Goal: Task Accomplishment & Management: Complete application form

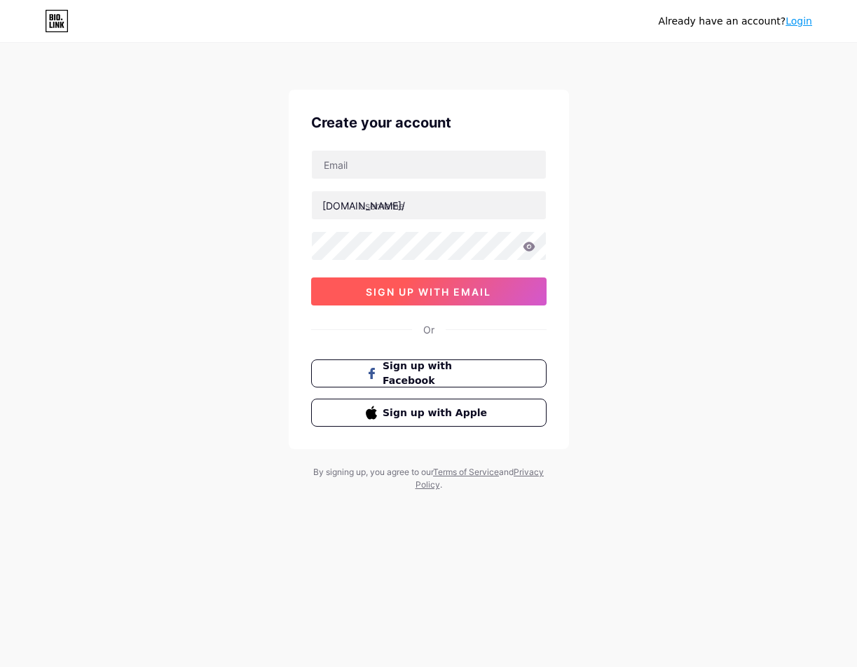
click at [391, 292] on span "sign up with email" at bounding box center [428, 292] width 125 height 12
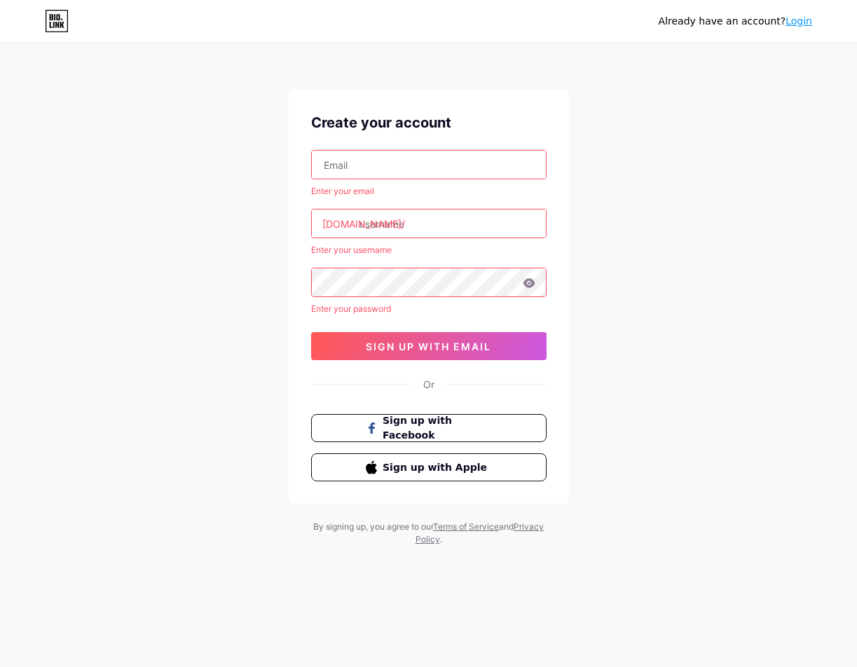
click at [792, 20] on link "Login" at bounding box center [798, 20] width 27 height 11
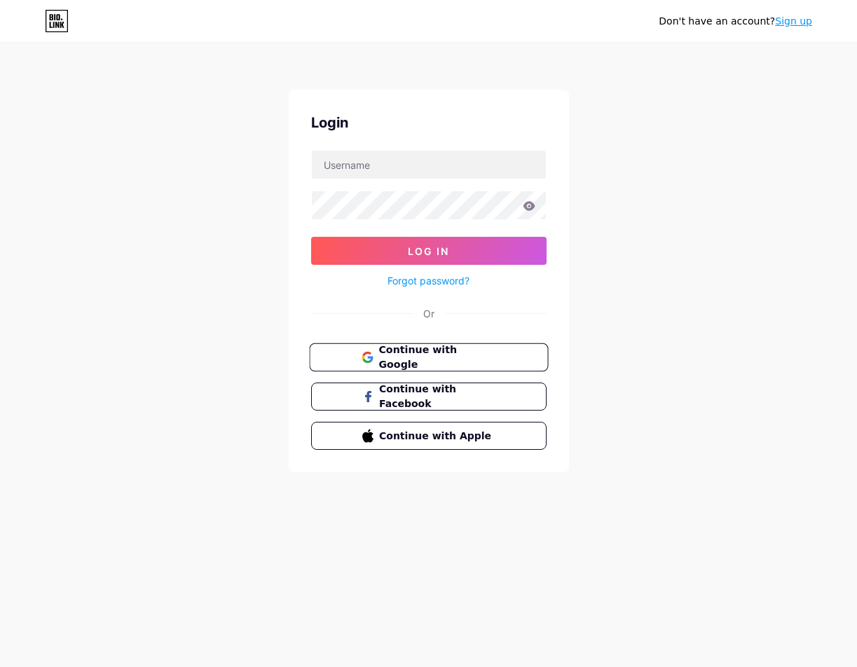
click at [434, 351] on span "Continue with Google" at bounding box center [436, 358] width 117 height 30
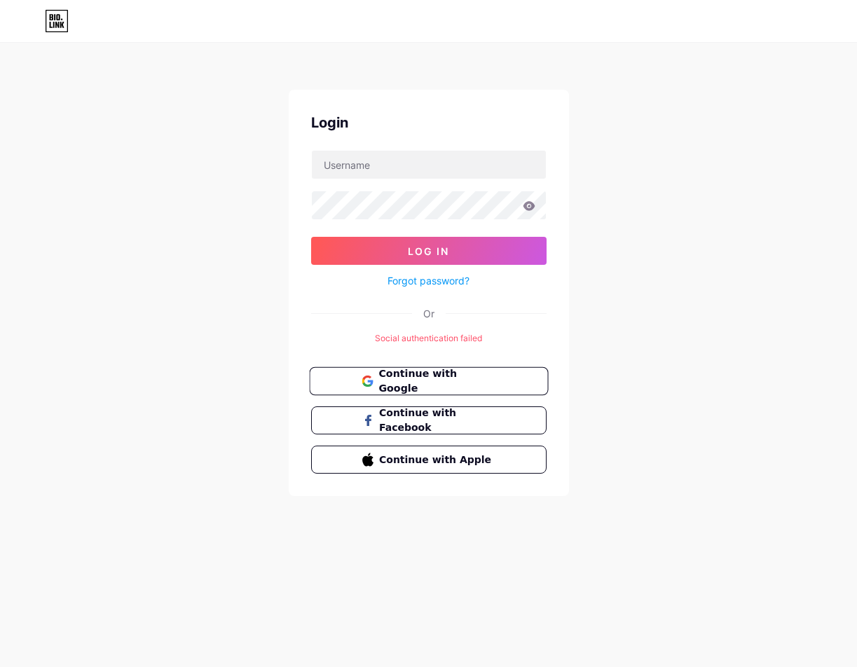
click at [358, 381] on button "Continue with Google" at bounding box center [428, 381] width 239 height 29
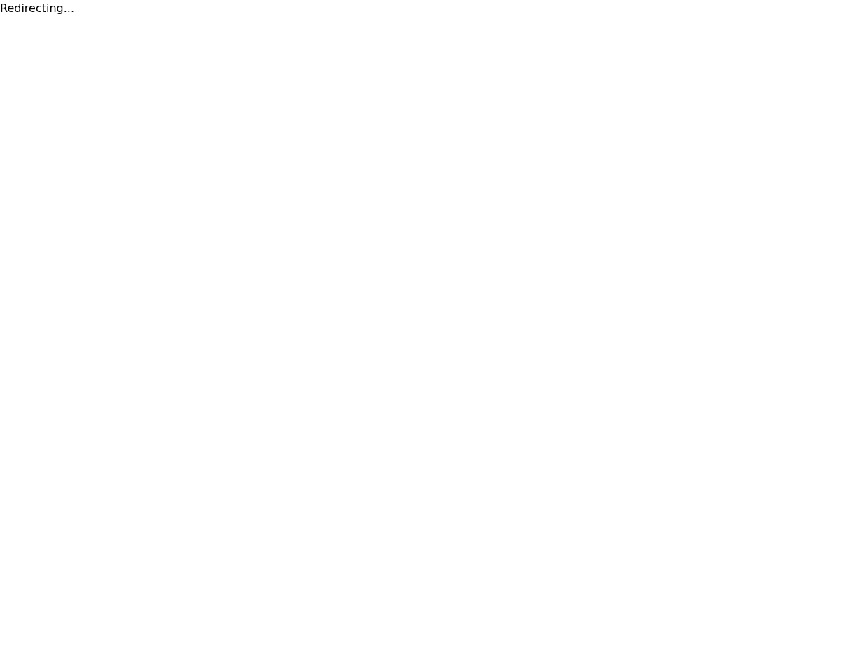
click at [90, 17] on html "Redirecting..." at bounding box center [428, 8] width 857 height 17
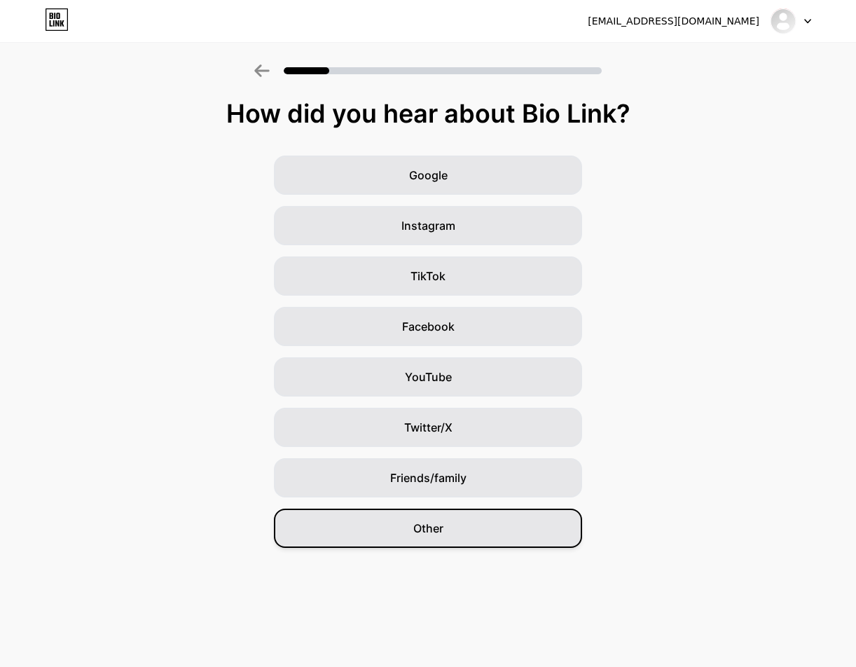
click at [443, 529] on div "Other" at bounding box center [428, 528] width 308 height 39
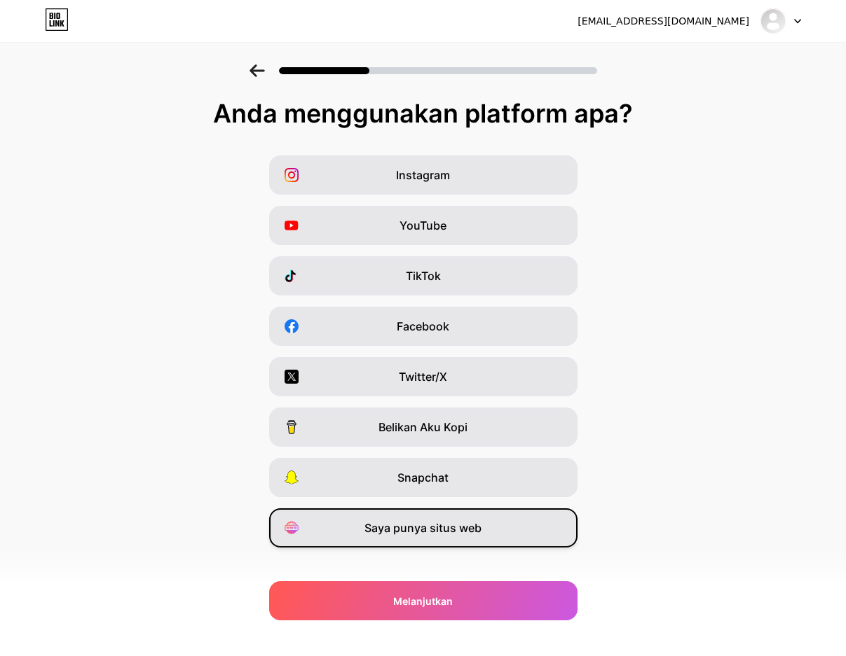
scroll to position [18, 0]
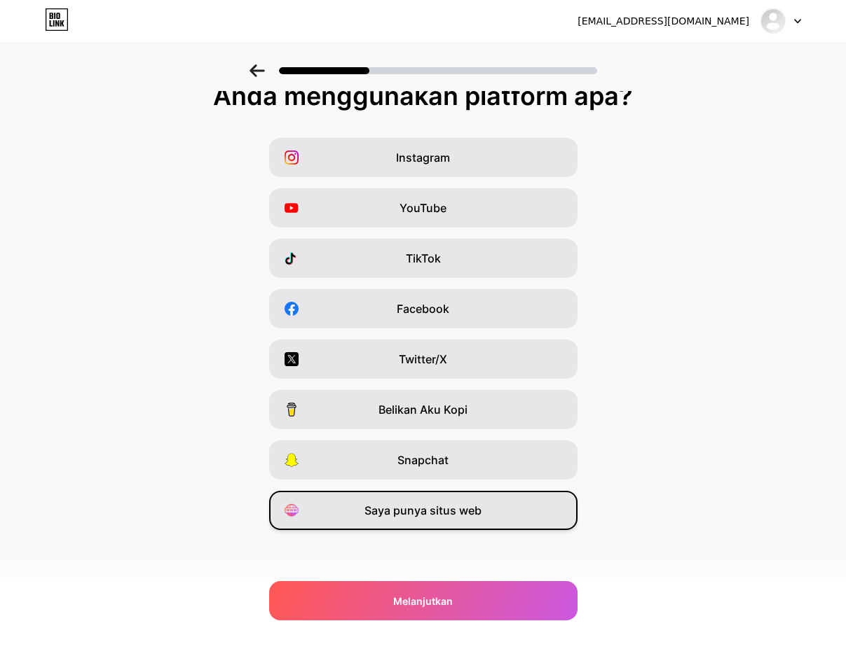
click at [483, 518] on div "Saya punya situs web" at bounding box center [423, 510] width 308 height 39
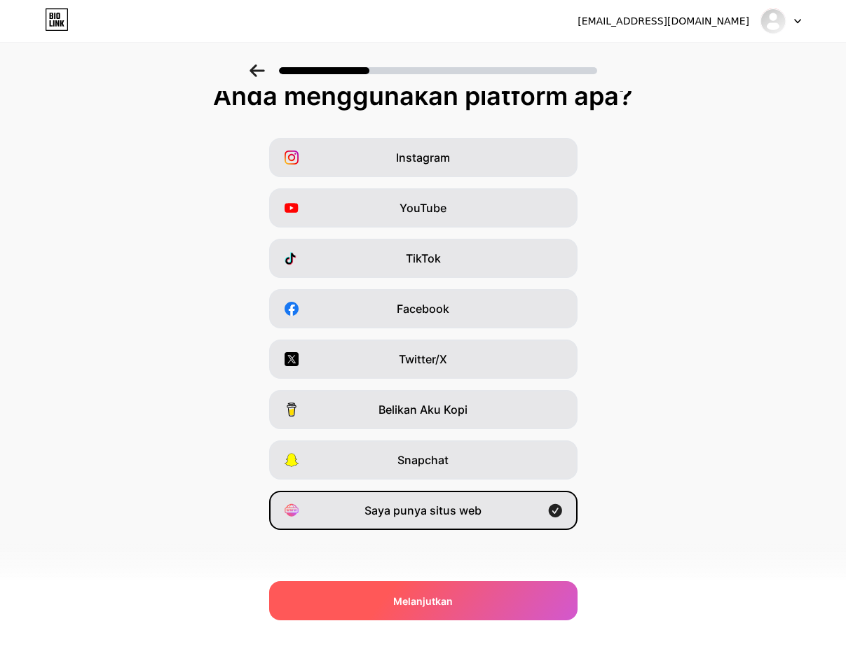
click at [478, 608] on div "Melanjutkan" at bounding box center [423, 600] width 308 height 39
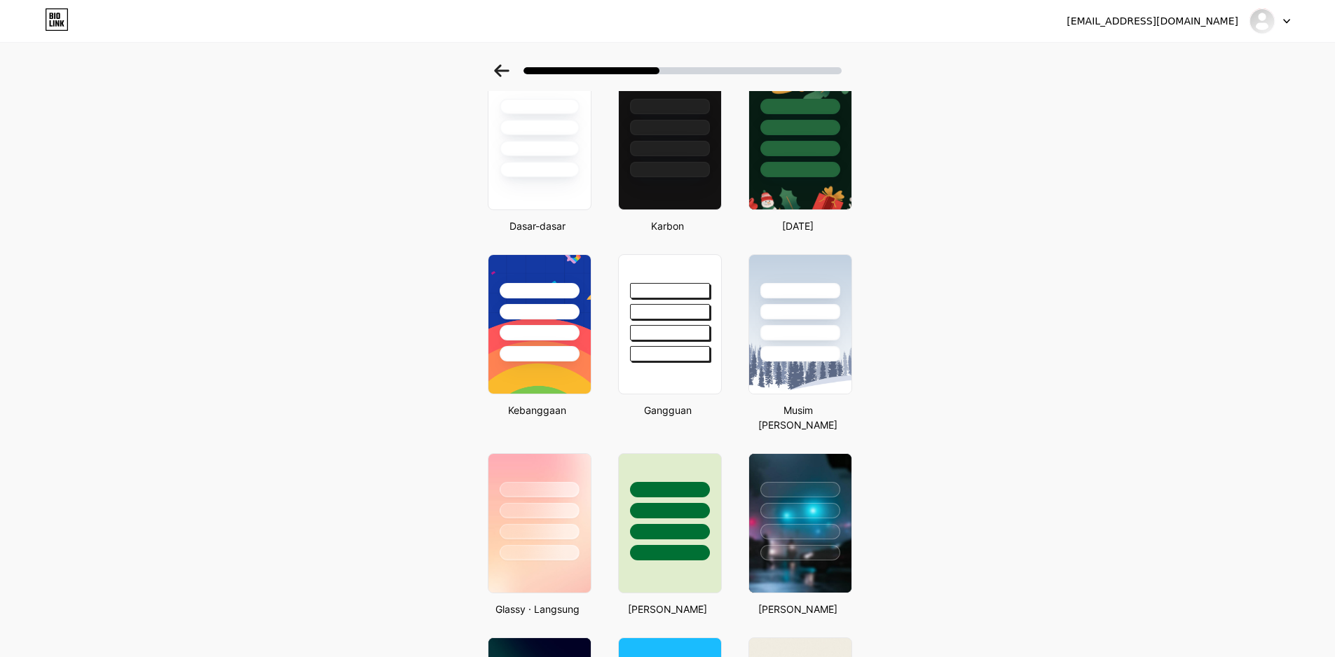
scroll to position [467, 0]
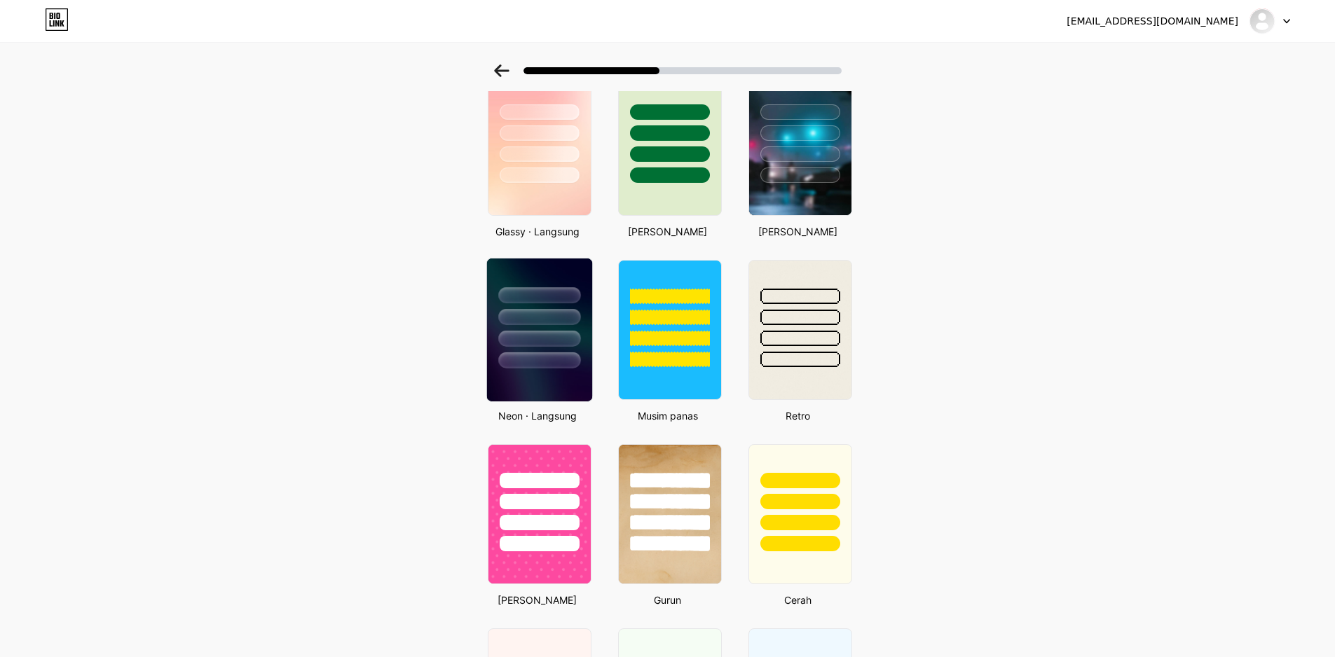
click at [516, 389] on img at bounding box center [538, 330] width 105 height 143
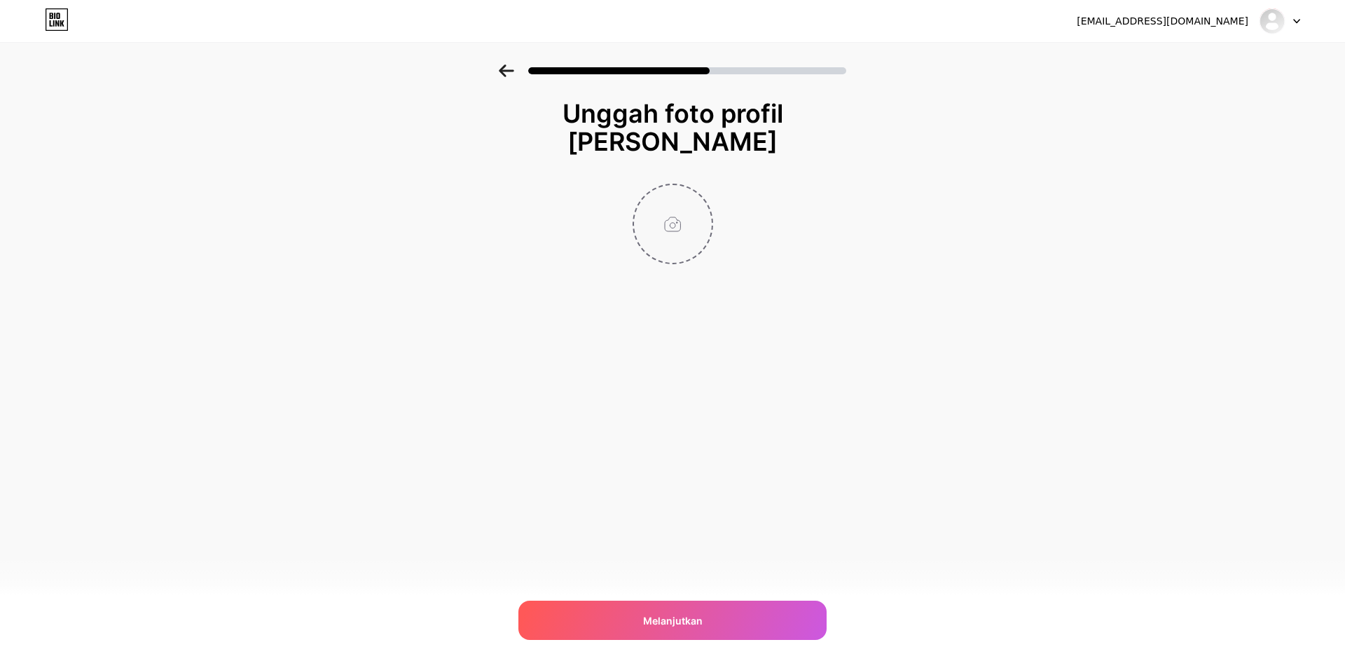
click at [681, 192] on input "file" at bounding box center [673, 224] width 78 height 78
type input "C:\fakepath\WINDAH-ADS-3.jpg"
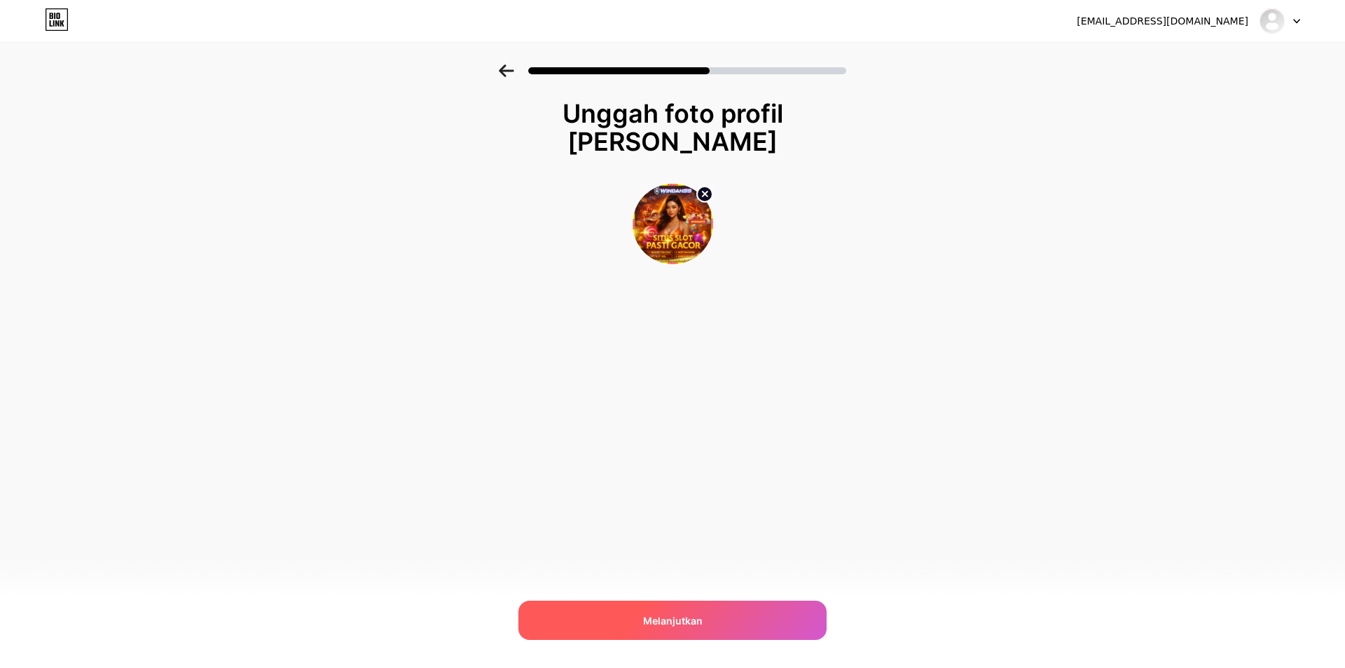
click at [727, 626] on div "Melanjutkan" at bounding box center [672, 619] width 308 height 39
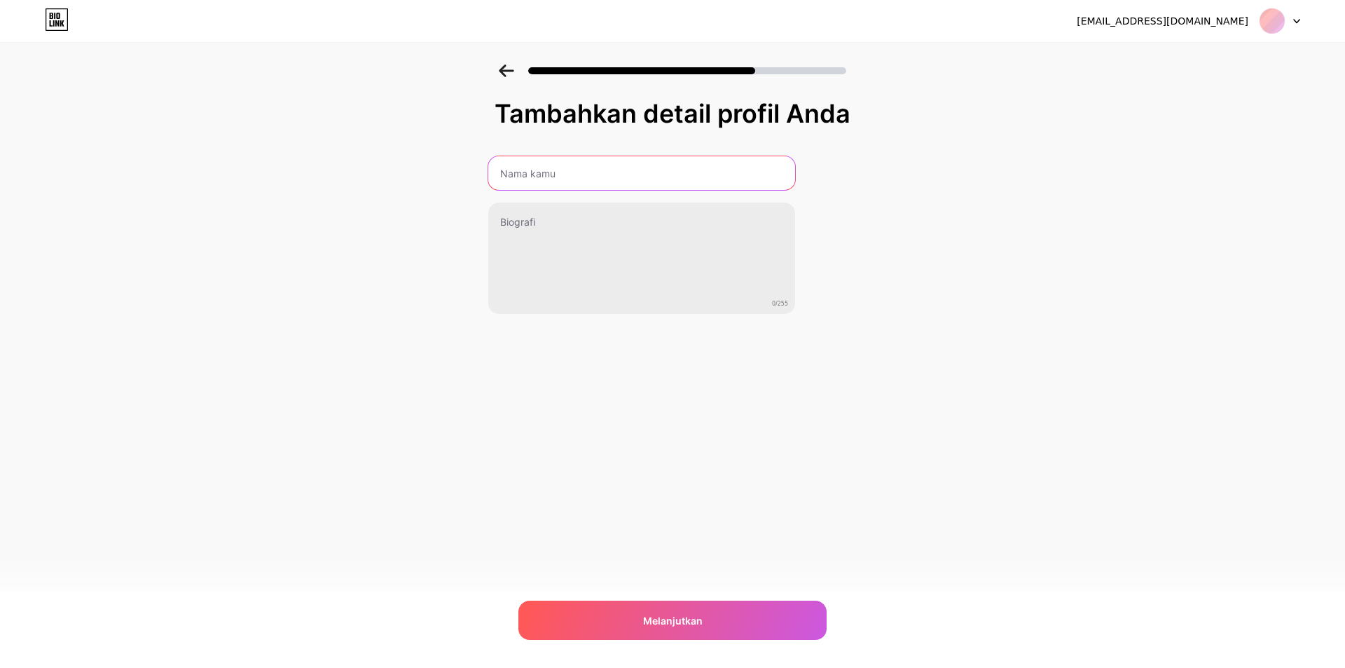
click at [698, 166] on input "text" at bounding box center [641, 173] width 307 height 34
type input "WINDAH99"
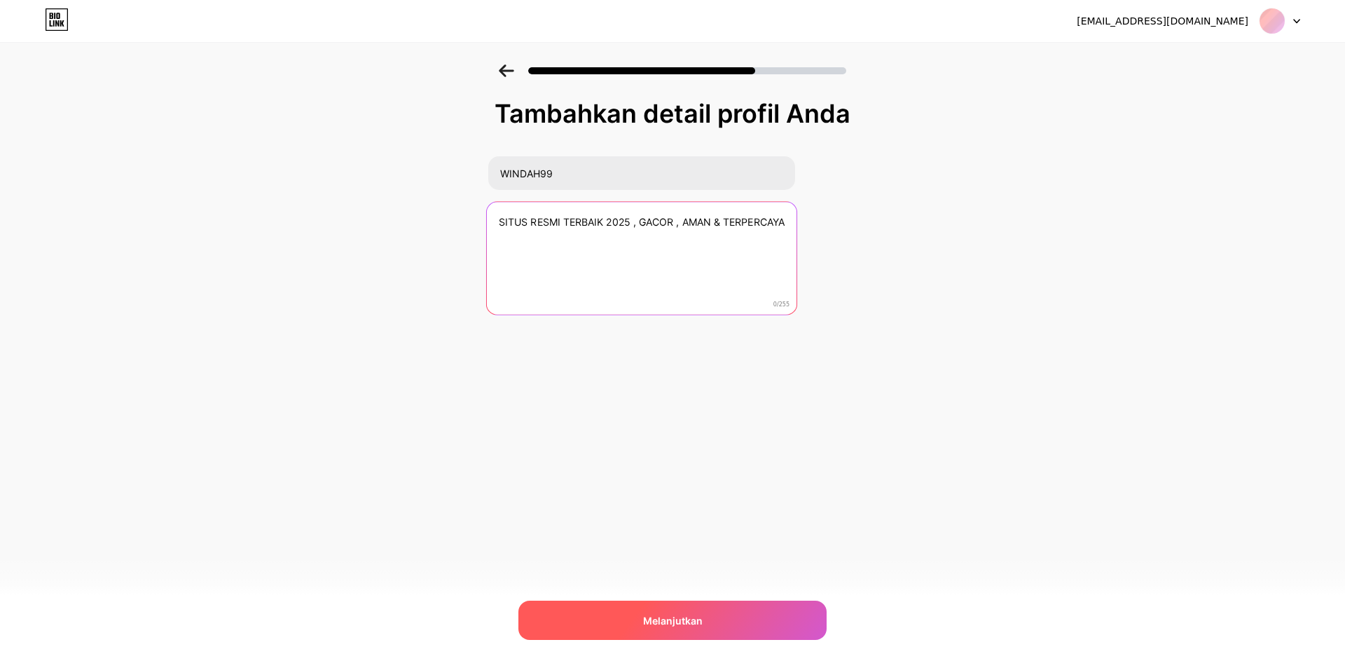
type textarea "SITUS RESMI TERBAIK 2025 , GACOR , AMAN & TERPERCAYA"
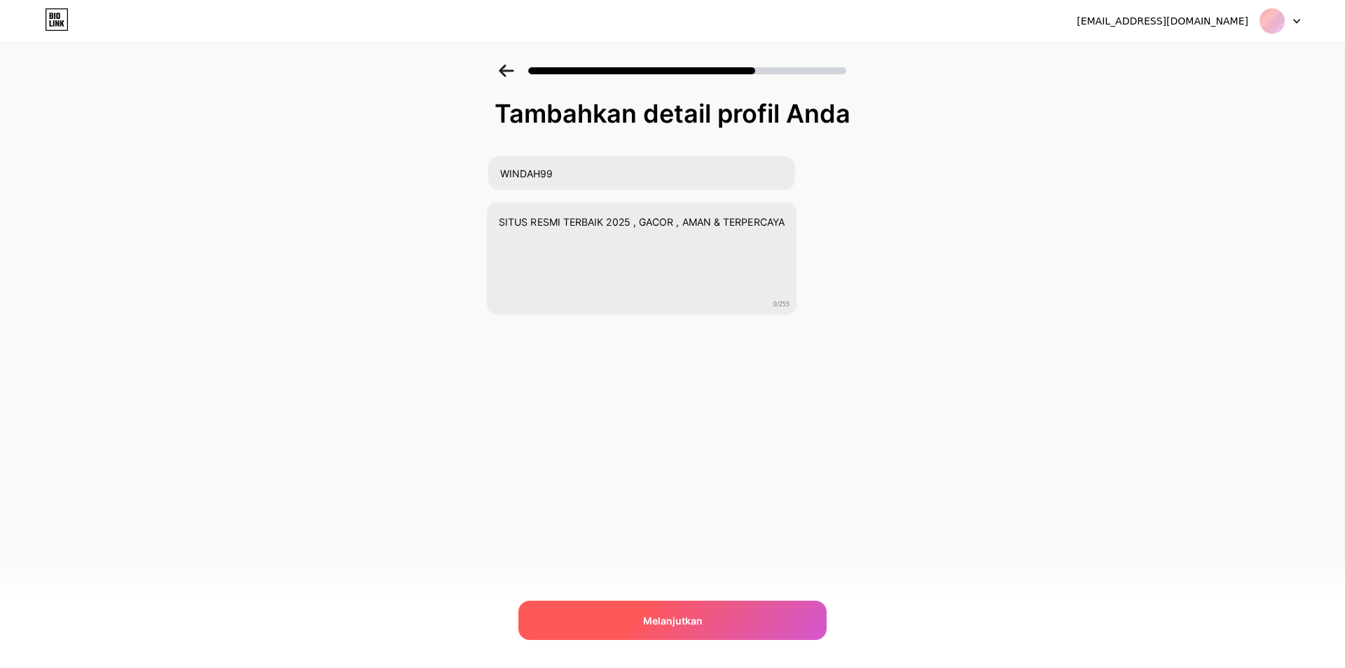
click at [632, 628] on div "Melanjutkan" at bounding box center [672, 619] width 308 height 39
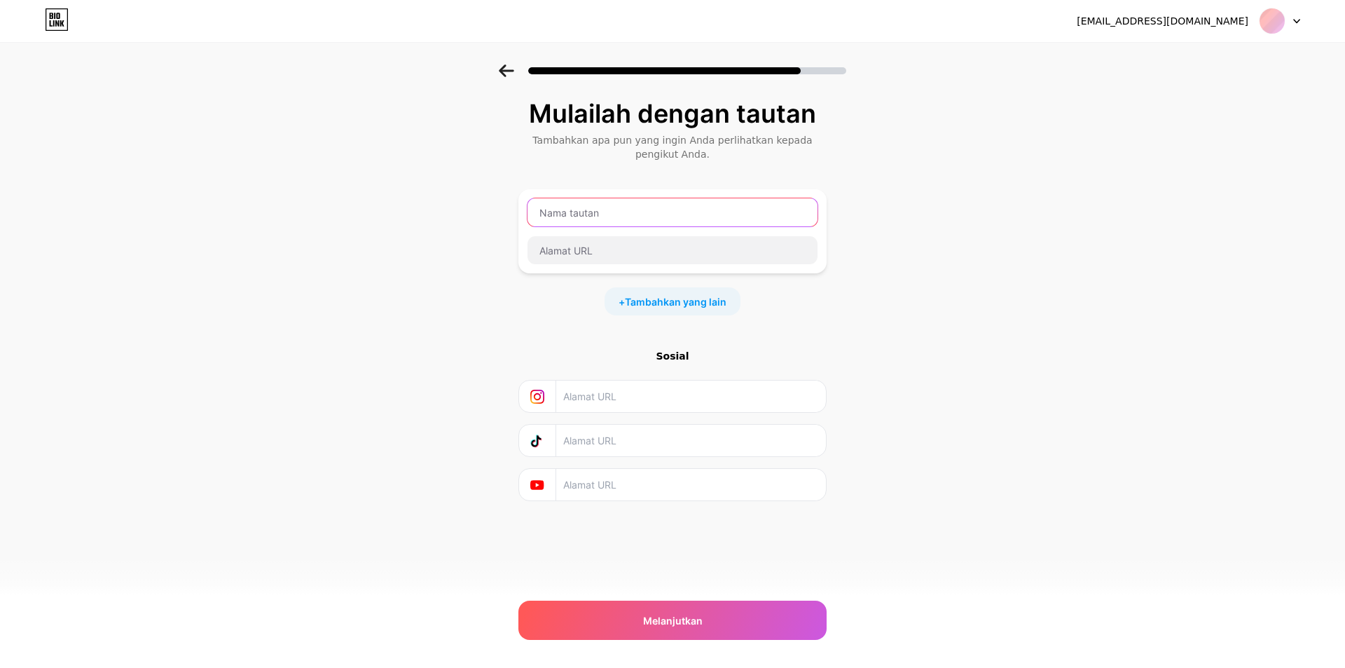
click at [661, 209] on input "text" at bounding box center [673, 212] width 290 height 28
type input "DAFTAR GACOR"
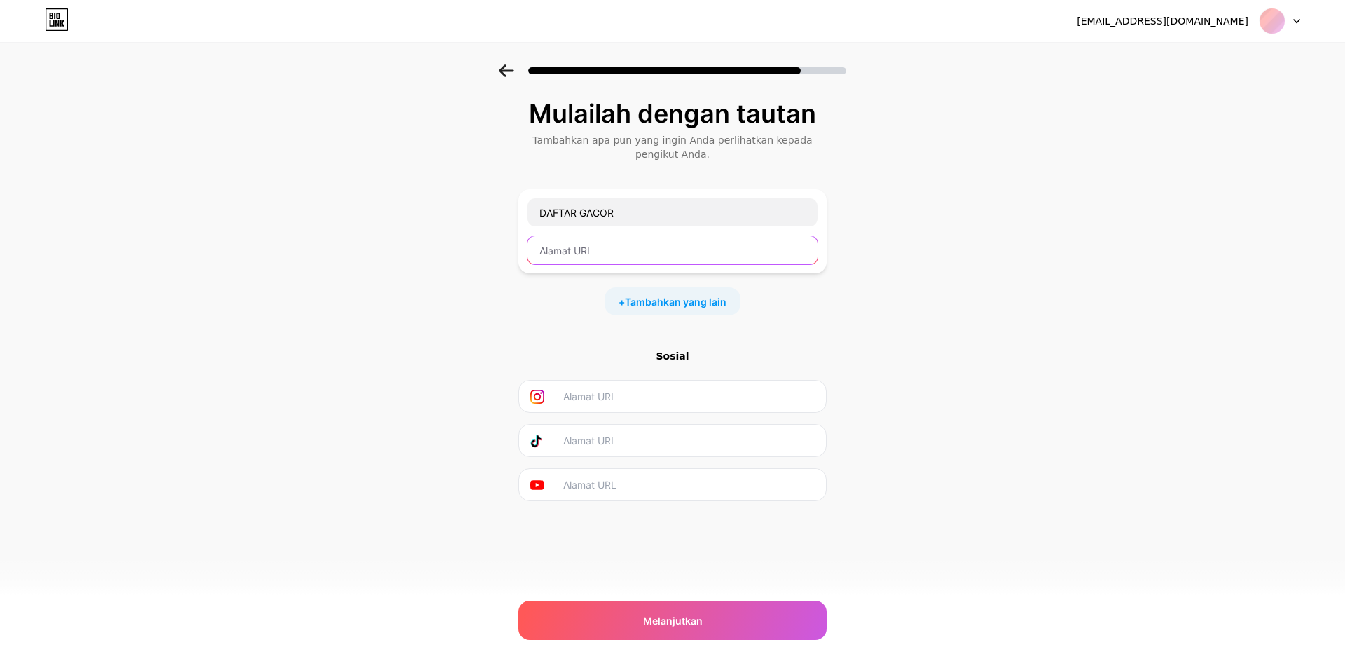
click at [654, 248] on input "text" at bounding box center [673, 250] width 290 height 28
click at [675, 256] on input "text" at bounding box center [673, 250] width 290 height 28
paste input "1windah99.xyz"
type input "1windah99.xyz"
click at [674, 307] on font "Tambahkan yang lain" at bounding box center [676, 302] width 102 height 12
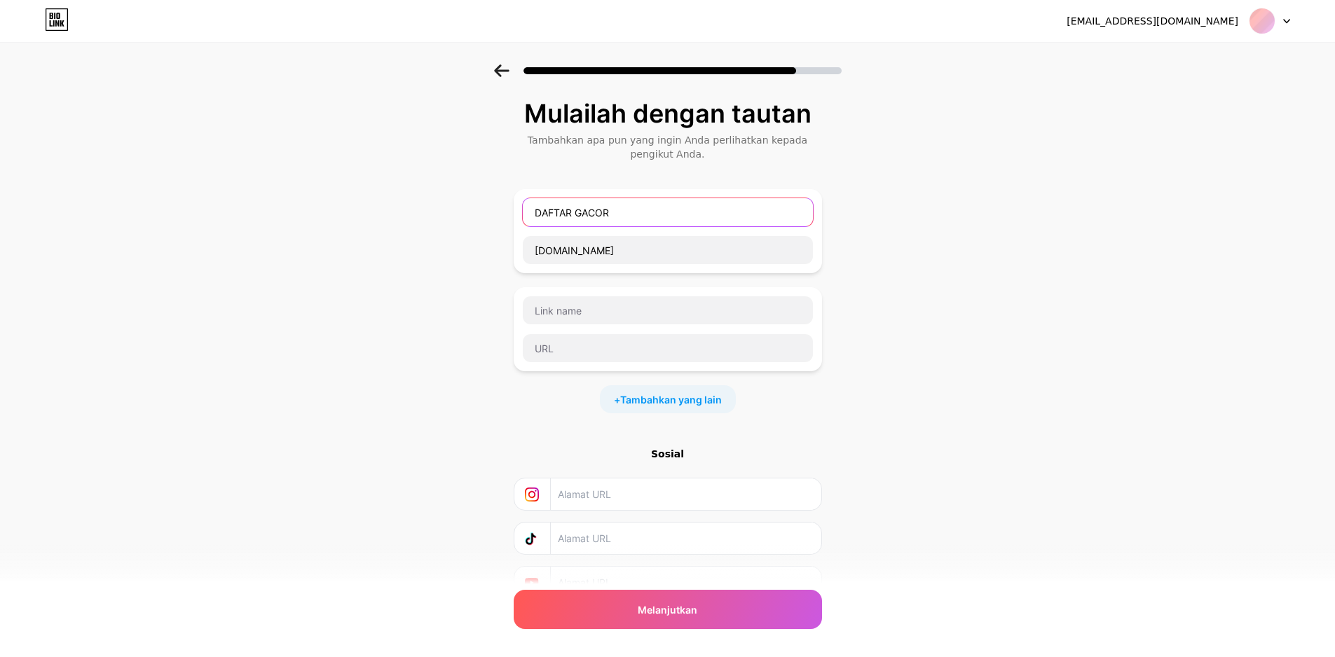
click at [636, 204] on input "DAFTAR GACOR" at bounding box center [668, 212] width 290 height 28
click at [635, 211] on input "text" at bounding box center [668, 212] width 290 height 28
paste input "1windah99.xyz"
type input "1windah99.xyz"
click at [635, 211] on input "text" at bounding box center [668, 212] width 290 height 28
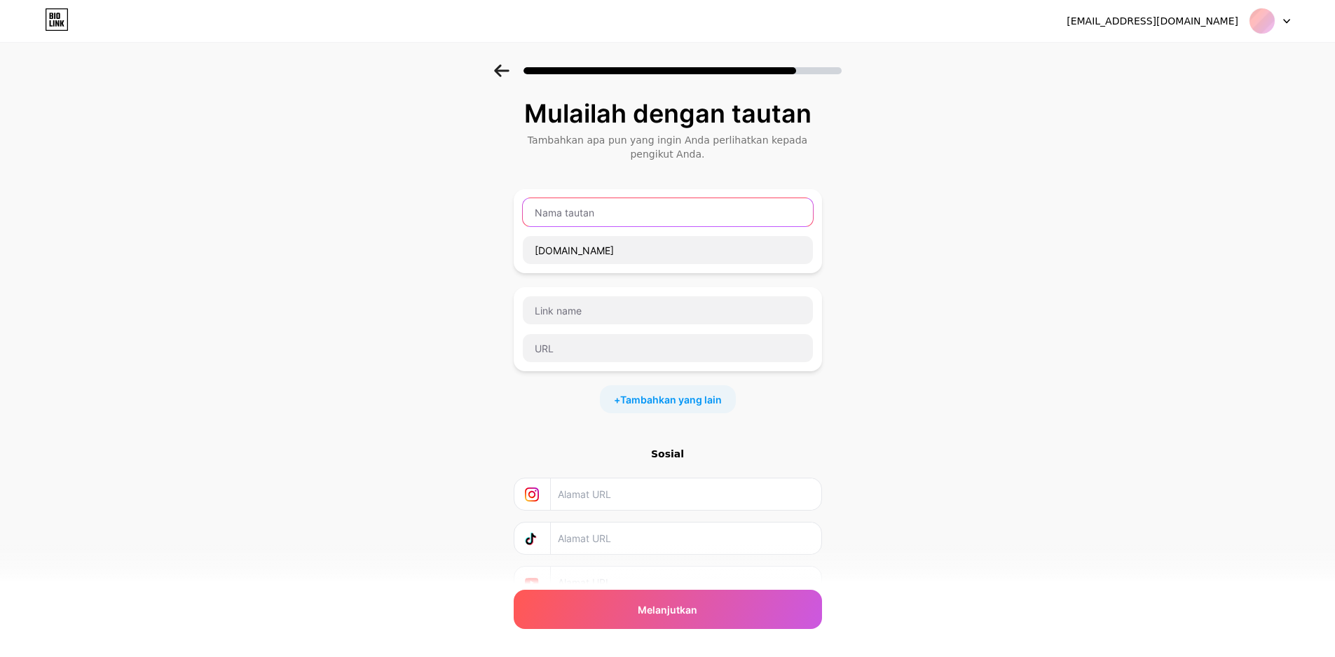
click at [645, 212] on input "text" at bounding box center [668, 212] width 290 height 28
type input "WINDAH99 RESMI"
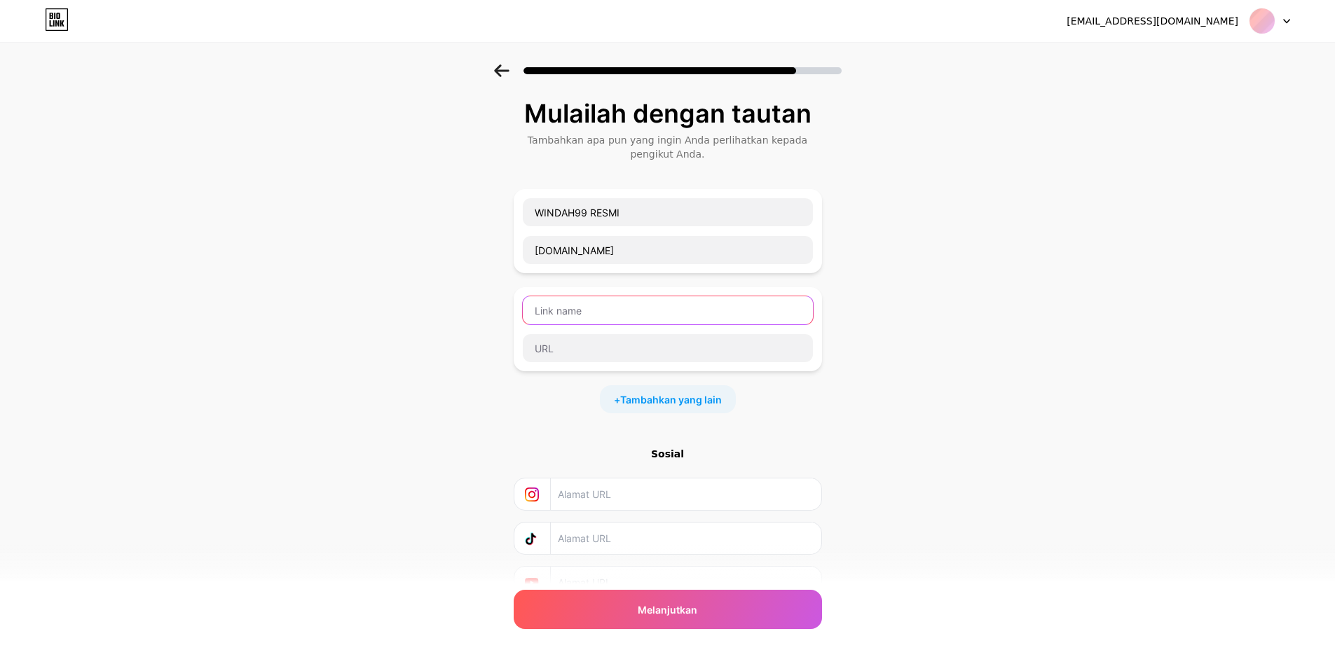
click at [604, 317] on input "text" at bounding box center [668, 310] width 290 height 28
type input "DAFTAR GACOR"
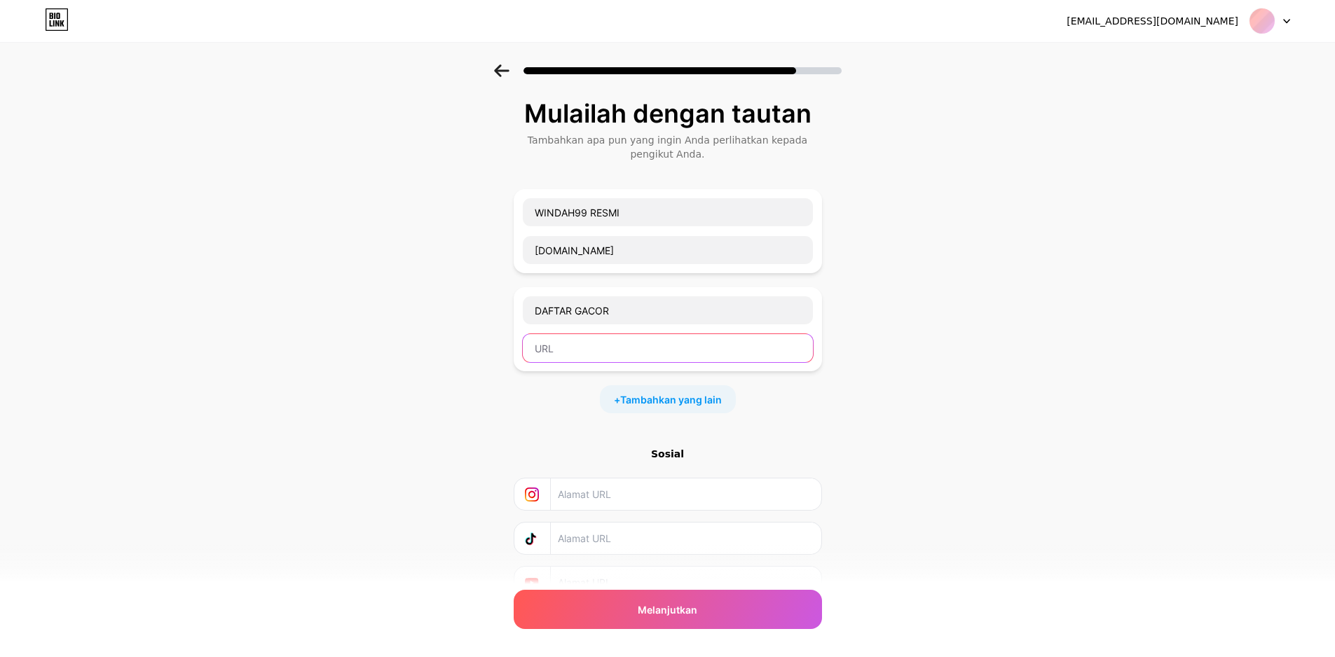
click at [619, 350] on input "text" at bounding box center [668, 348] width 290 height 28
paste input "2windah99.xyz"
type input "2windah99.xyz"
click at [672, 400] on font "Tambahkan yang lain" at bounding box center [671, 400] width 102 height 12
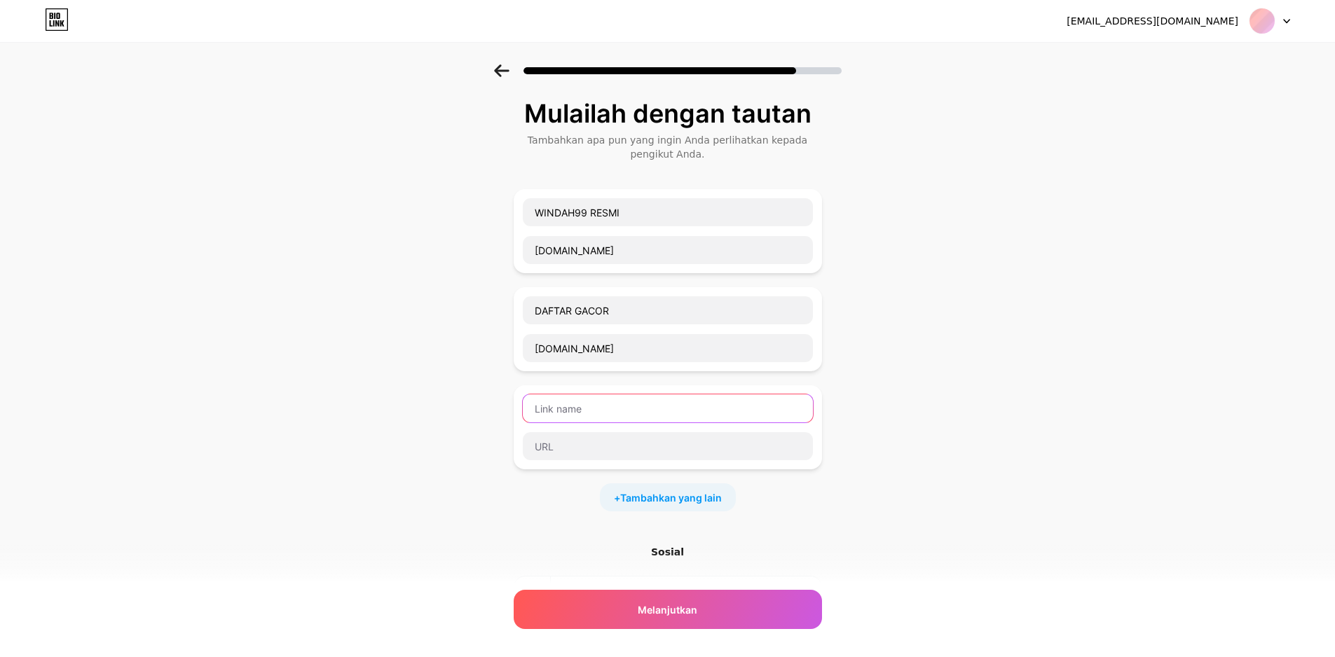
click at [629, 408] on input "text" at bounding box center [668, 408] width 290 height 28
type input "K"
type input "LOGIN GACOR"
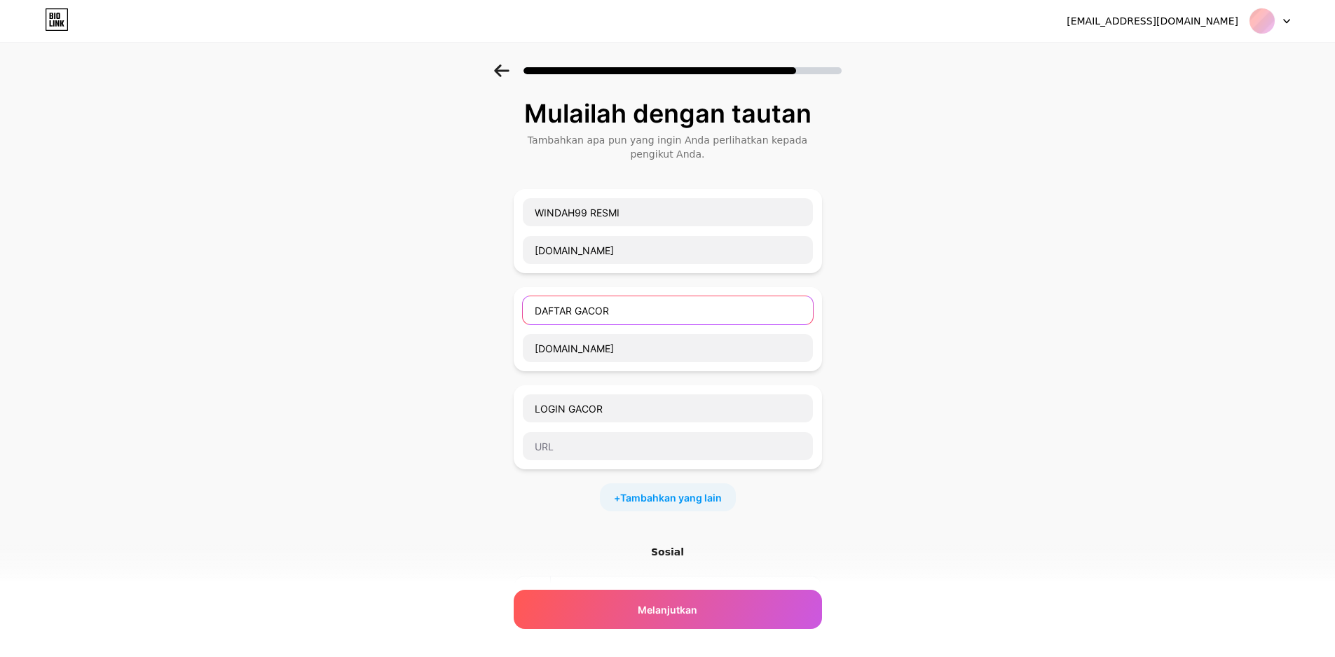
click at [680, 319] on input "DAFTAR GACOR" at bounding box center [668, 310] width 290 height 28
type input "DAFTAR VVIP"
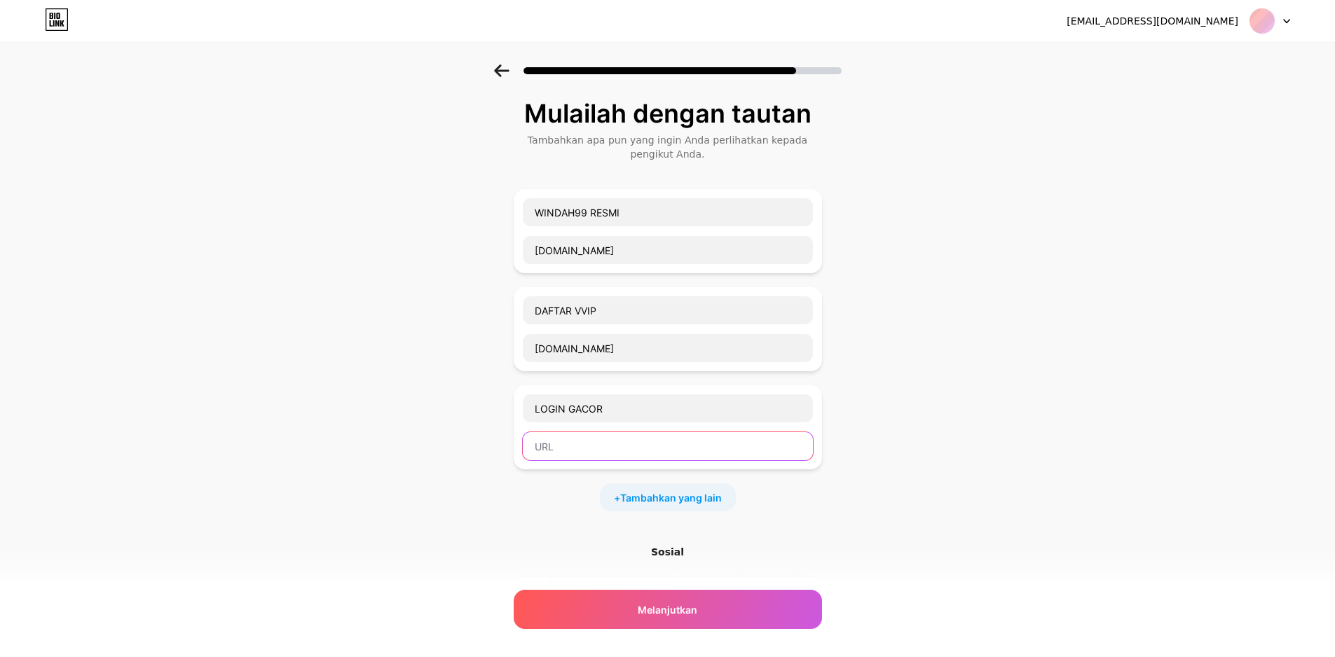
click at [638, 444] on input "text" at bounding box center [668, 446] width 290 height 28
paste input "3windah99.xyz"
type input "3windah99.xyz"
click at [650, 497] on font "Tambahkan yang lain" at bounding box center [671, 498] width 102 height 12
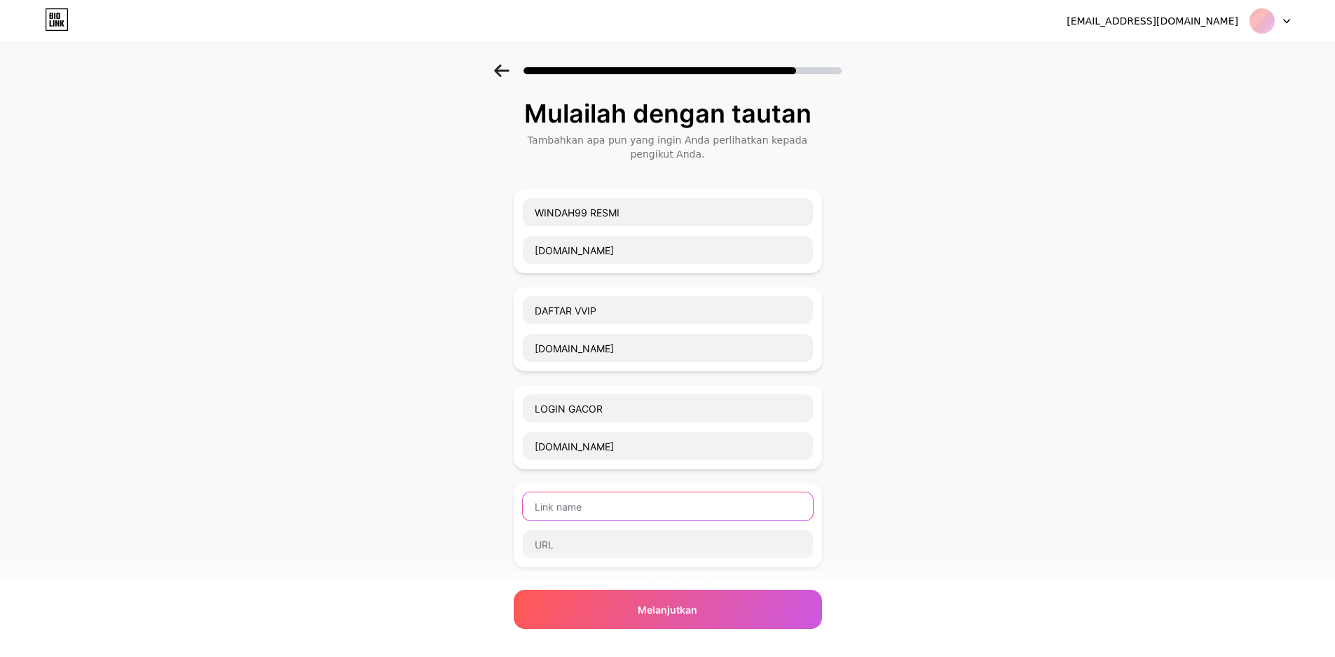
click at [607, 498] on input "text" at bounding box center [668, 507] width 290 height 28
click at [639, 510] on input "text" at bounding box center [668, 507] width 290 height 28
type input "LINK ALTERNATIF"
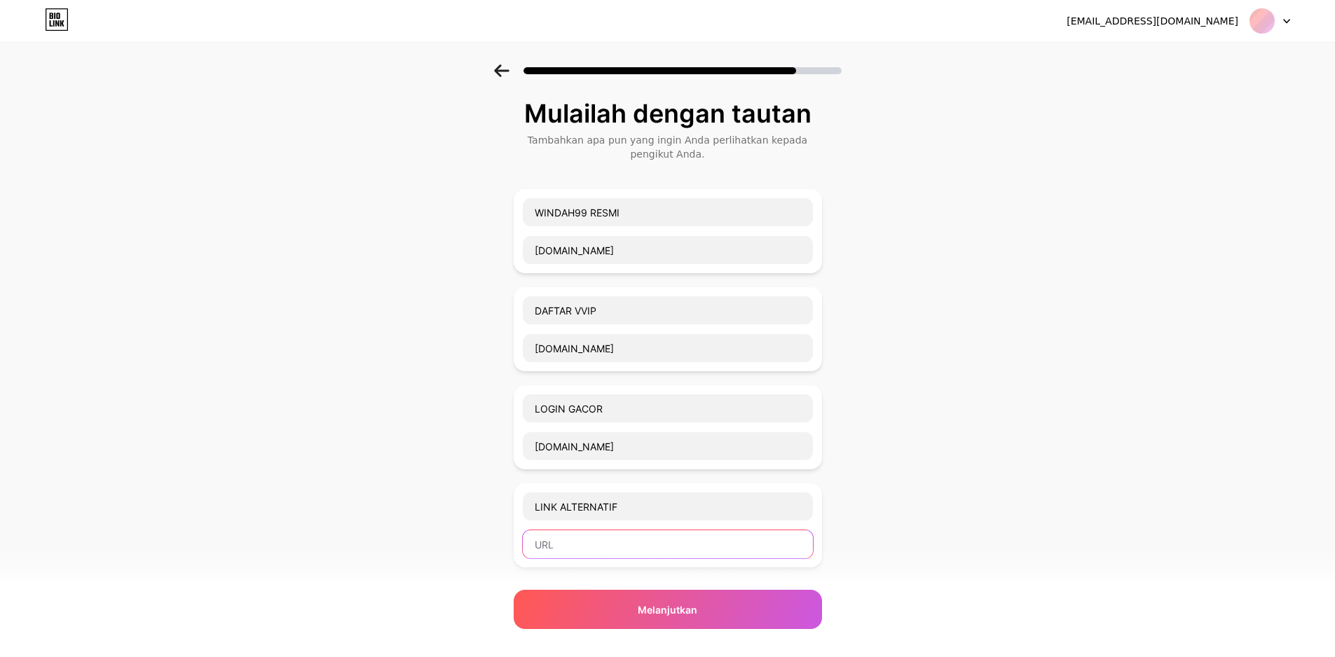
click at [615, 552] on input "text" at bounding box center [668, 544] width 290 height 28
paste input "[DOMAIN_NAME]"
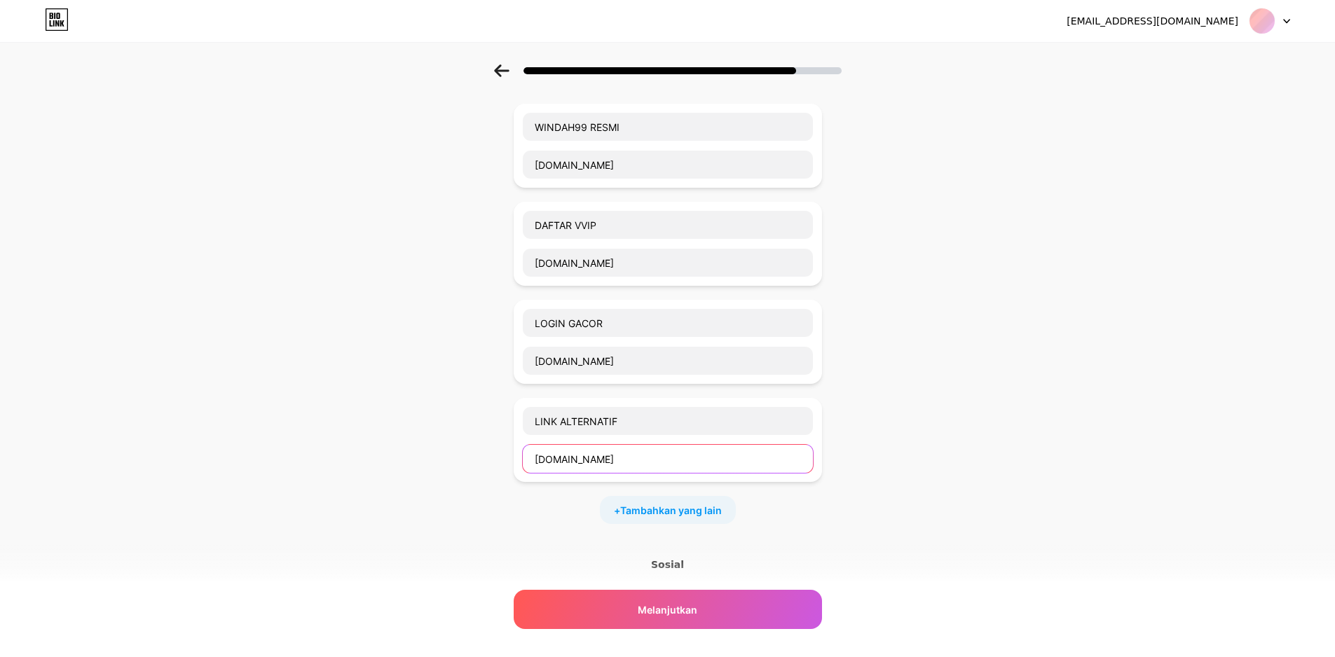
scroll to position [233, 0]
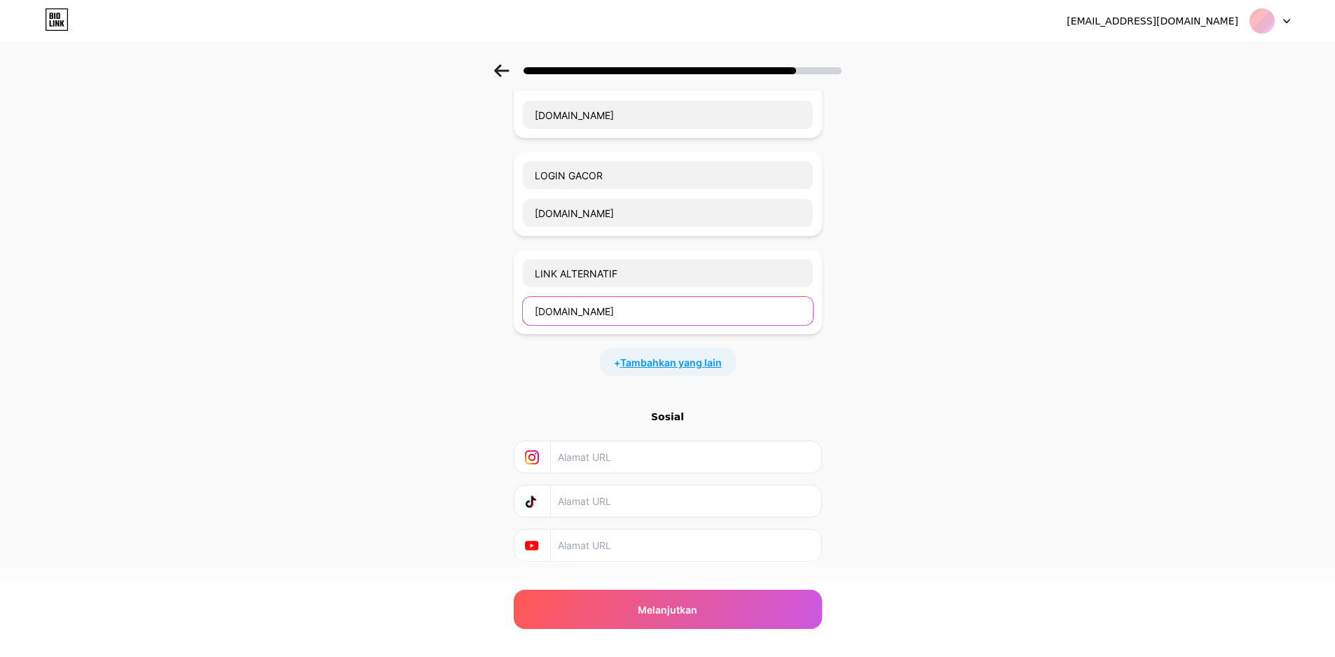
type input "[DOMAIN_NAME]"
click at [678, 366] on font "Tambahkan yang lain" at bounding box center [671, 363] width 102 height 12
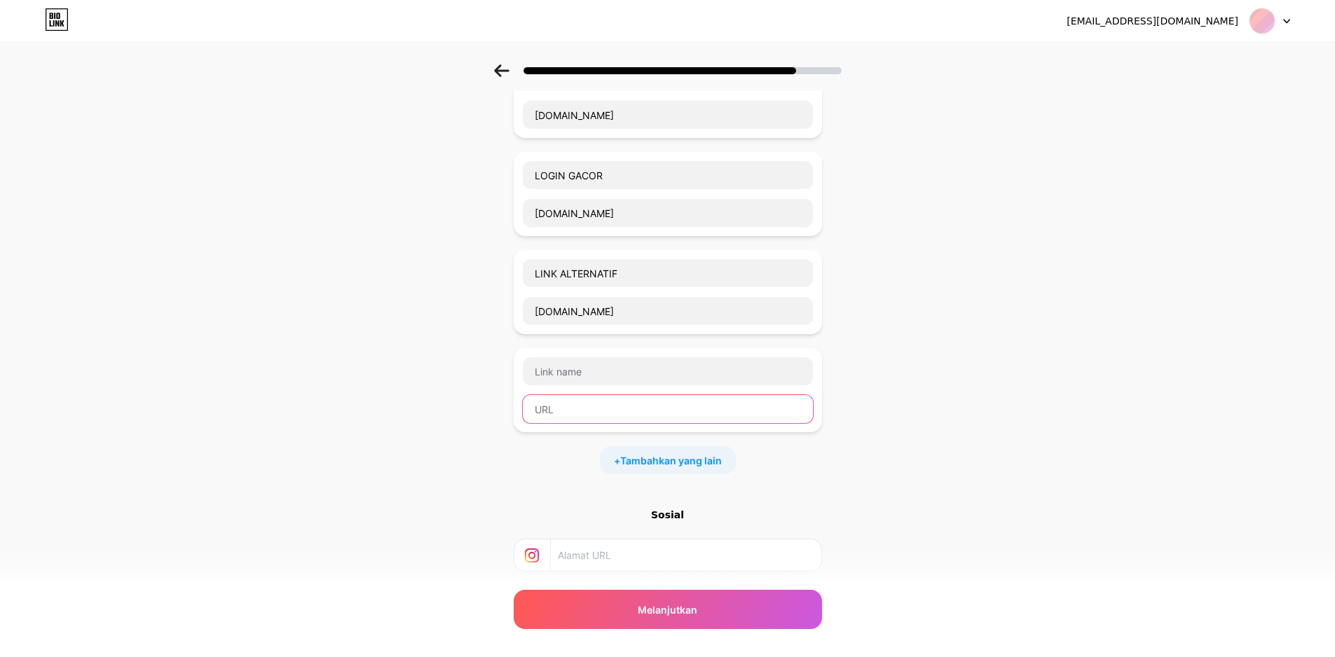
click at [579, 413] on input "text" at bounding box center [668, 409] width 290 height 28
paste input "[DOMAIN_NAME]"
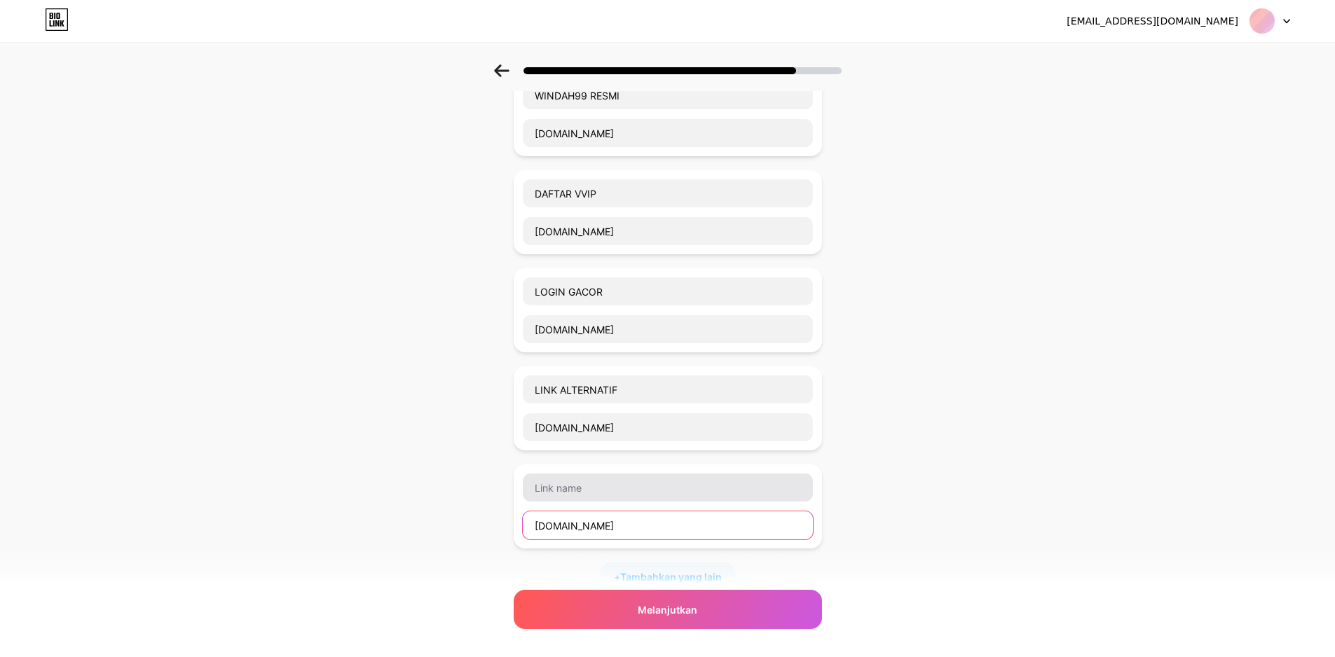
type input "[DOMAIN_NAME]"
click at [647, 497] on input "text" at bounding box center [668, 488] width 290 height 28
type input "PROMO & BONUS"
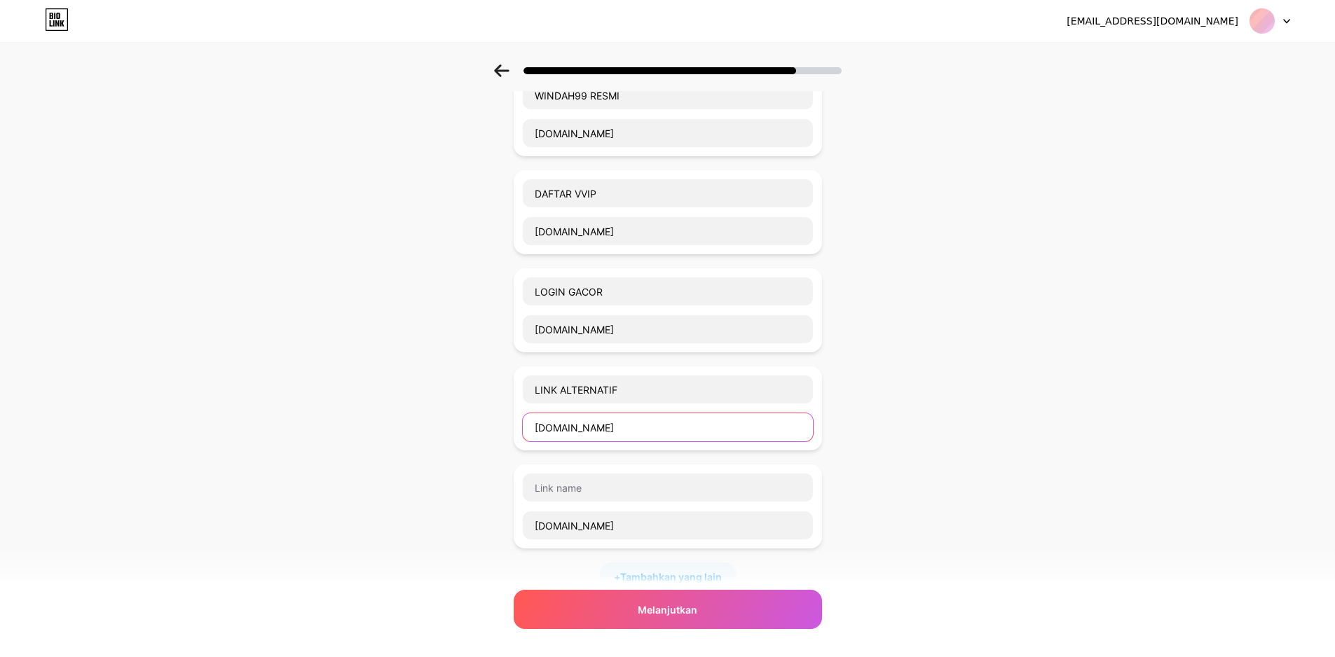
click at [586, 427] on input "[DOMAIN_NAME]" at bounding box center [668, 427] width 290 height 28
click at [668, 394] on input "LINK ALTERNATIF" at bounding box center [668, 390] width 290 height 28
click at [598, 494] on input "text" at bounding box center [668, 488] width 290 height 28
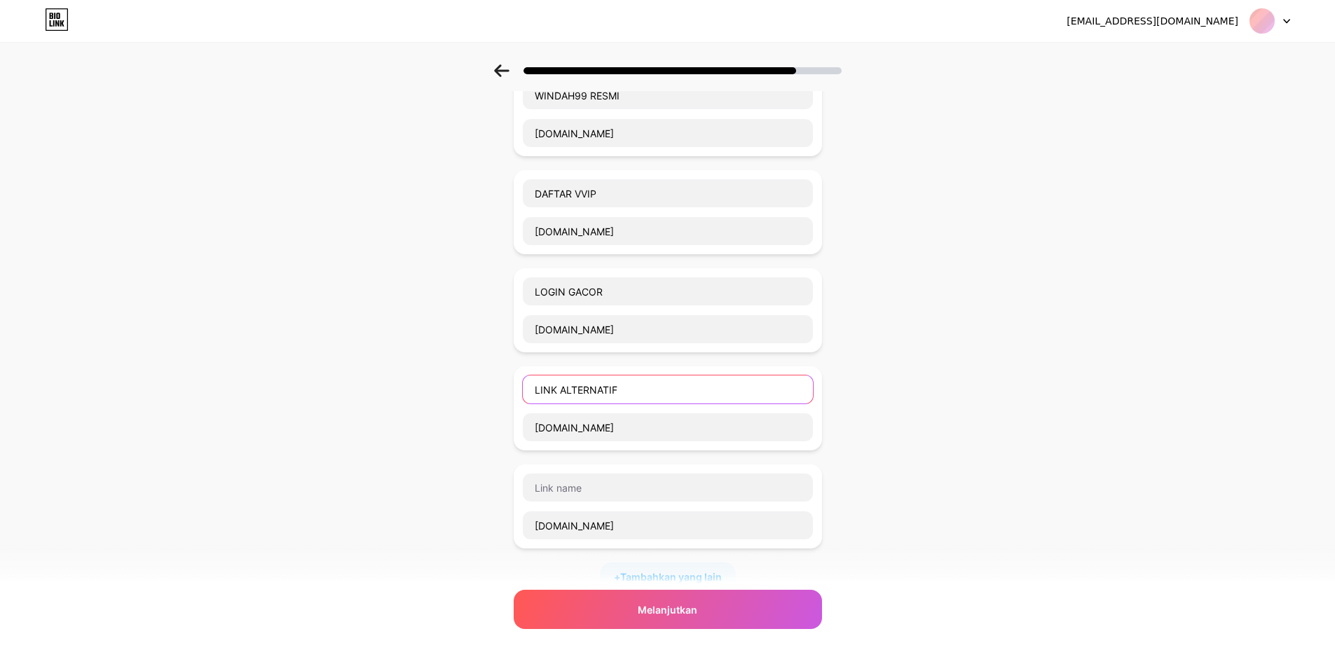
click at [598, 392] on input "LINK ALTERNATIF" at bounding box center [668, 390] width 290 height 28
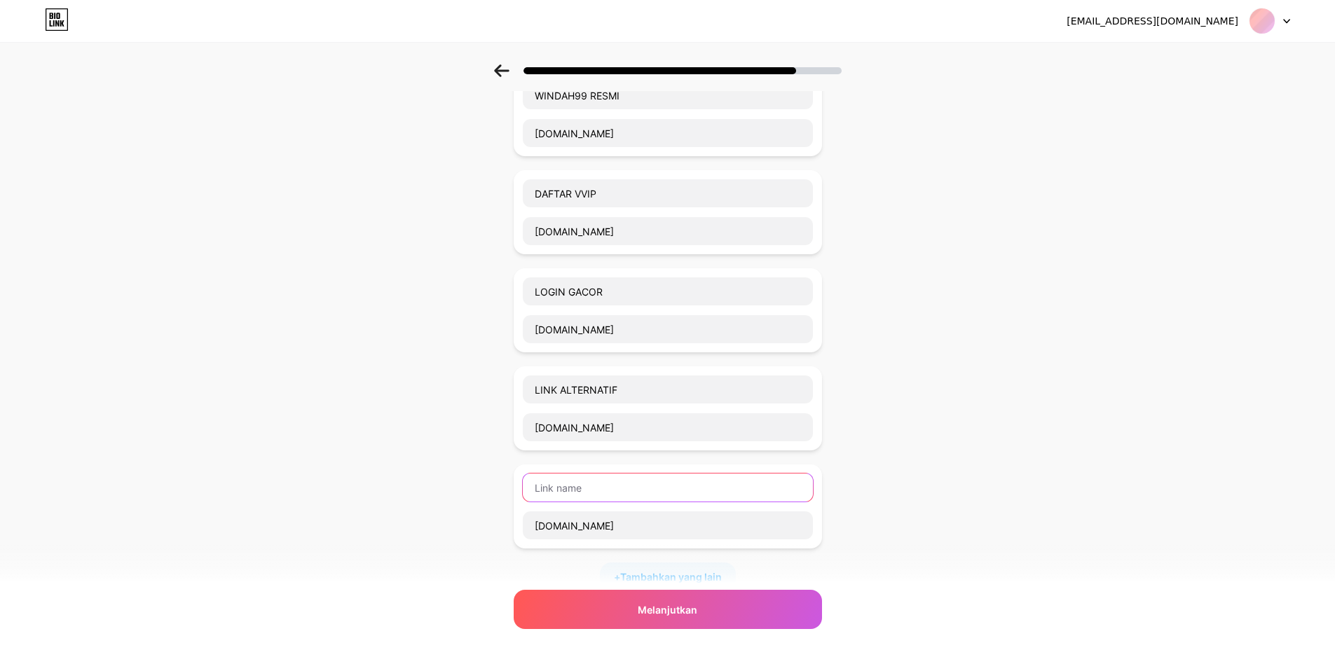
click at [586, 481] on input "text" at bounding box center [668, 488] width 290 height 28
paste input "LINK ALTERNATIF"
type input "LINK ALTERNATIF"
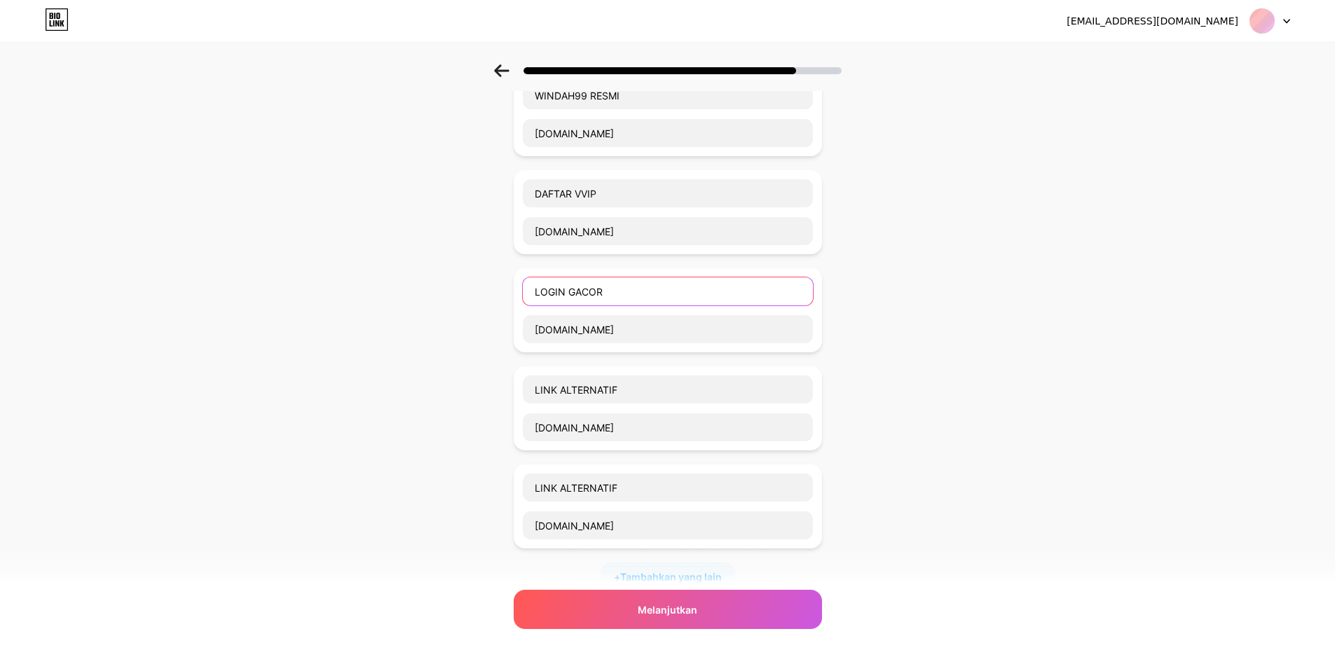
click at [575, 294] on input "LOGIN GACOR" at bounding box center [668, 291] width 290 height 28
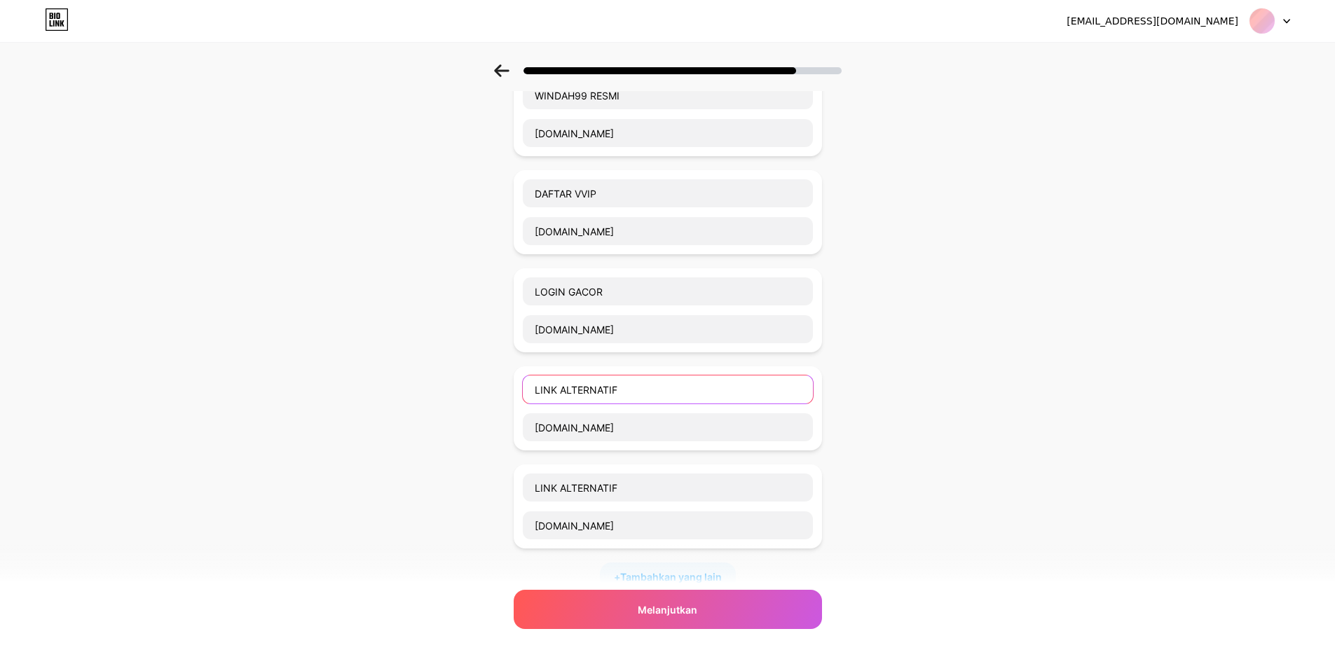
click at [608, 392] on input "LINK ALTERNATIF" at bounding box center [668, 390] width 290 height 28
paste input "OGIN GACOR"
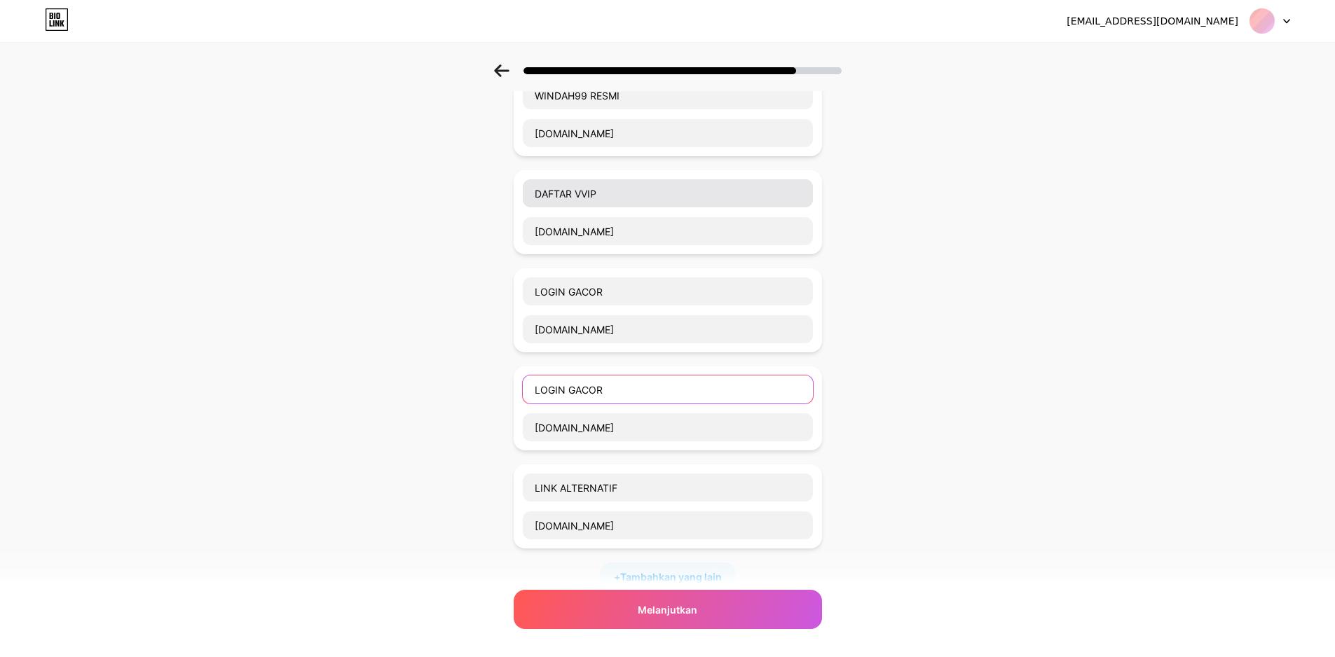
type input "LOGIN GACOR"
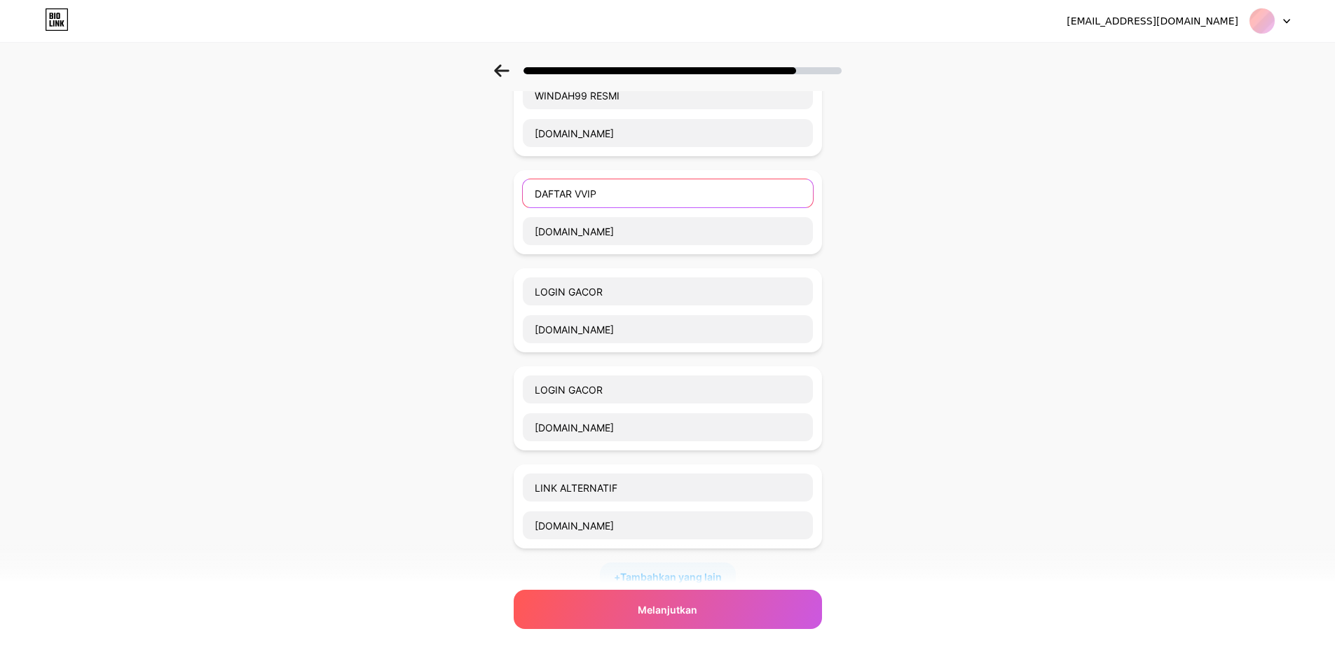
click at [600, 187] on input "DAFTAR VVIP" at bounding box center [668, 193] width 290 height 28
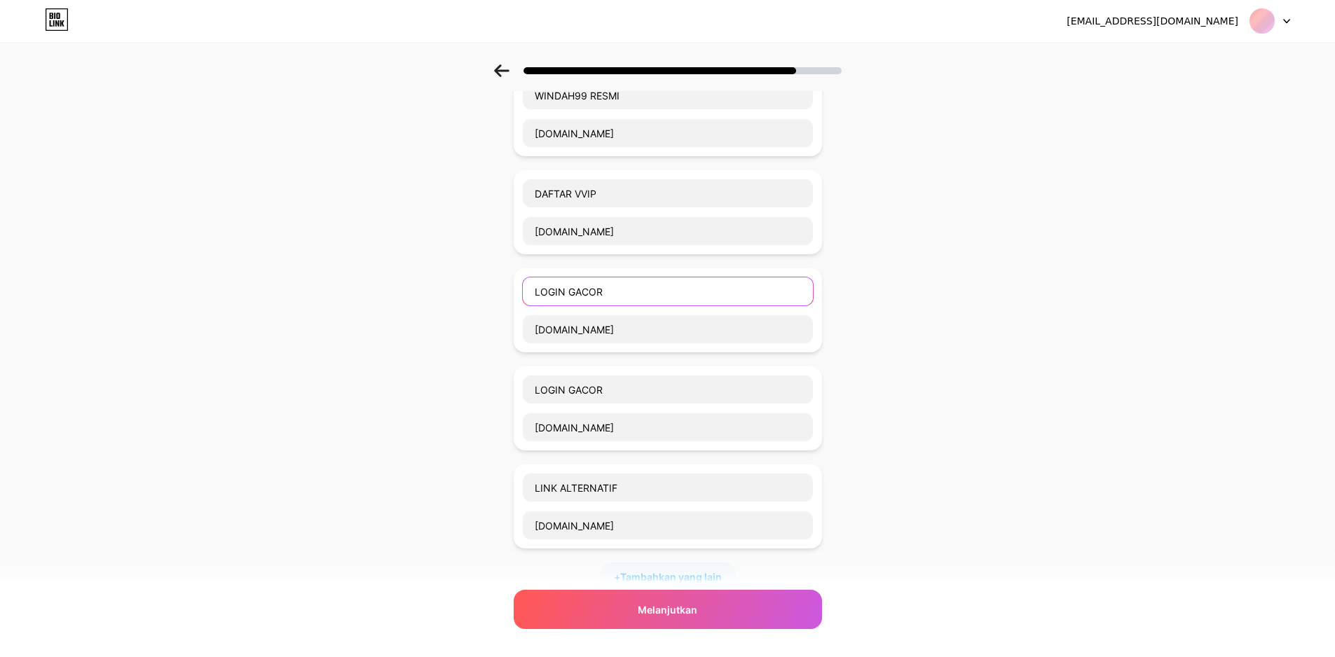
click at [593, 294] on input "LOGIN GACOR" at bounding box center [668, 291] width 290 height 28
paste input "DAFTAR VVIP"
type input "DAFTAR VVIP"
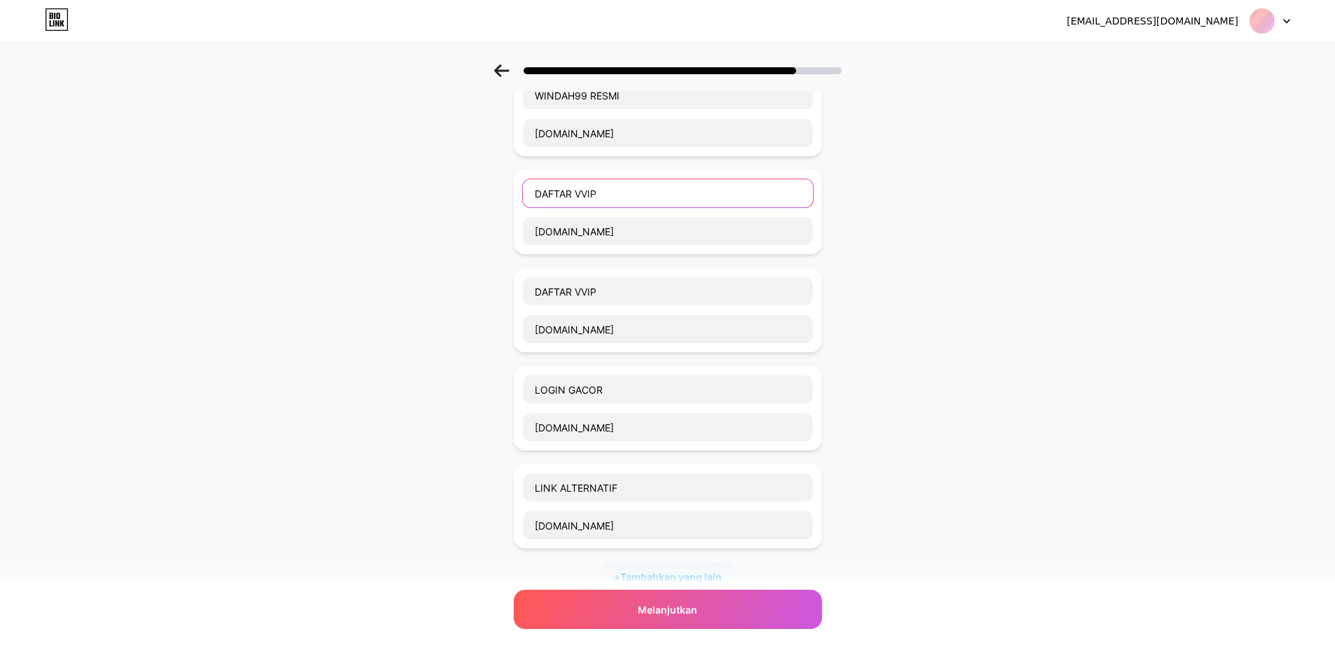
click at [583, 202] on input "DAFTAR VVIP" at bounding box center [668, 193] width 290 height 28
type input "PROMO & BONUS"
click at [855, 217] on div "Mulailah dengan tautan Tambahkan apa pun yang ingin Anda perlihatkan kepada pen…" at bounding box center [667, 396] width 1335 height 899
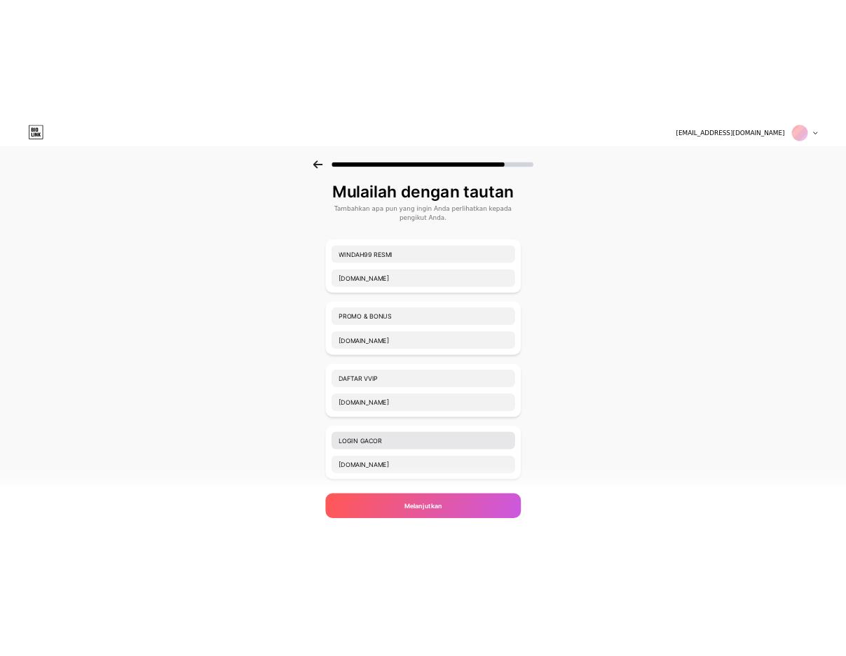
scroll to position [350, 0]
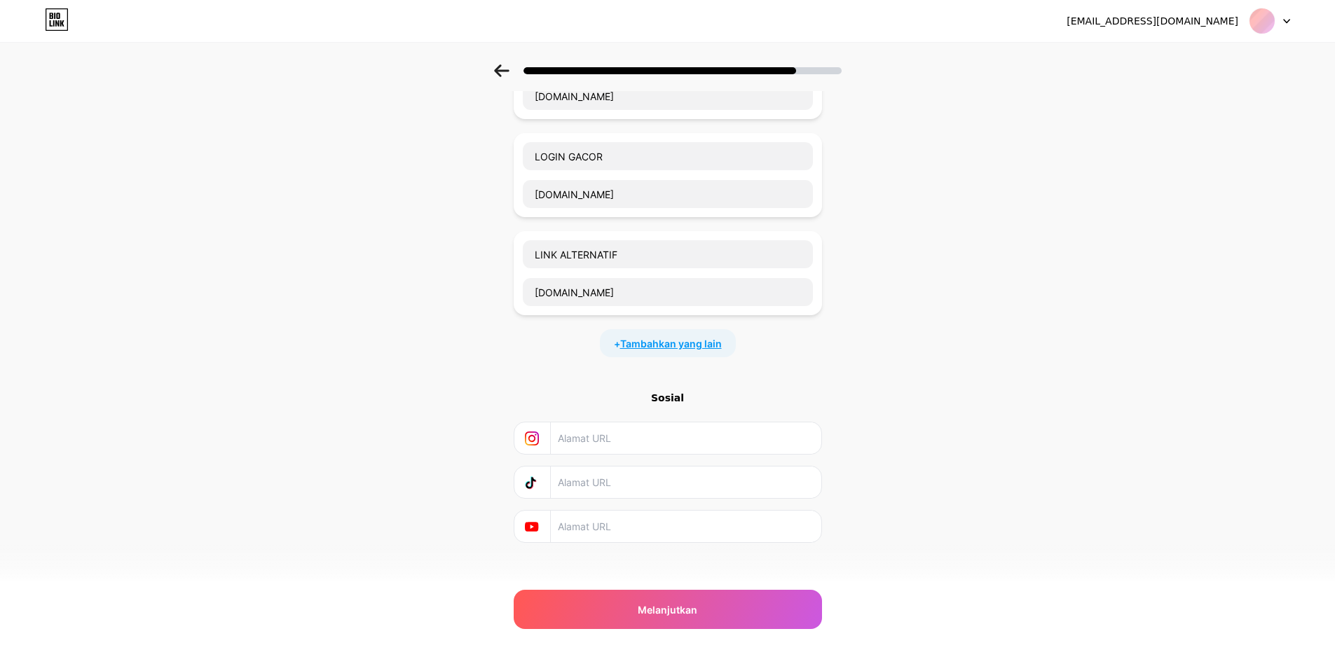
click at [643, 350] on span "Tambahkan yang lain" at bounding box center [671, 343] width 102 height 15
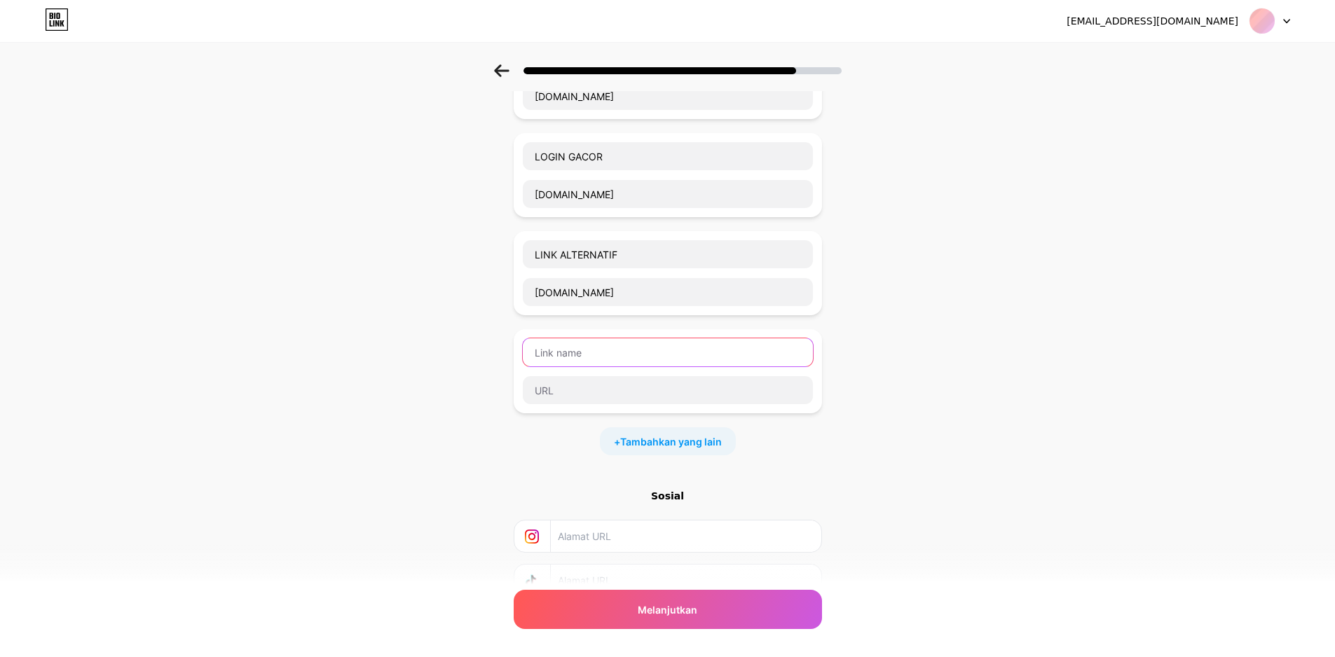
click at [639, 354] on input "text" at bounding box center [668, 352] width 290 height 28
type input "W"
type input "CUSTEMER SERVICE"
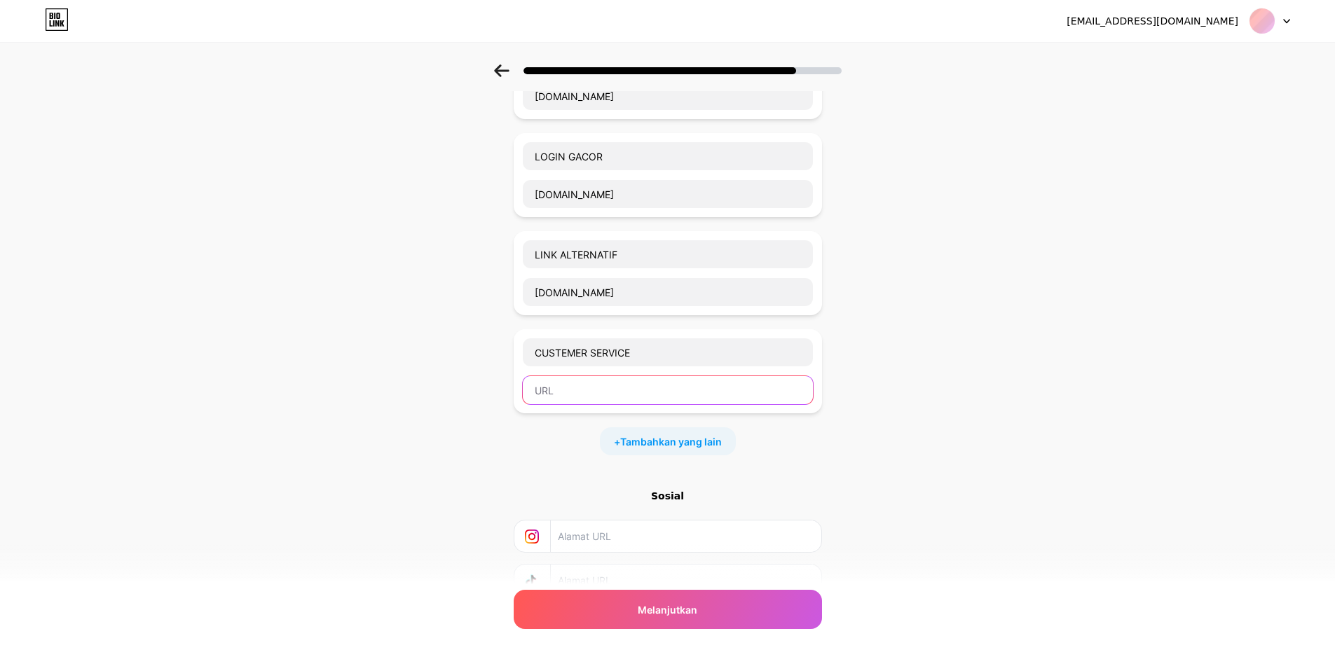
click at [661, 379] on input "text" at bounding box center [668, 390] width 290 height 28
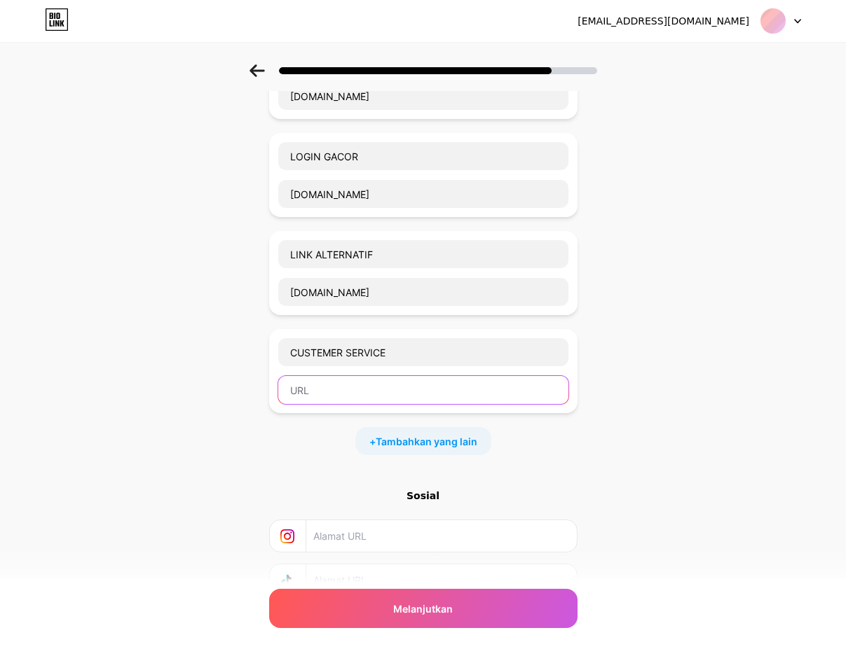
click at [362, 392] on input "text" at bounding box center [423, 390] width 290 height 28
paste input "Whatsapp >> https://wa.me/+6281318336267"
click at [362, 396] on input "Whatsapp >> https://wa.me/+6281318336267" at bounding box center [423, 390] width 290 height 28
click at [492, 399] on input "[URL][DOMAIN_NAME][PHONE_NUMBER]" at bounding box center [423, 390] width 290 height 28
type input "[URL][DOMAIN_NAME][PHONE_NUMBER]"
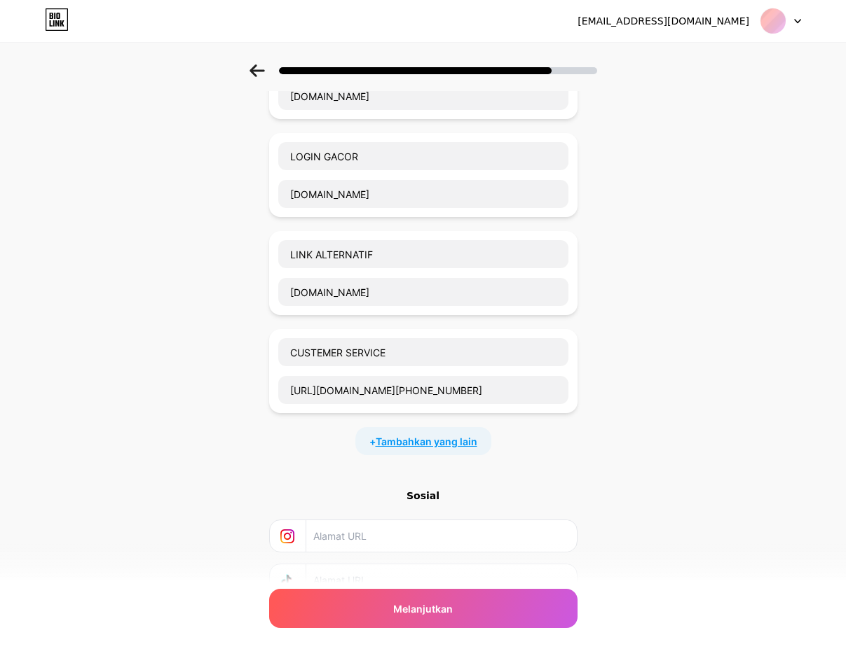
click at [472, 438] on font "Tambahkan yang lain" at bounding box center [427, 442] width 102 height 12
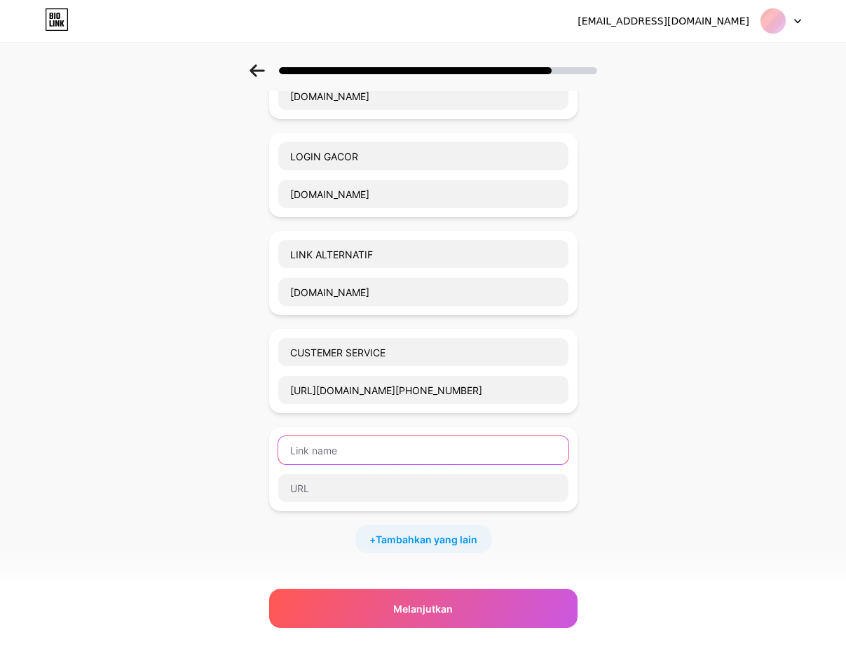
click at [433, 450] on input "text" at bounding box center [423, 450] width 290 height 28
type input "TELEGRAM CS"
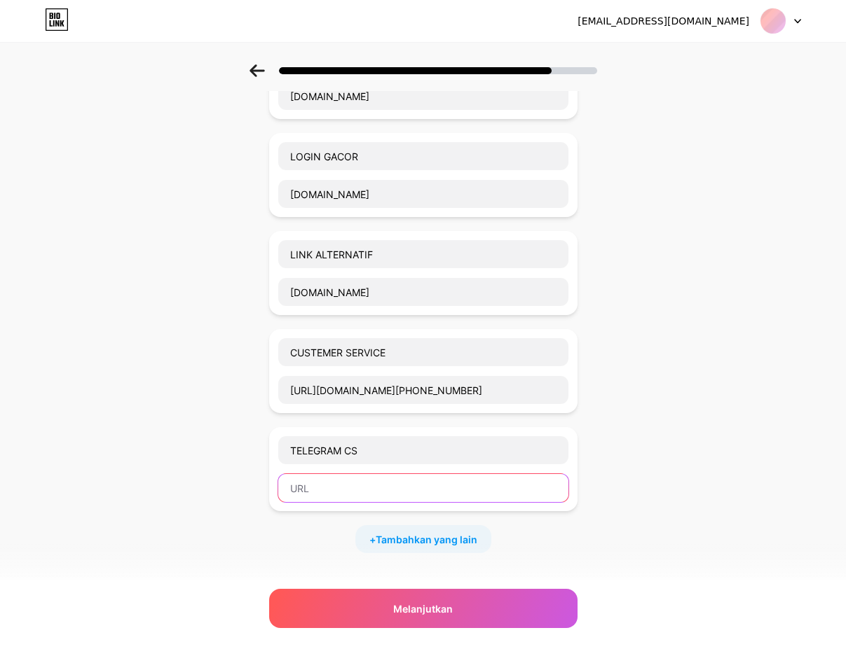
click at [384, 489] on input "text" at bounding box center [423, 488] width 290 height 28
click at [340, 492] on input "text" at bounding box center [423, 488] width 290 height 28
paste input "Telegram >> https://t.me/Windah99official"
drag, startPoint x: 358, startPoint y: 490, endPoint x: 287, endPoint y: 492, distance: 70.8
click at [287, 492] on input "Telegram >> https://t.me/Windah99official" at bounding box center [423, 488] width 290 height 28
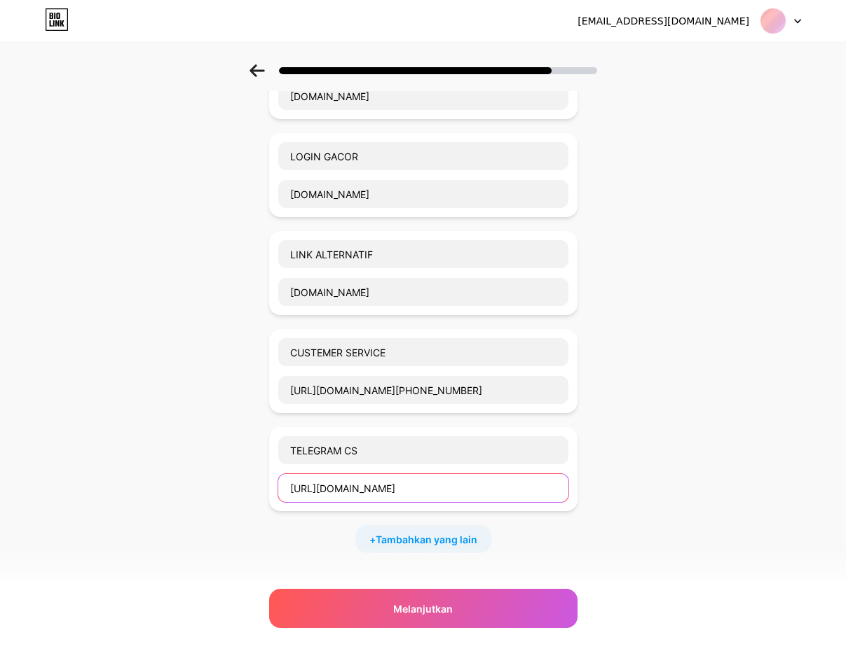
type input "[URL][DOMAIN_NAME]"
click at [757, 544] on div "Mulailah dengan tautan Tambahkan apa pun yang ingin Anda perlihatkan kepada pen…" at bounding box center [423, 261] width 846 height 1095
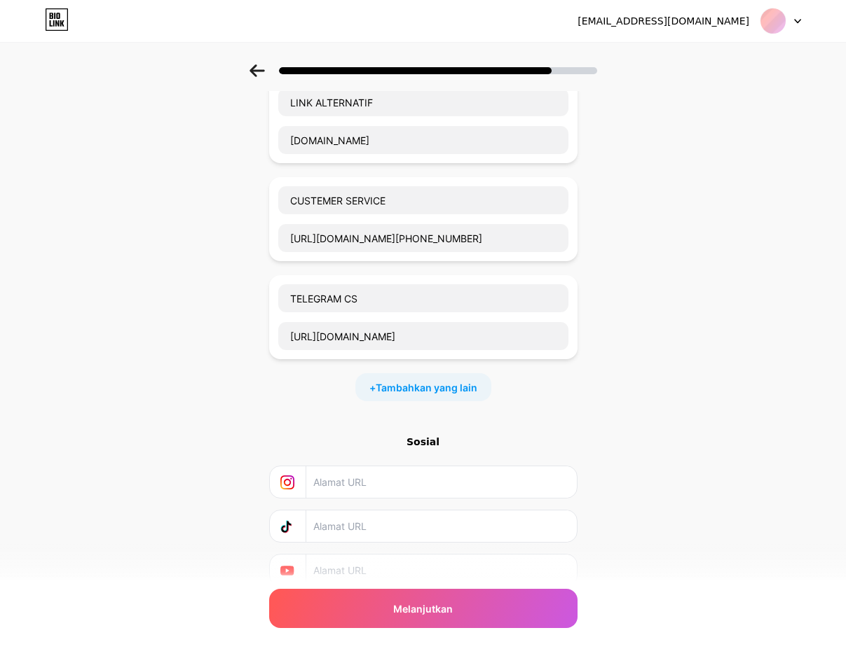
scroll to position [559, 0]
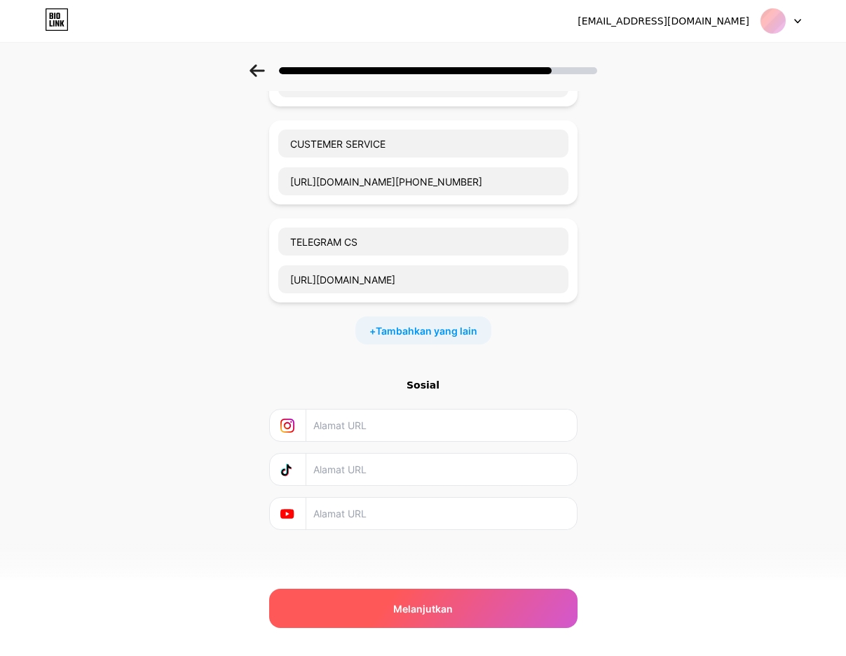
click at [434, 617] on div "Melanjutkan" at bounding box center [423, 608] width 308 height 39
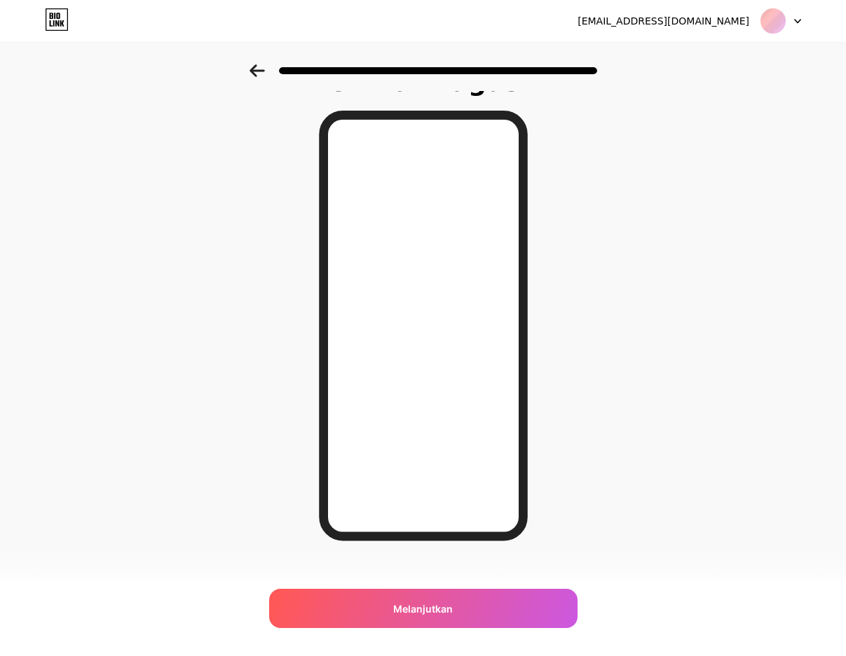
scroll to position [48, 0]
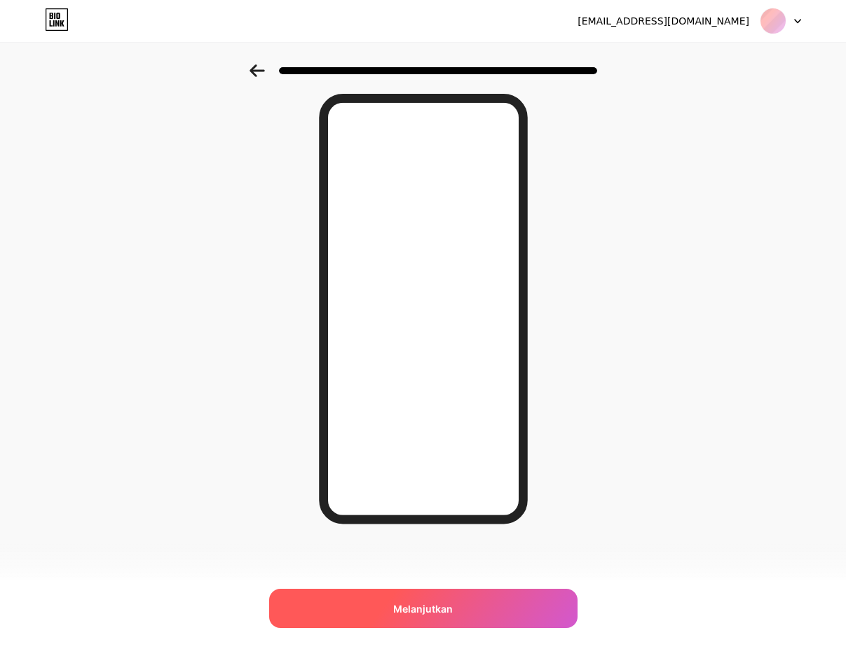
click at [472, 605] on div "Melanjutkan" at bounding box center [423, 608] width 308 height 39
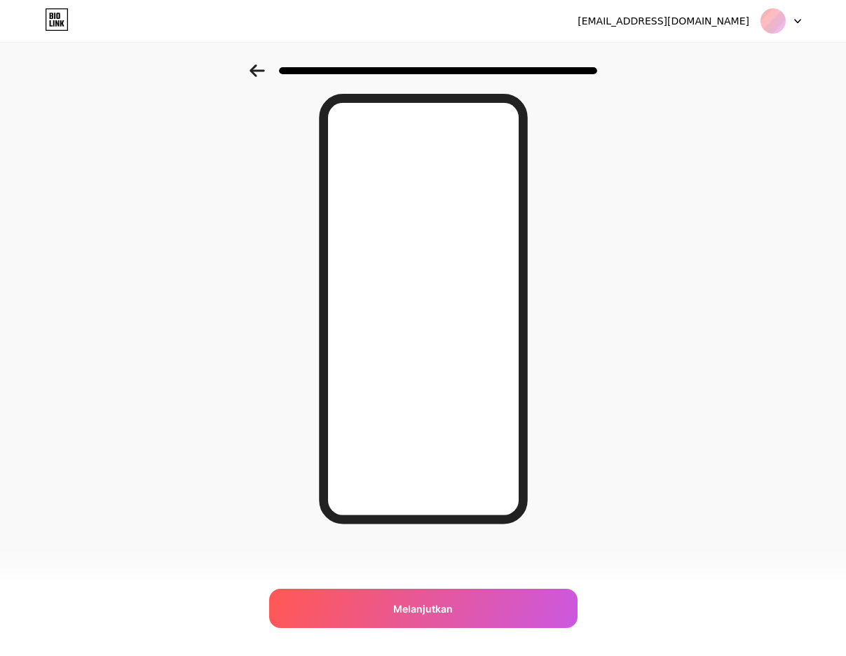
click at [424, 632] on div "wiindah99@gmail.com Keluar Tautan Disalin Terlihat Bagus! Melanjutkan" at bounding box center [423, 304] width 846 height 704
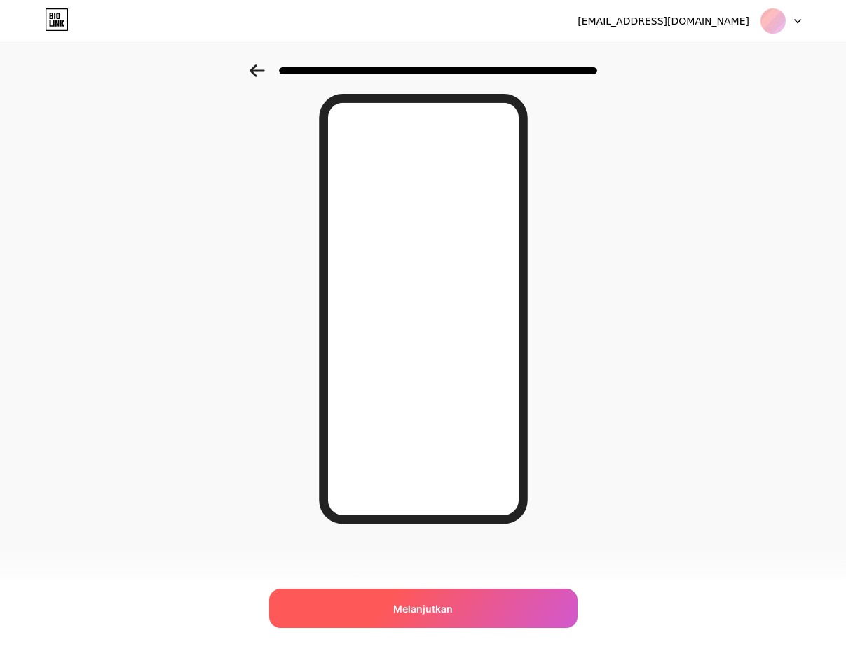
click at [431, 619] on div "Melanjutkan" at bounding box center [423, 608] width 308 height 39
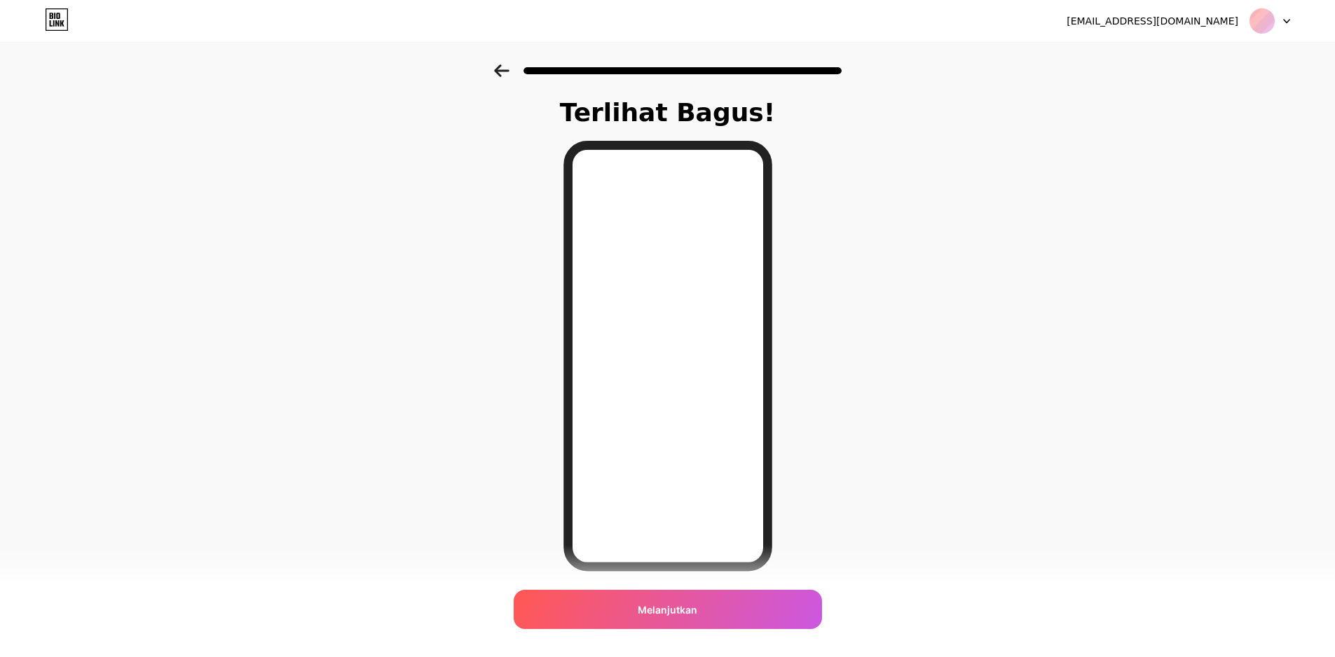
scroll to position [47, 0]
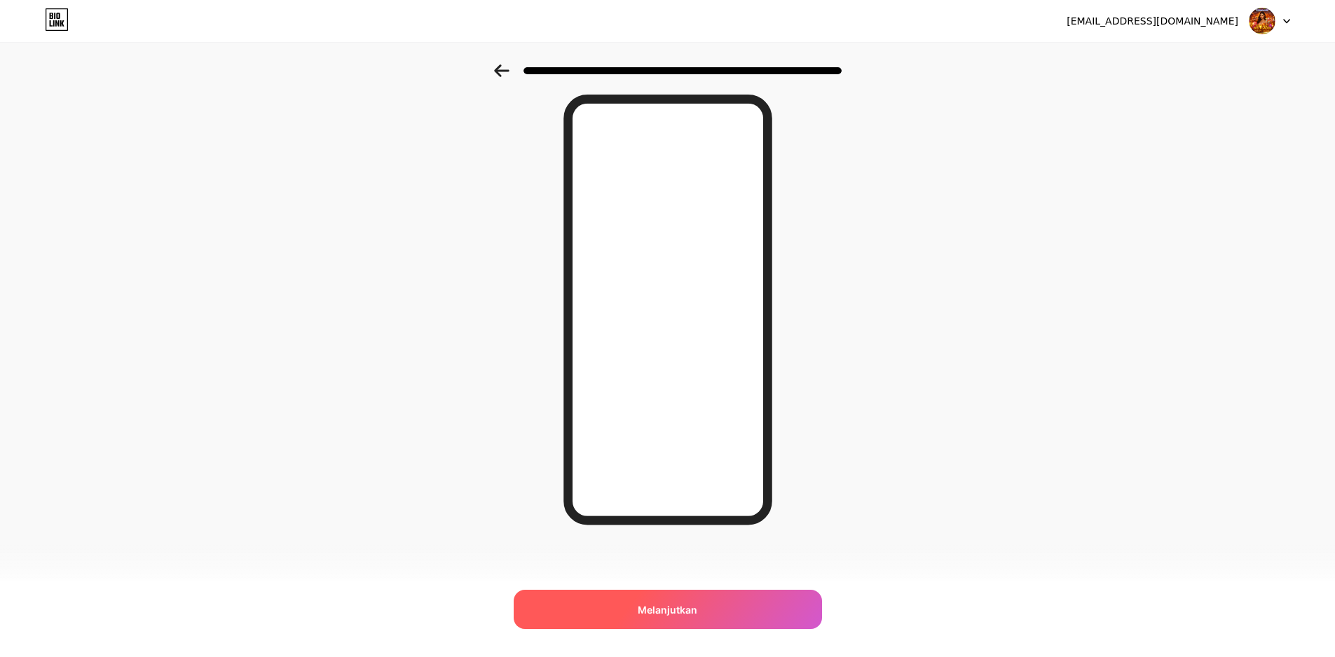
click at [727, 617] on div "Melanjutkan" at bounding box center [668, 609] width 308 height 39
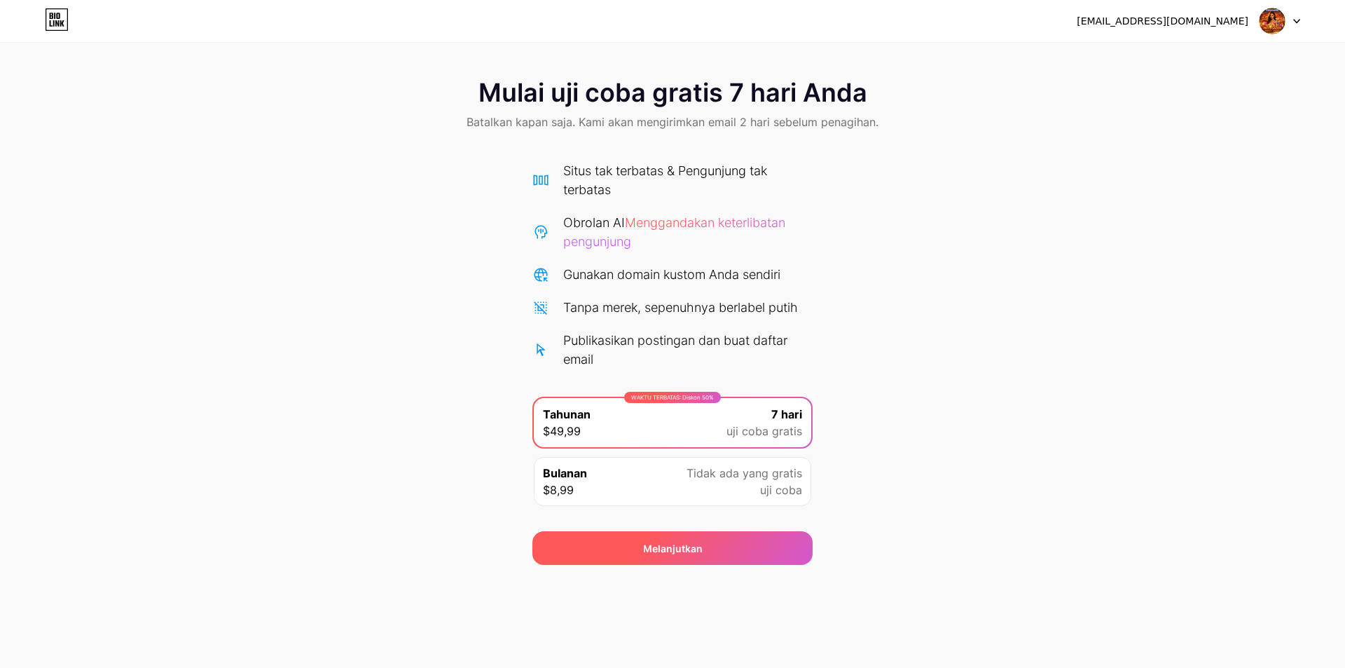
click at [691, 553] on font "Melanjutkan" at bounding box center [673, 548] width 60 height 12
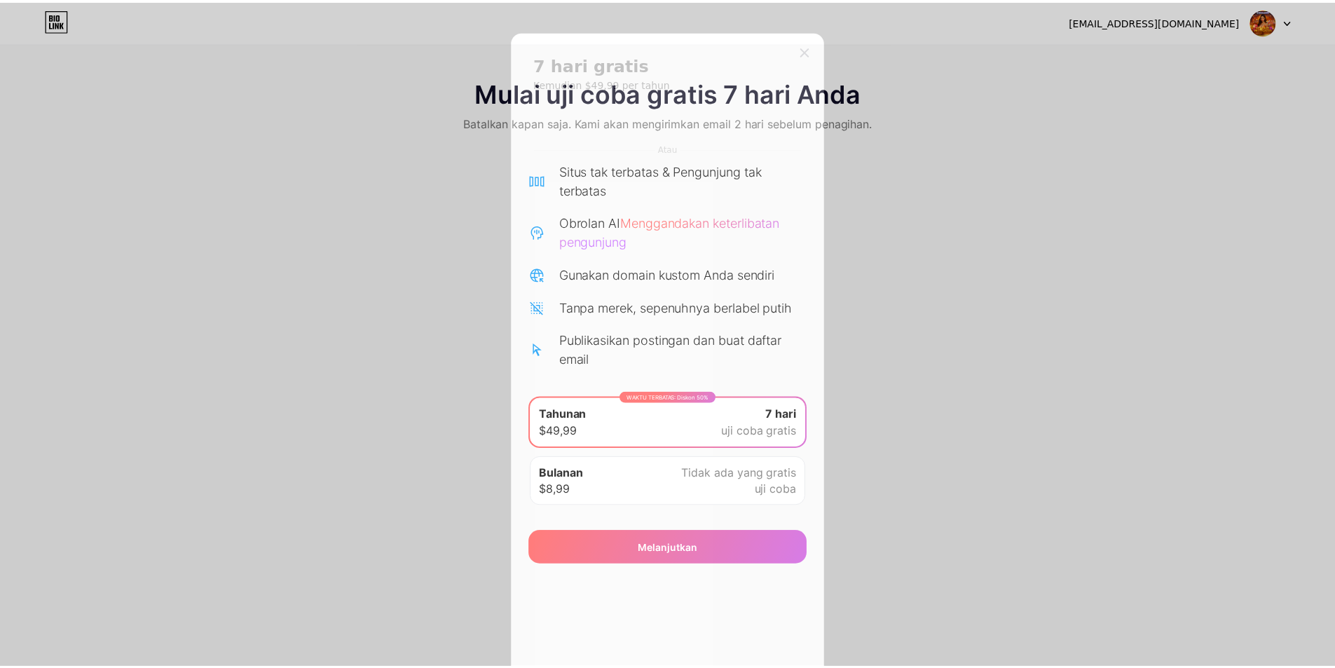
scroll to position [153, 0]
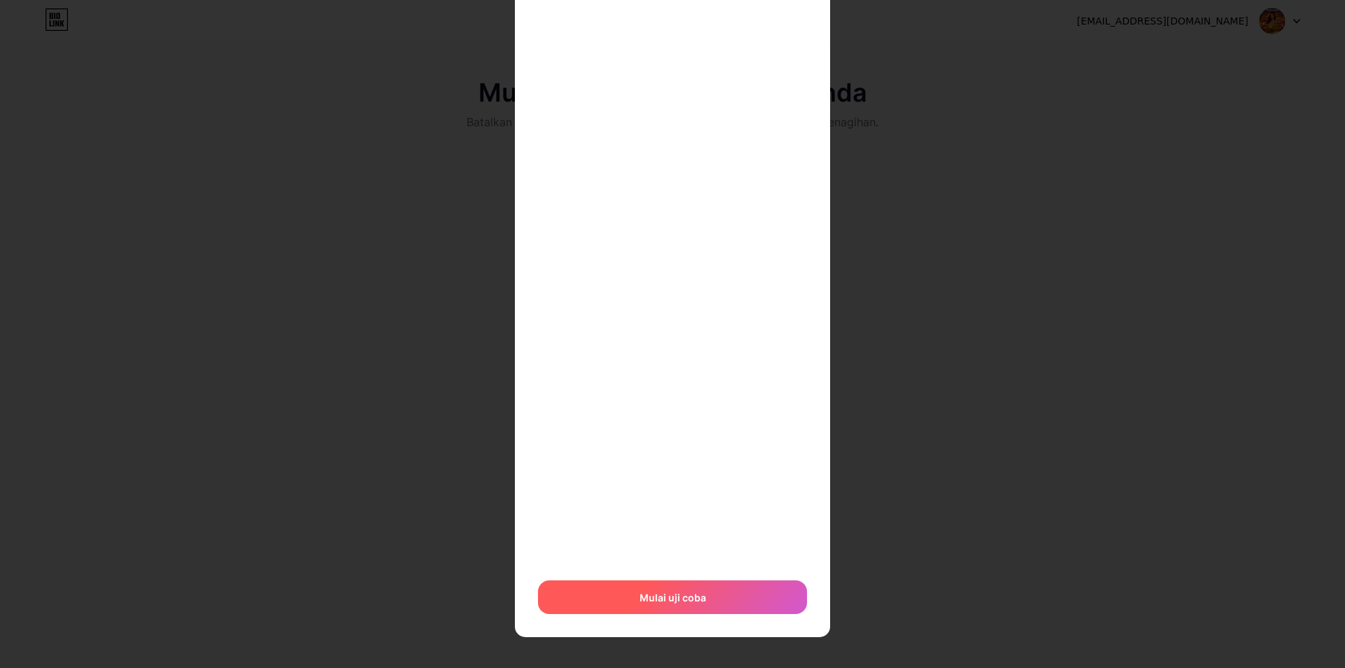
click at [686, 605] on div "Mulai uji coba" at bounding box center [672, 597] width 269 height 34
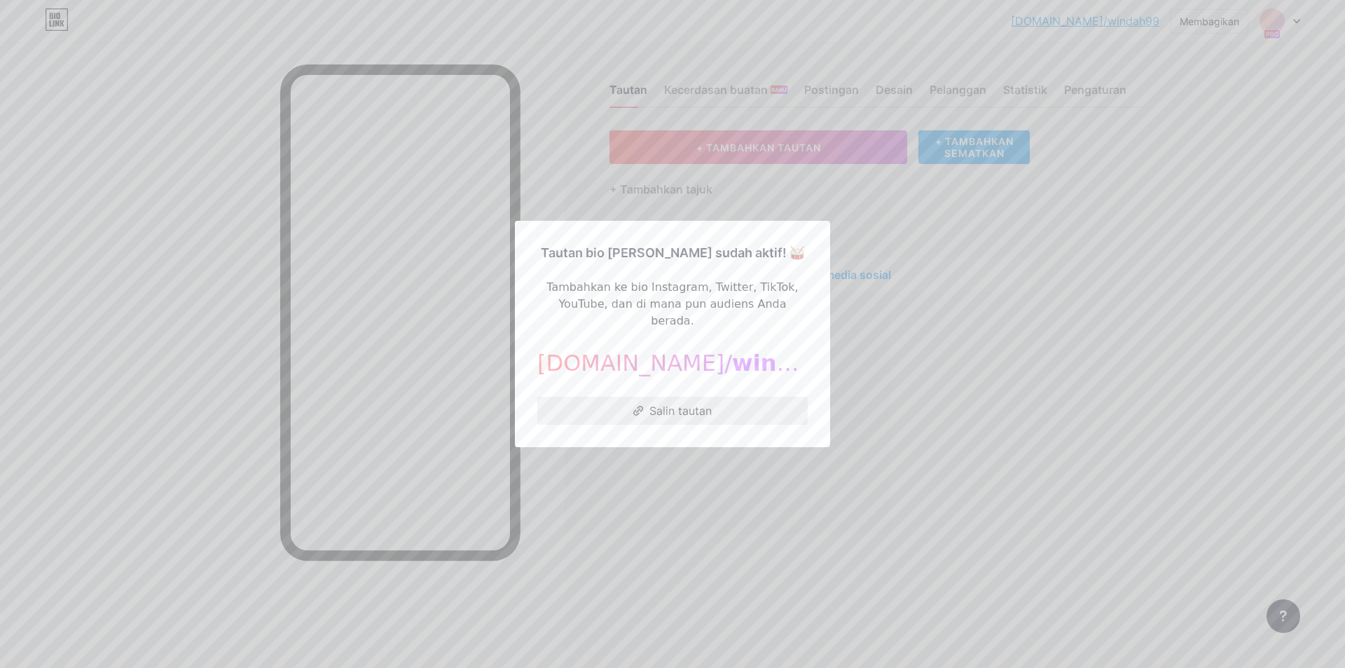
click at [712, 404] on font "Salin tautan" at bounding box center [680, 411] width 62 height 14
click at [855, 379] on div at bounding box center [672, 334] width 1345 height 668
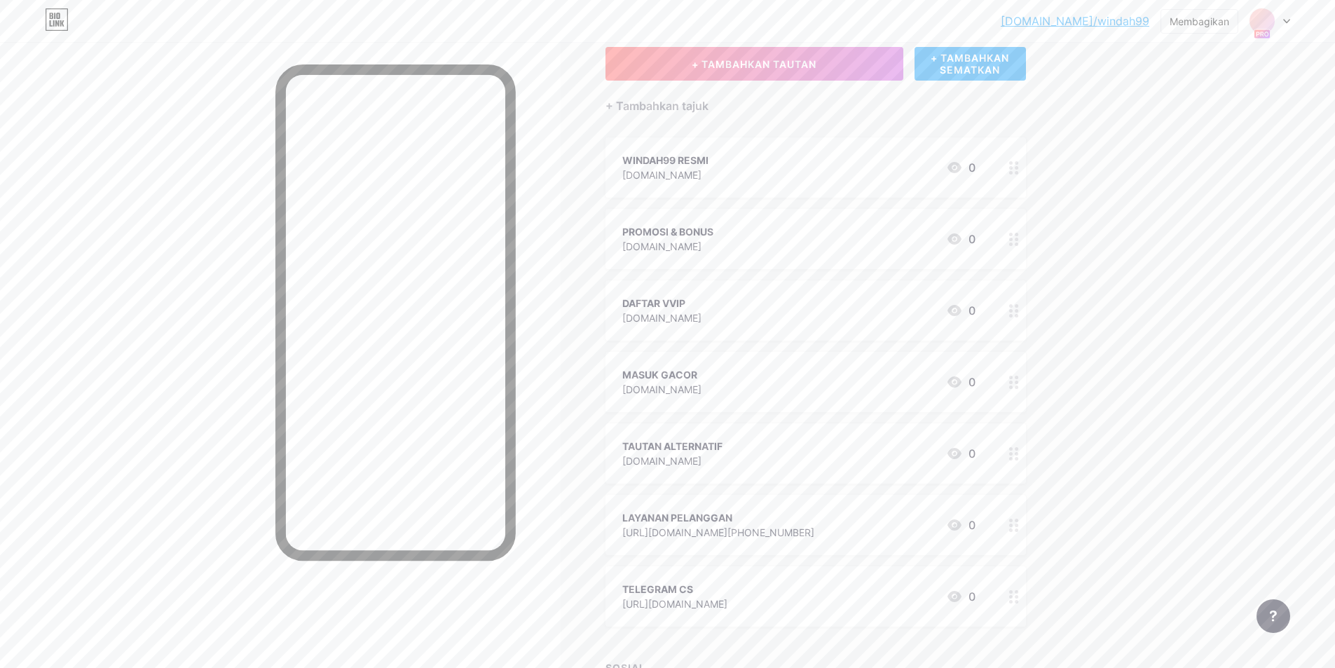
scroll to position [205, 0]
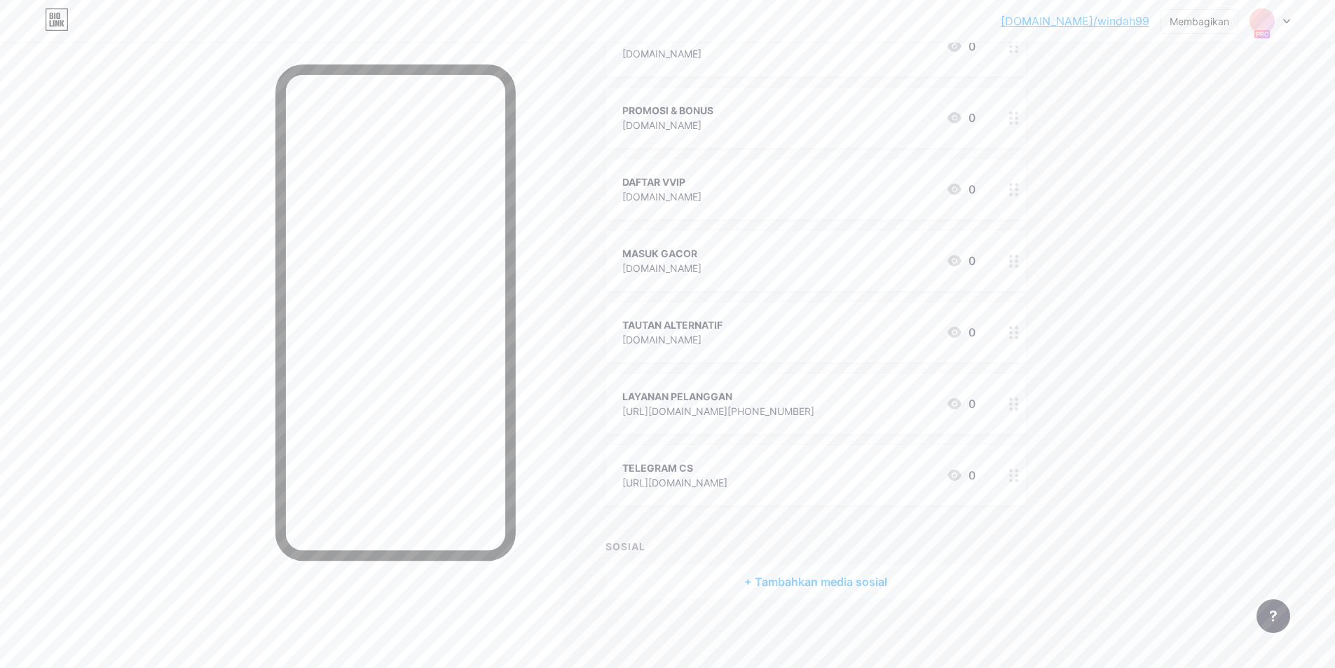
click at [695, 130] on font "2windah99.xyz" at bounding box center [661, 125] width 79 height 12
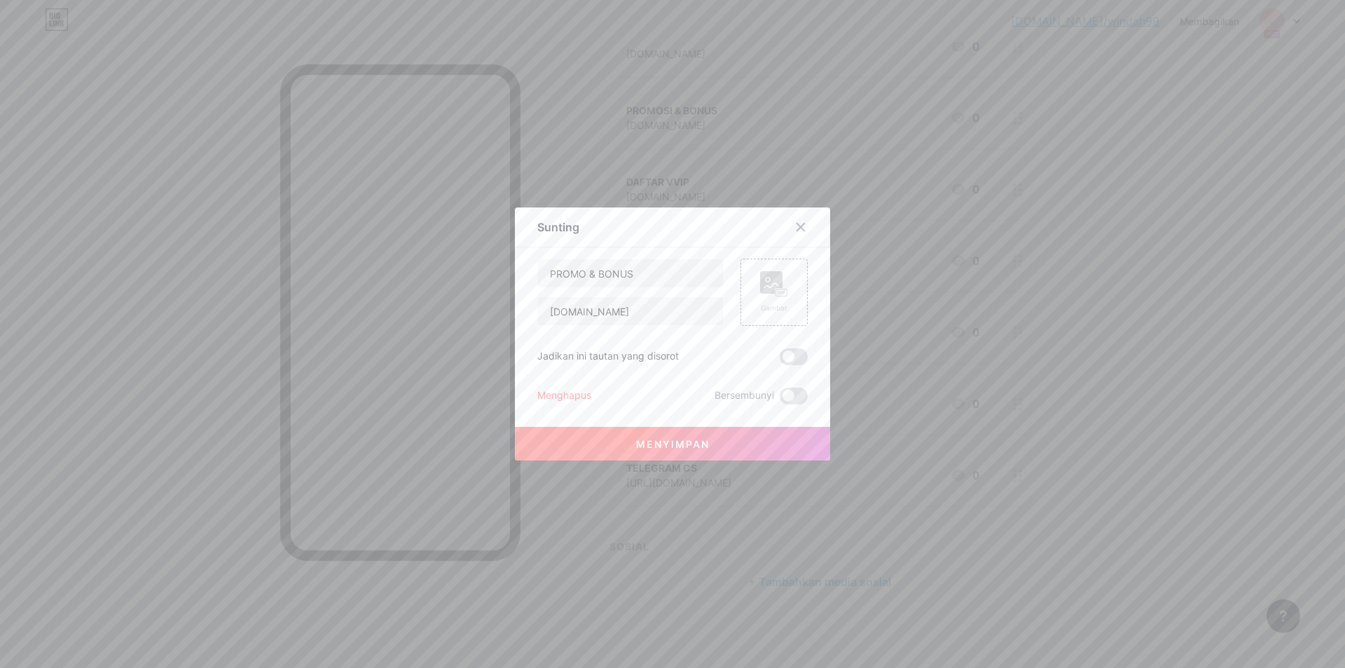
click at [792, 174] on div at bounding box center [672, 334] width 1345 height 668
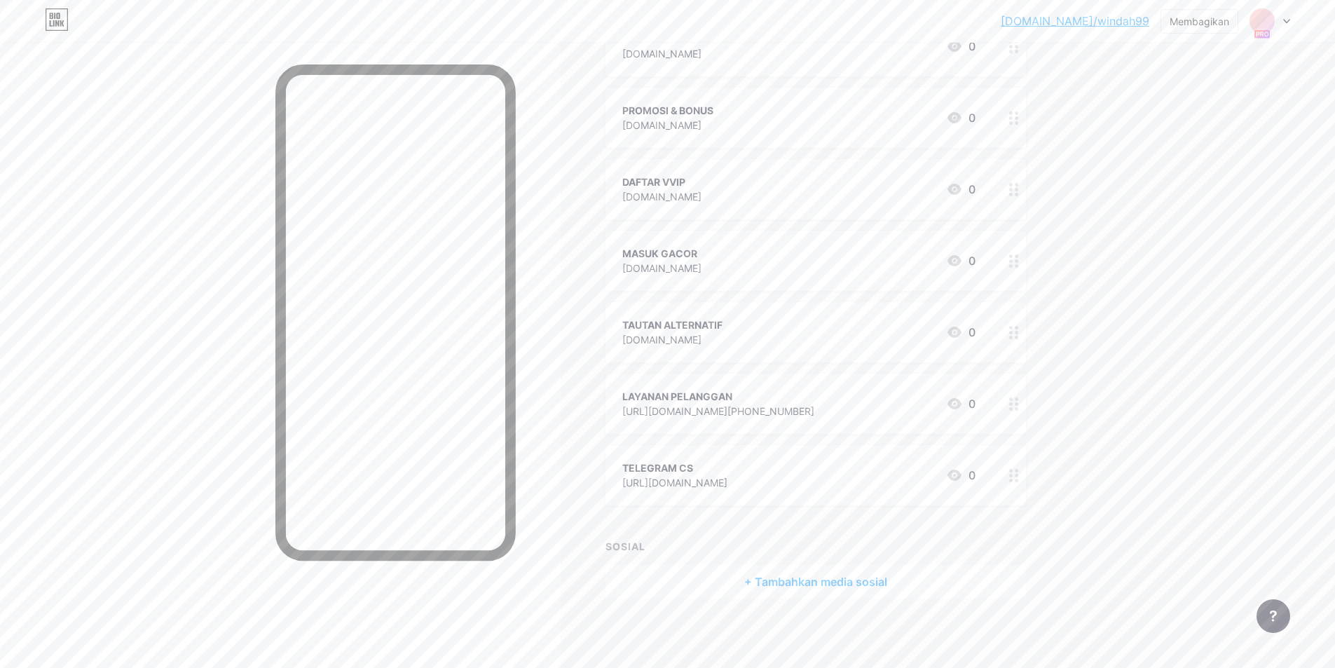
click at [701, 138] on div "PROMOSI & BONUS 2windah99.xyz 0" at bounding box center [815, 118] width 420 height 60
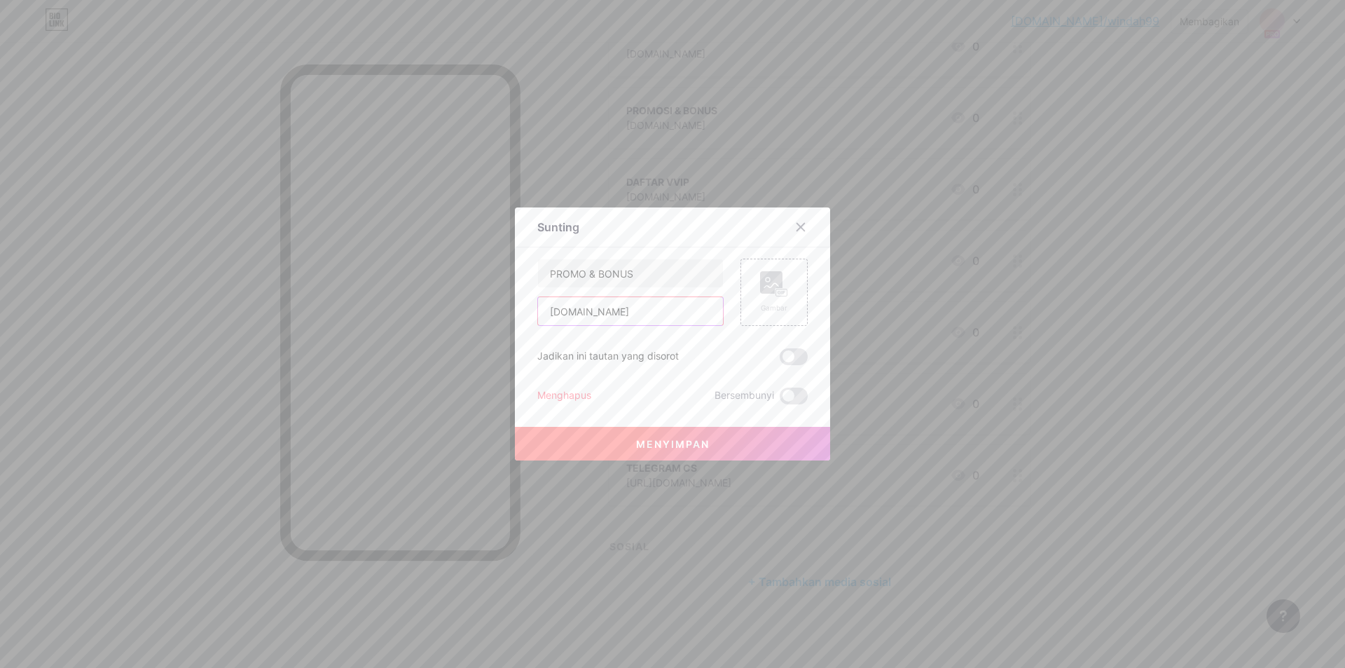
click at [649, 311] on input "2windah99.xyz" at bounding box center [630, 311] width 185 height 28
paste input "[URL][DOMAIN_NAME]"
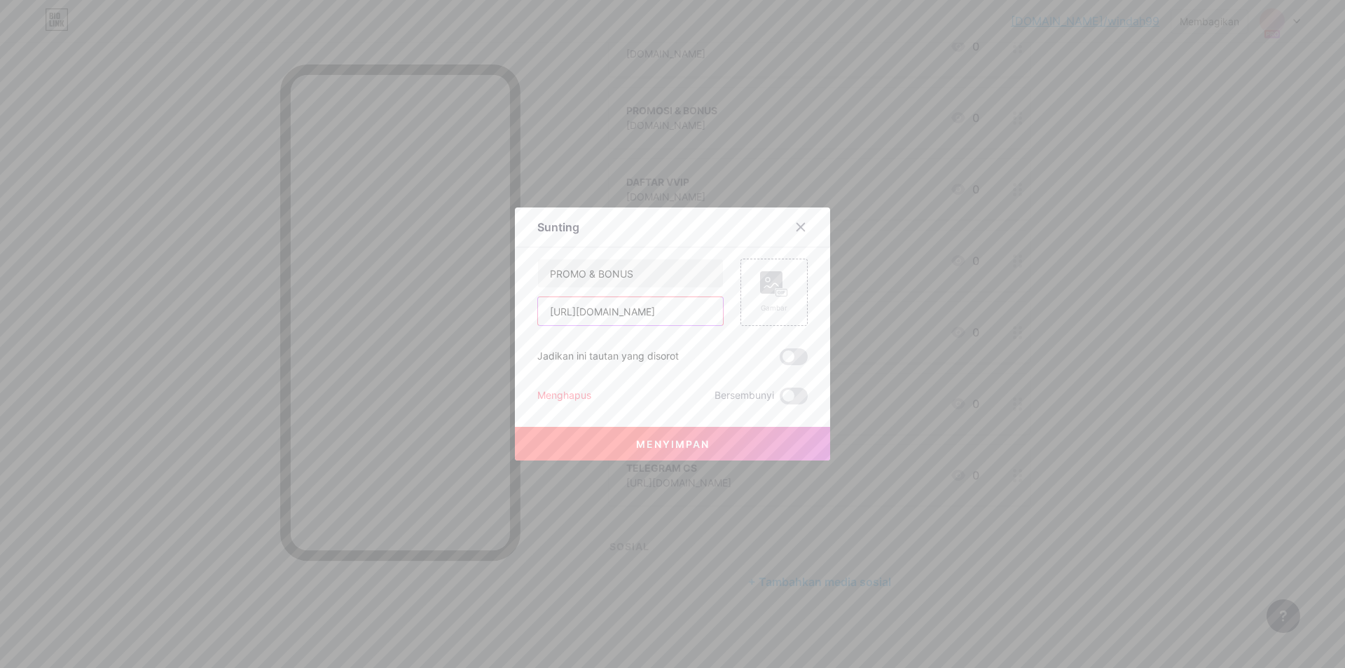
type input "[URL][DOMAIN_NAME]"
click at [724, 357] on div "Jadikan ini tautan yang disorot" at bounding box center [672, 356] width 270 height 17
click at [794, 173] on div at bounding box center [672, 334] width 1345 height 668
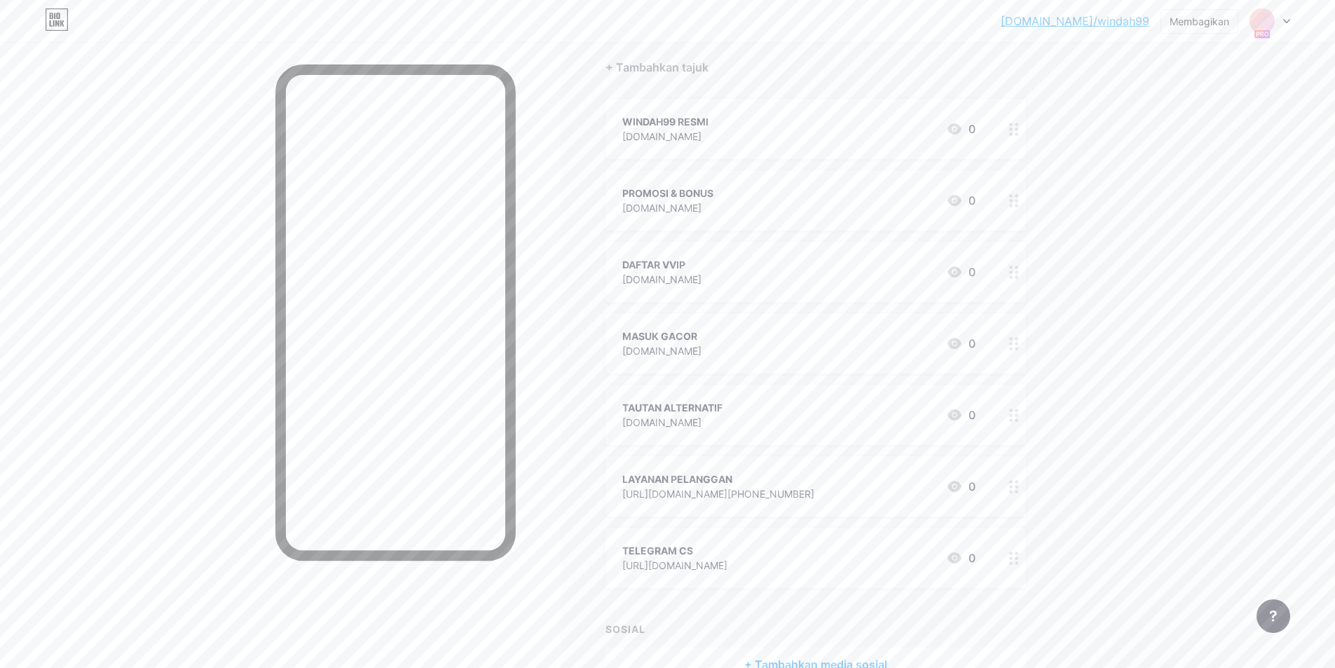
scroll to position [88, 0]
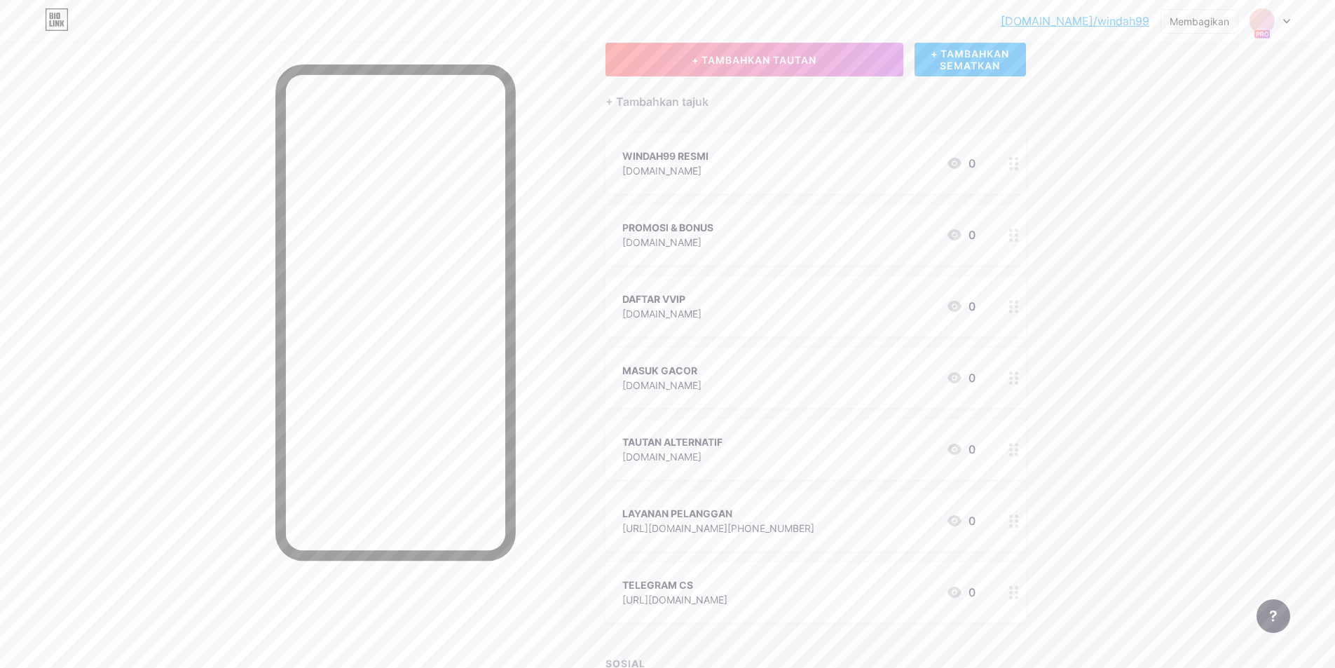
click at [639, 174] on font "1windah99.xyz" at bounding box center [661, 171] width 79 height 12
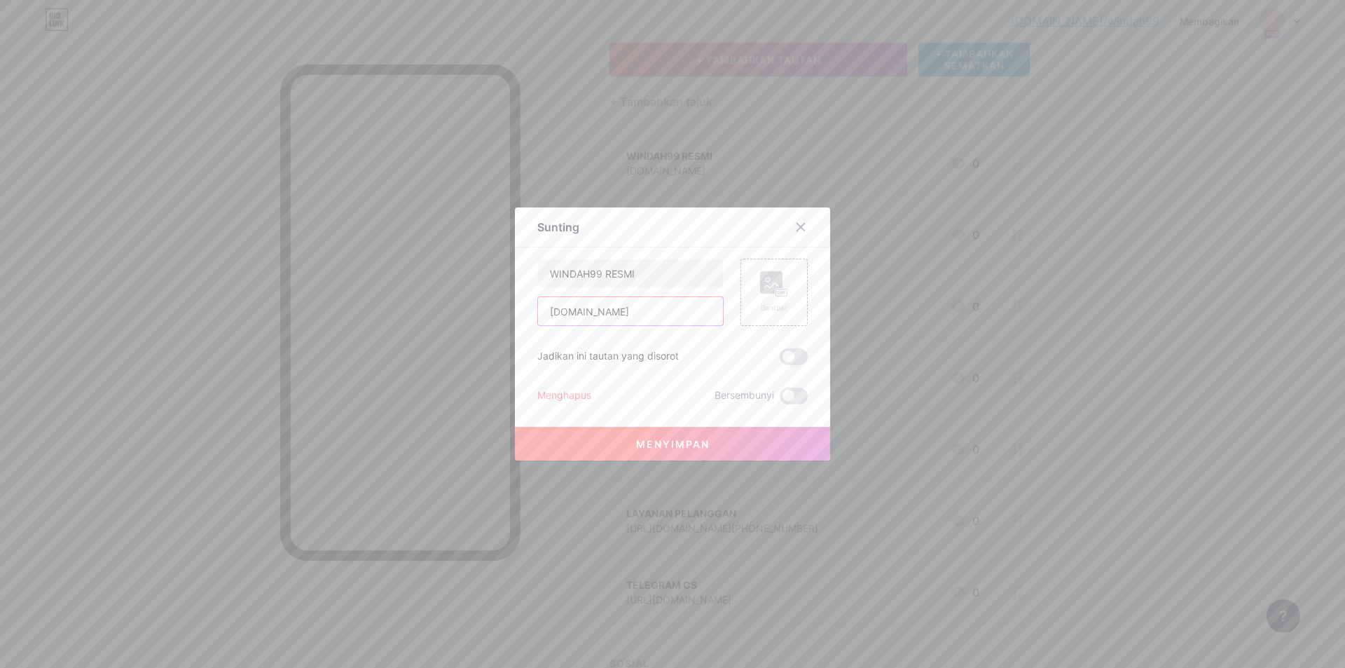
click at [549, 315] on input "1windah99.xyz" at bounding box center [630, 311] width 185 height 28
type input "[URL][DOMAIN_NAME]"
click at [637, 446] on font "Menyimpan" at bounding box center [673, 444] width 74 height 12
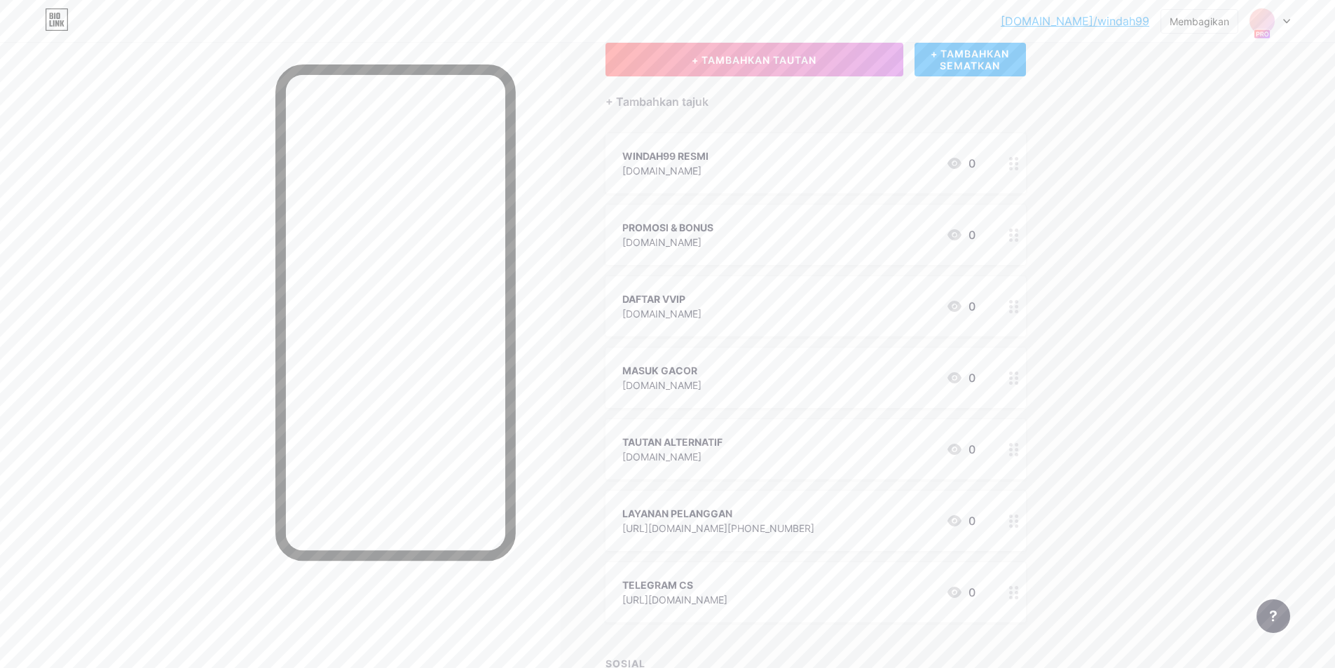
click at [826, 217] on div "PROMOSI & BONUS 2windah99.xyz 0" at bounding box center [815, 235] width 420 height 60
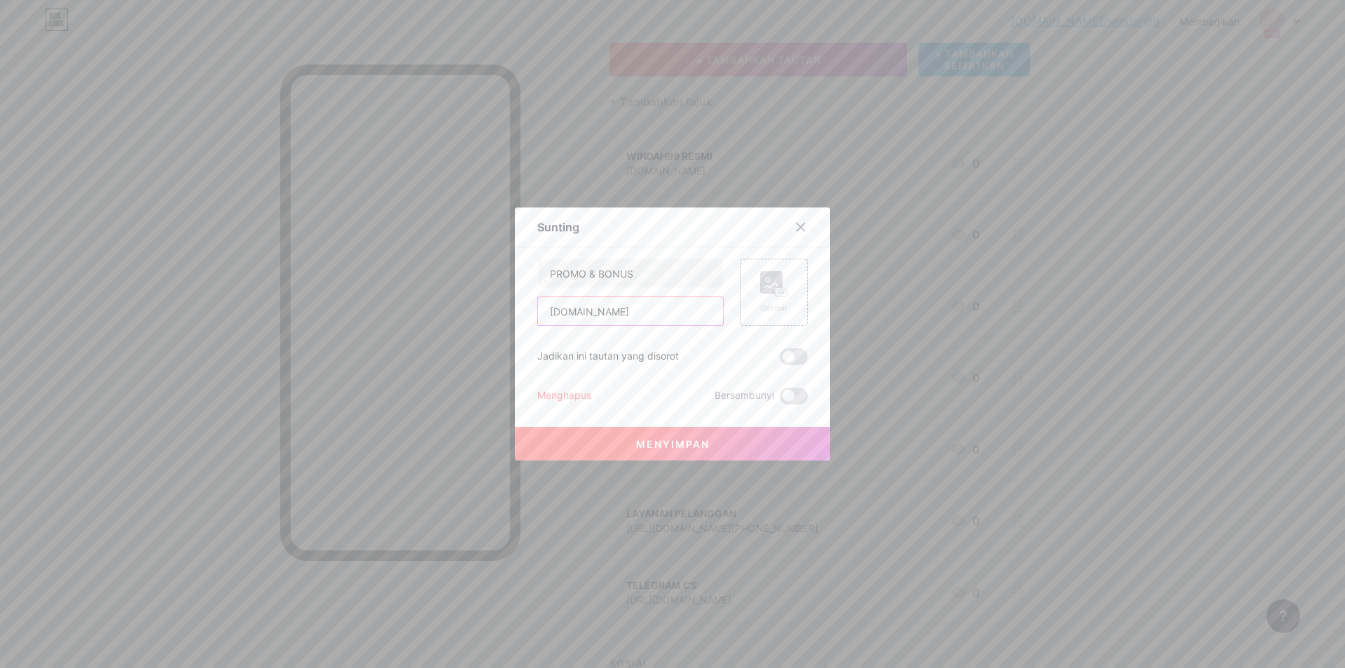
click at [661, 317] on input "2windah99.xyz" at bounding box center [630, 311] width 185 height 28
paste input "[URL][DOMAIN_NAME]"
type input "[URL][DOMAIN_NAME]"
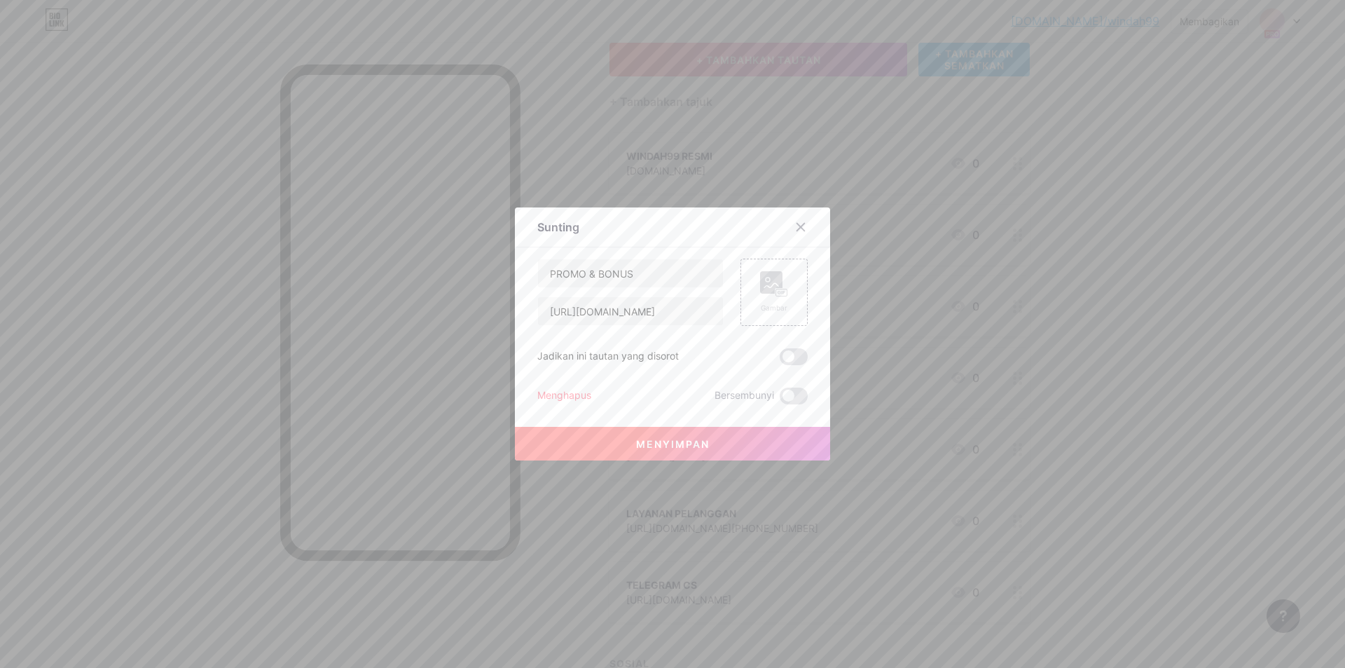
click at [711, 338] on div "PROMO & BONUS https://2windah99.xyz/promotions Gambar Jadikan ini tautan yang d…" at bounding box center [672, 332] width 270 height 146
click at [716, 434] on button "Menyimpan" at bounding box center [672, 444] width 315 height 34
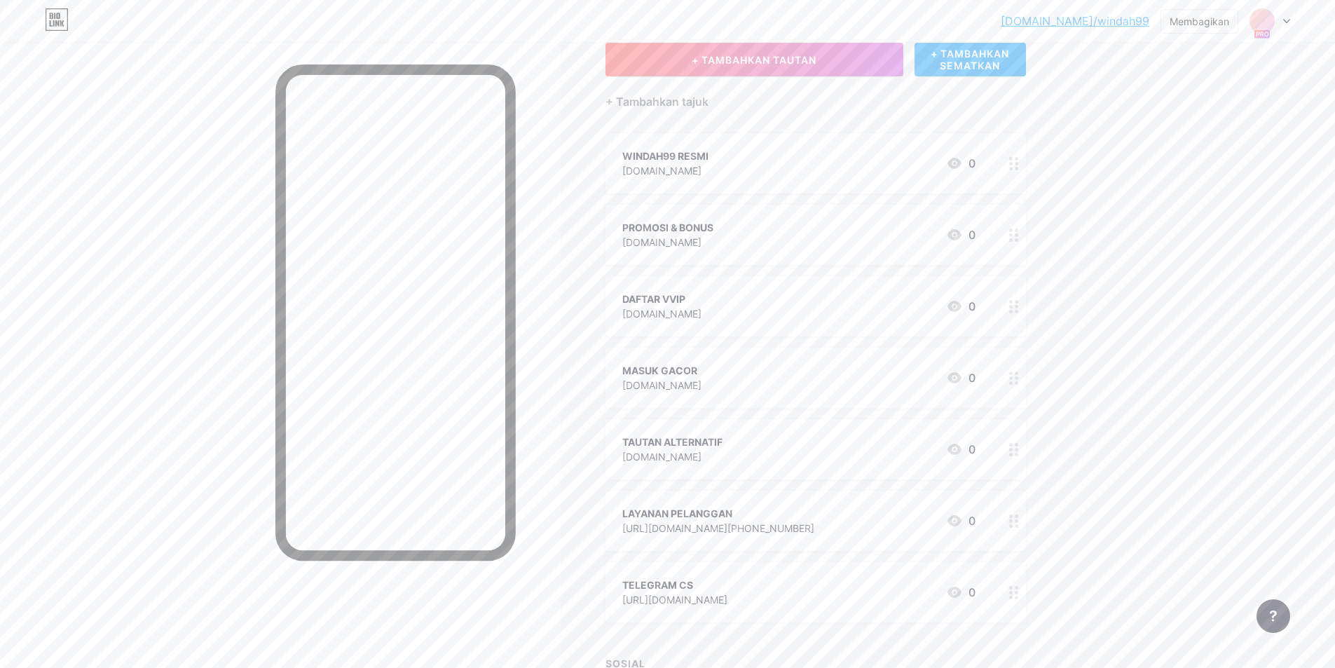
click at [201, 72] on div at bounding box center [280, 376] width 560 height 668
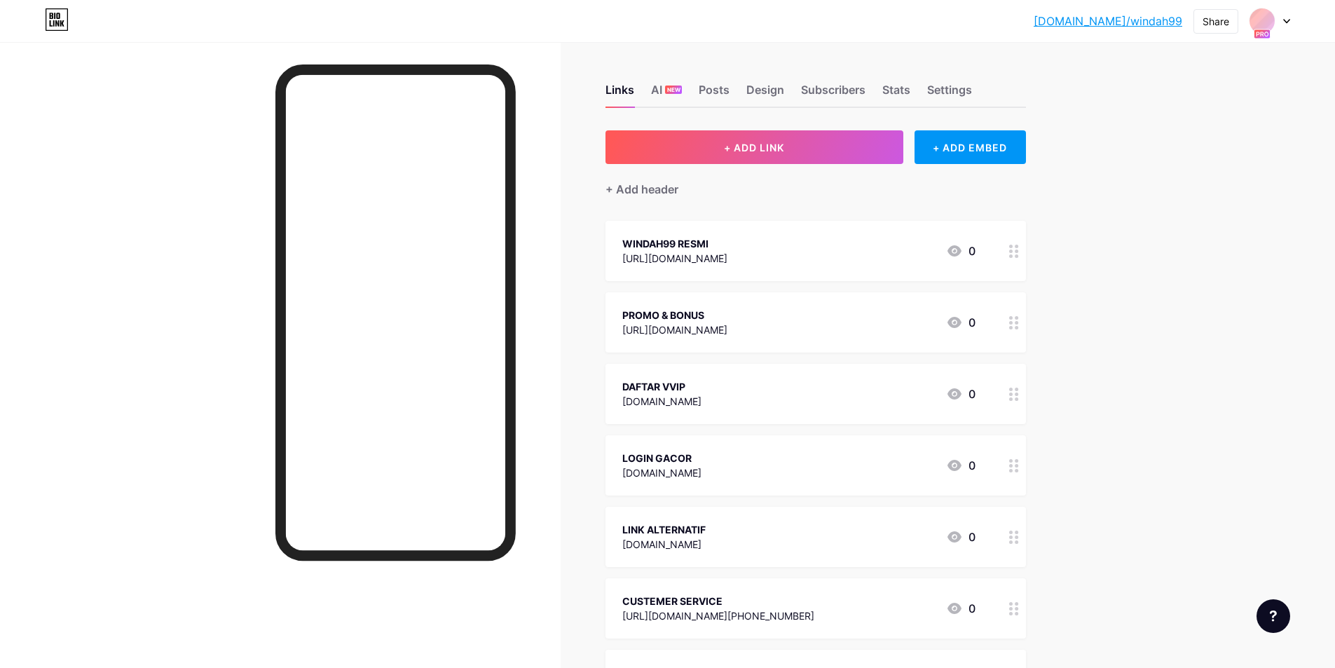
click at [750, 394] on div "DAFTAR VVIP 3windah99.xyz 0" at bounding box center [798, 394] width 353 height 32
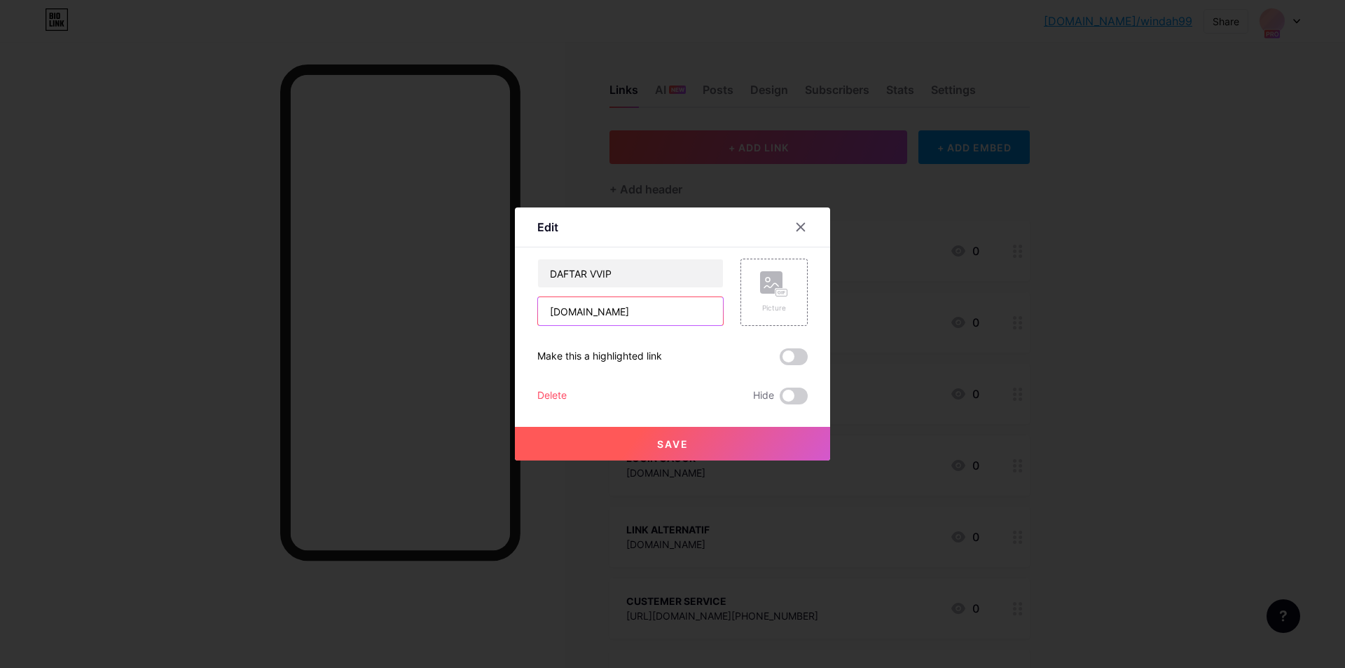
click at [551, 310] on input "3windah99.xyz" at bounding box center [630, 311] width 185 height 28
type input "[URL][DOMAIN_NAME]"
click at [668, 474] on div at bounding box center [672, 334] width 1345 height 668
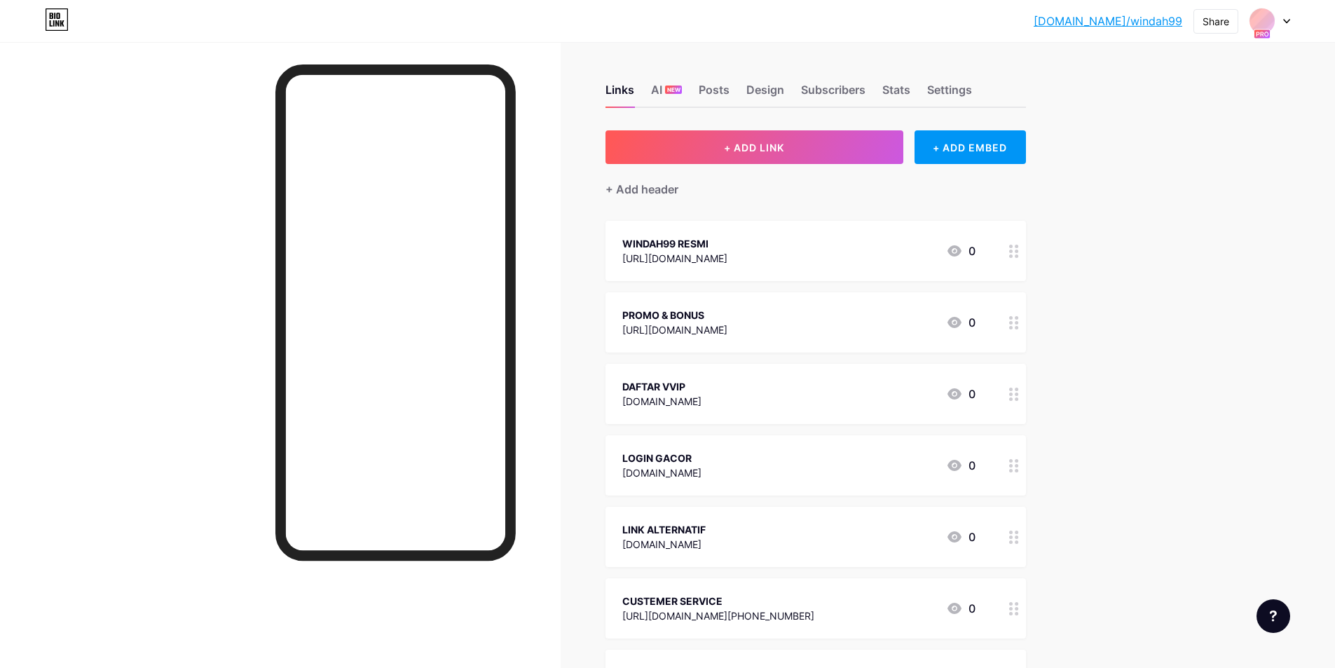
click at [670, 408] on div "DAFTAR VVIP 3windah99.xyz" at bounding box center [661, 394] width 79 height 32
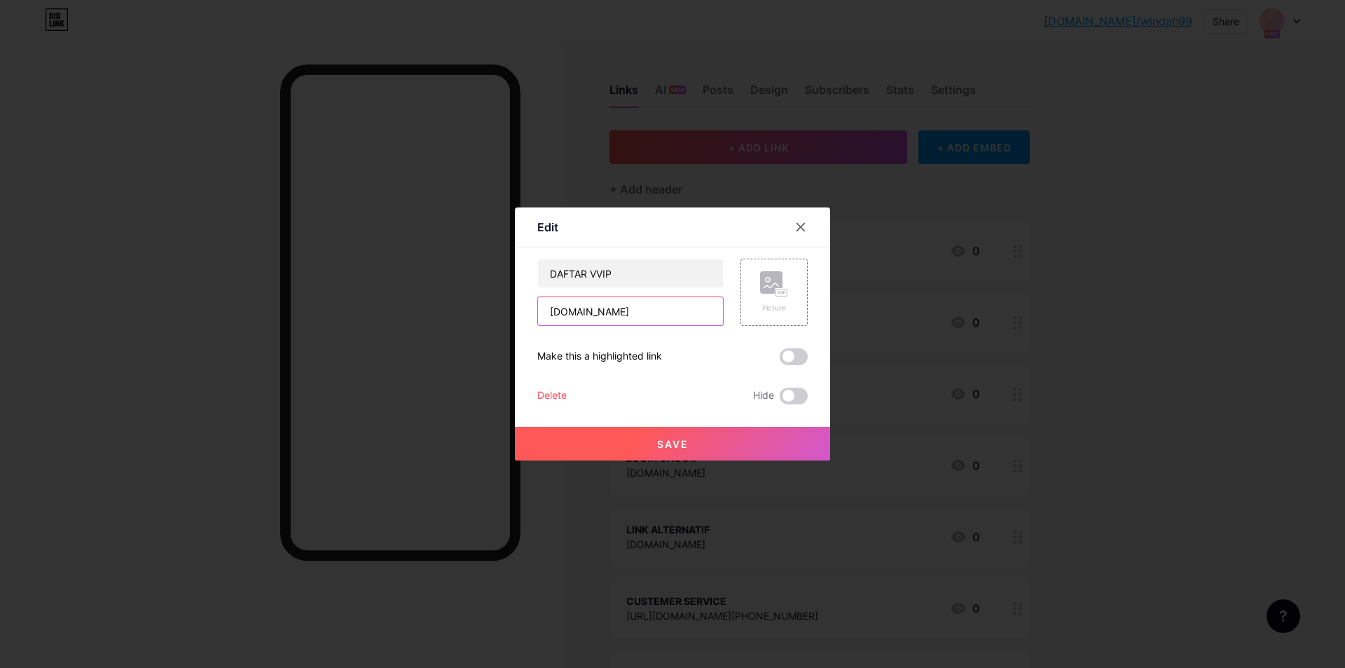
click at [549, 312] on input "3windah99.xyz" at bounding box center [630, 311] width 185 height 28
type input "[URL][DOMAIN_NAME]"
click at [572, 444] on button "Save" at bounding box center [672, 444] width 315 height 34
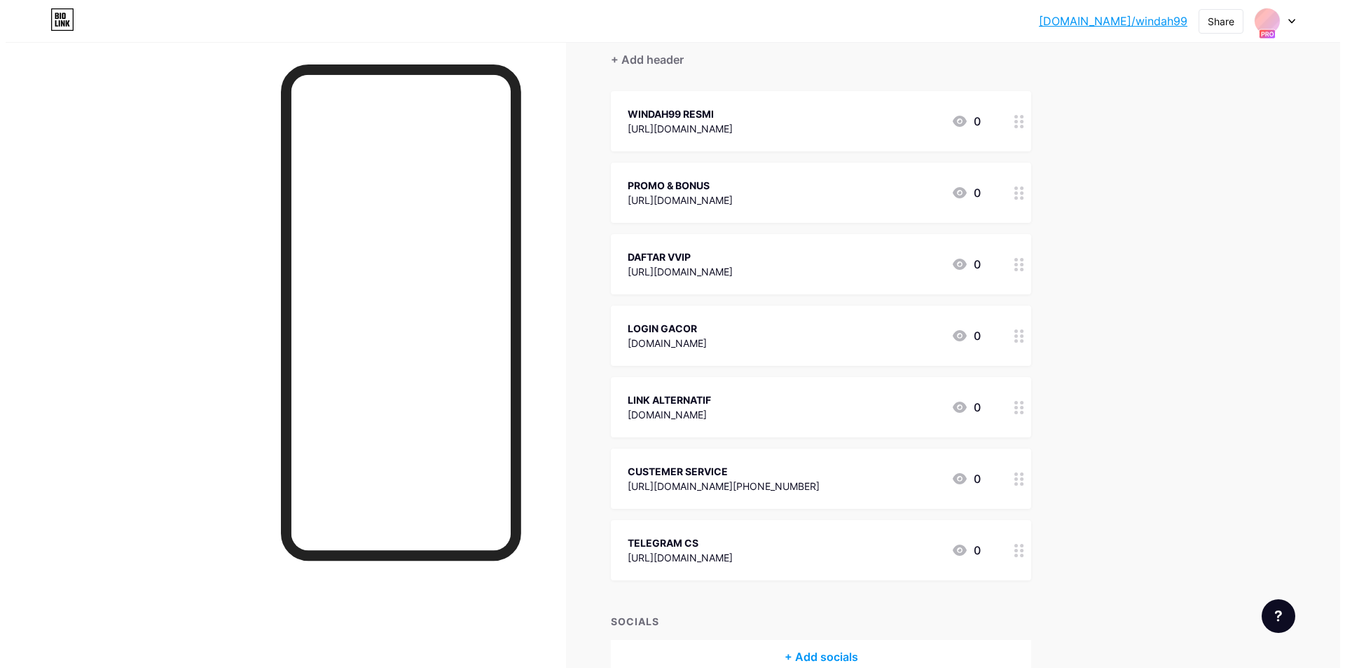
scroll to position [205, 0]
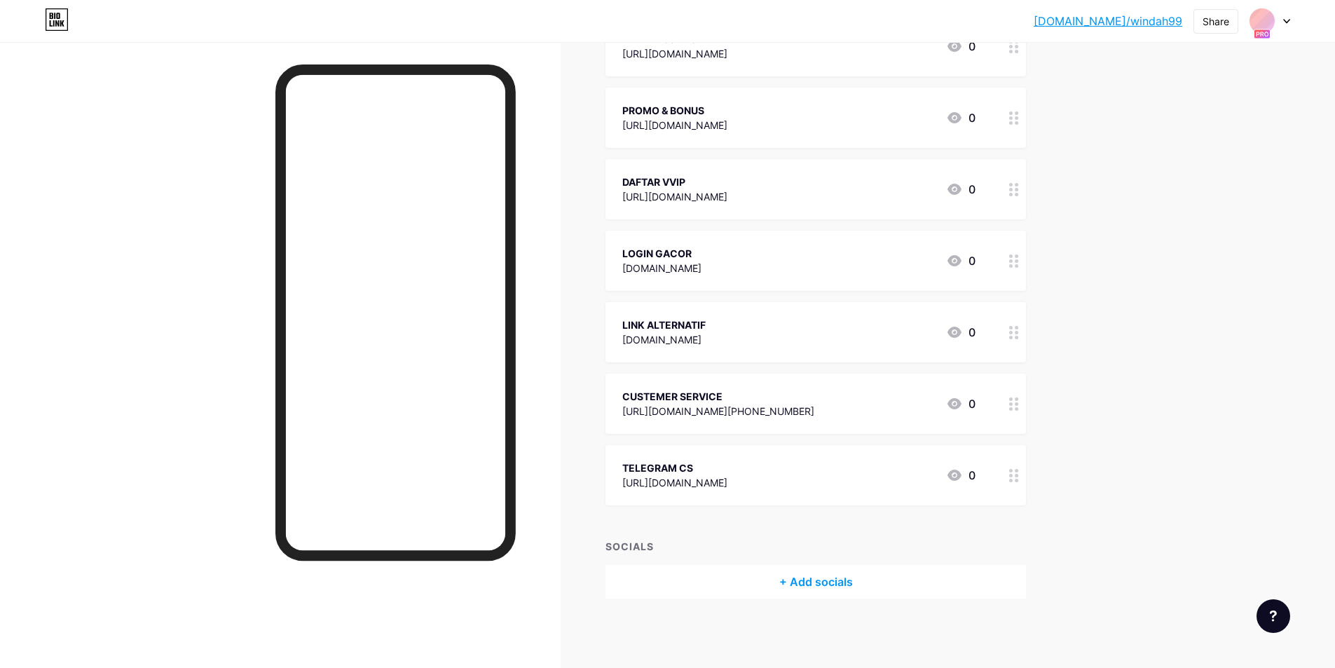
click at [780, 581] on div "+ Add socials" at bounding box center [815, 582] width 420 height 34
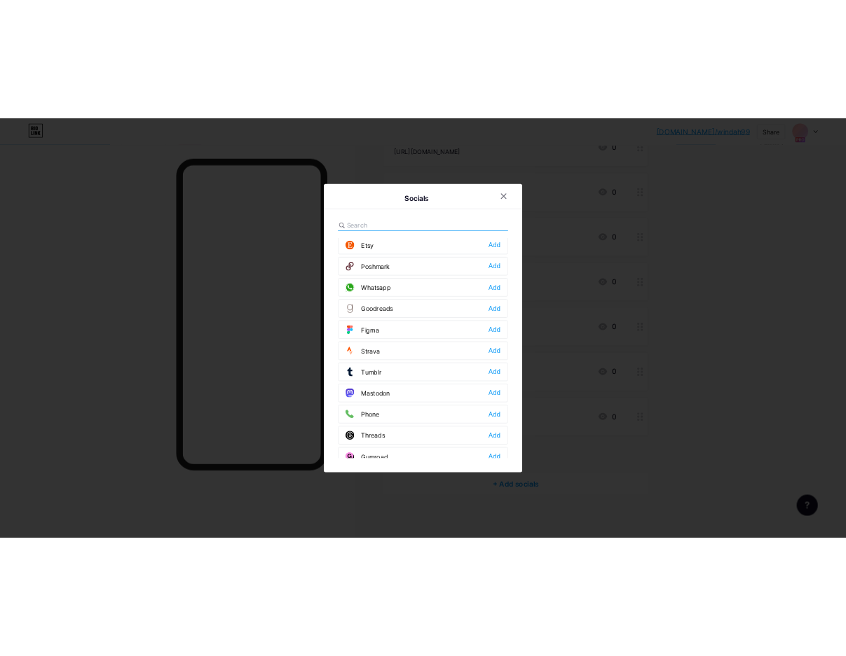
scroll to position [1031, 0]
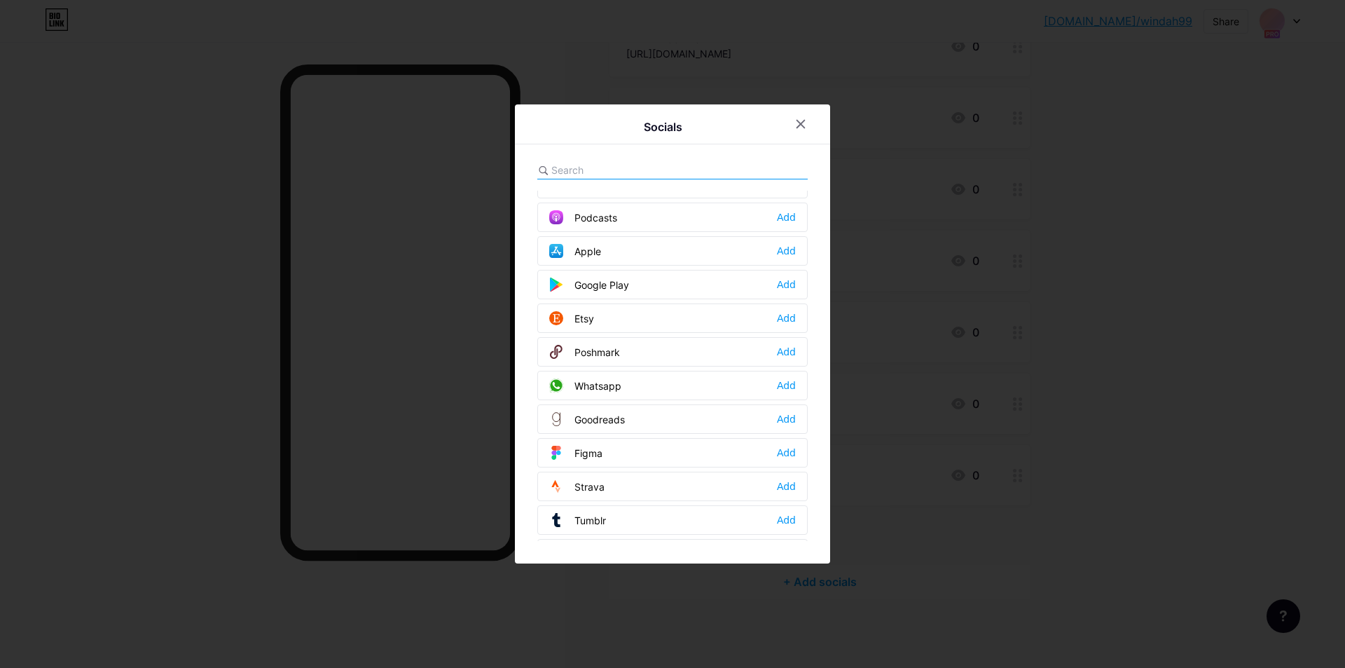
click at [693, 389] on div "Whatsapp Add" at bounding box center [672, 385] width 270 height 29
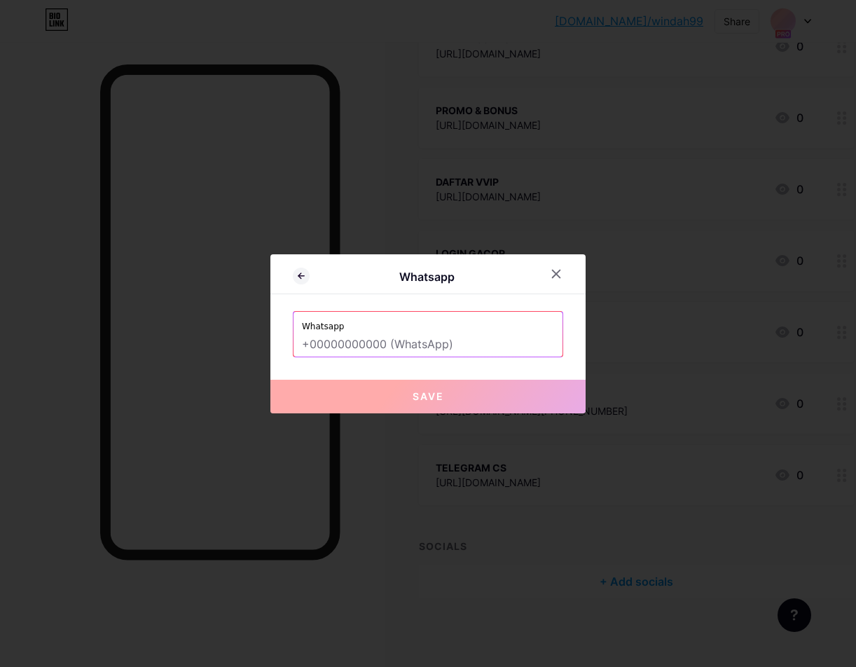
click at [376, 336] on input "text" at bounding box center [428, 345] width 252 height 24
paste input "+6281318336267"
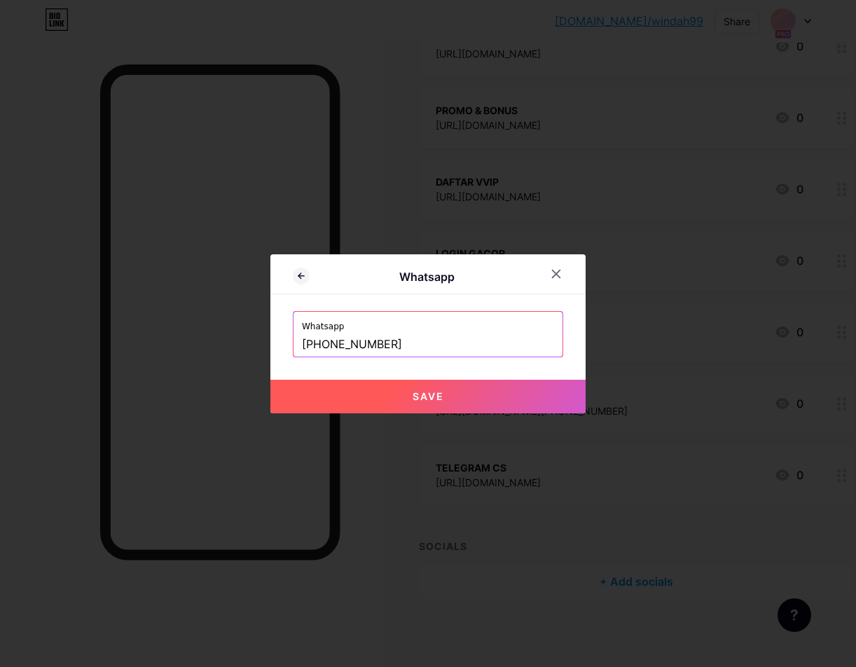
click at [457, 401] on button "Save" at bounding box center [427, 397] width 315 height 34
type input "[URL][DOMAIN_NAME][PHONE_NUMBER]"
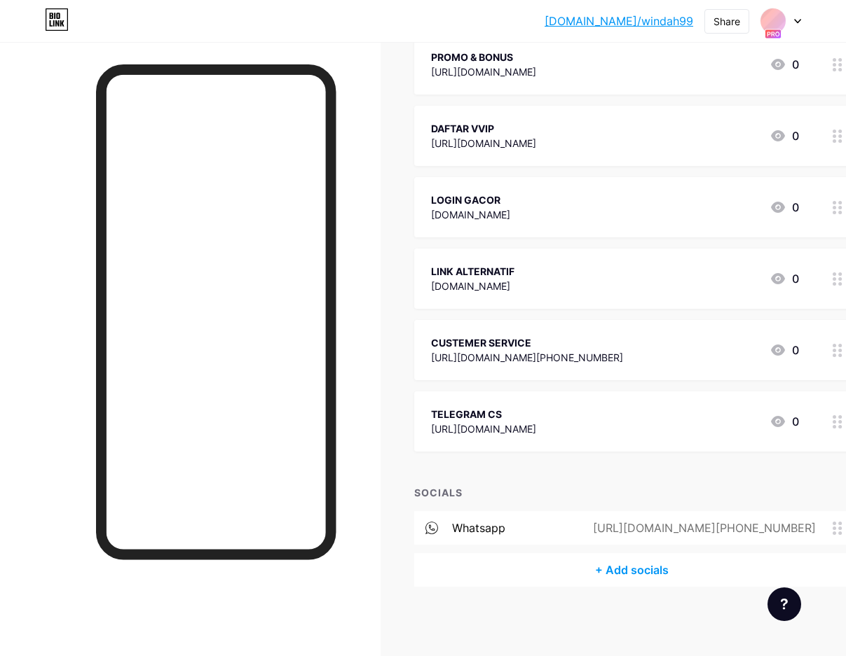
click at [637, 570] on div "+ Add socials" at bounding box center [631, 570] width 435 height 34
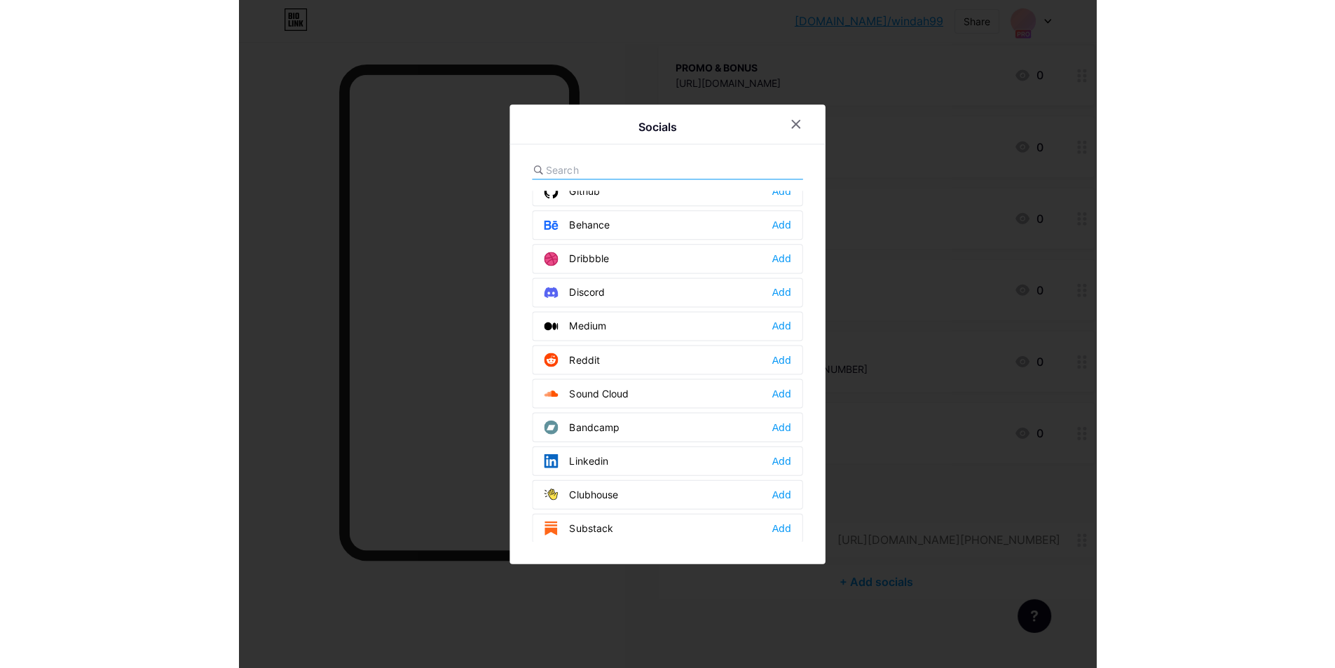
scroll to position [467, 0]
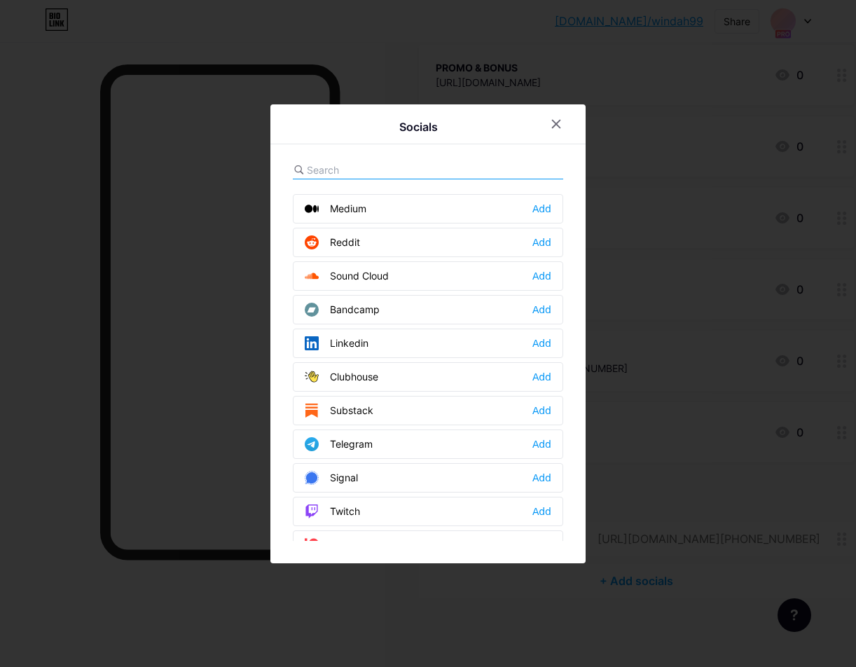
click at [407, 448] on div "Telegram Add" at bounding box center [428, 443] width 270 height 29
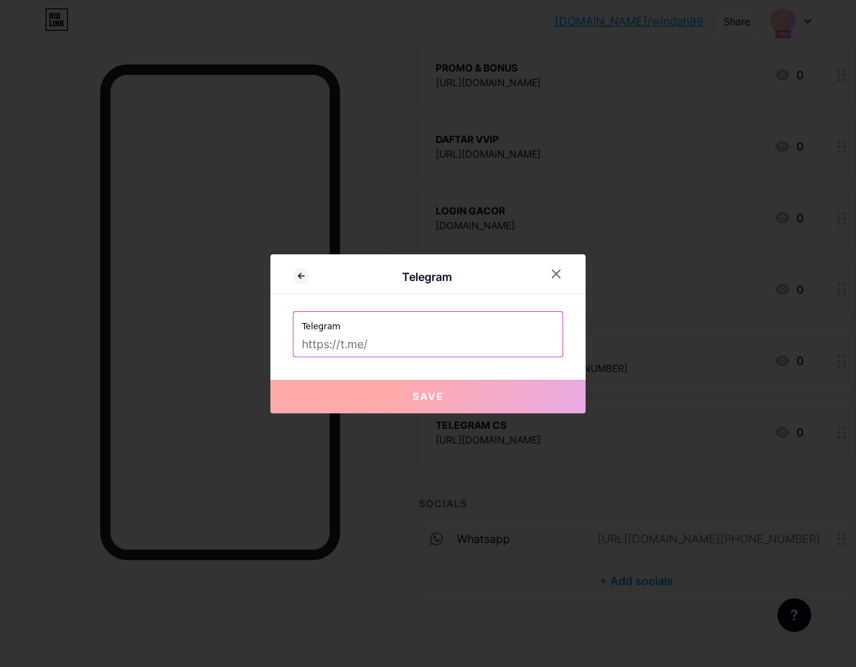
click at [419, 327] on label "Telegram" at bounding box center [428, 322] width 252 height 21
click at [415, 352] on input "text" at bounding box center [428, 345] width 252 height 24
paste input "Windah99official"
type input "Windah99official"
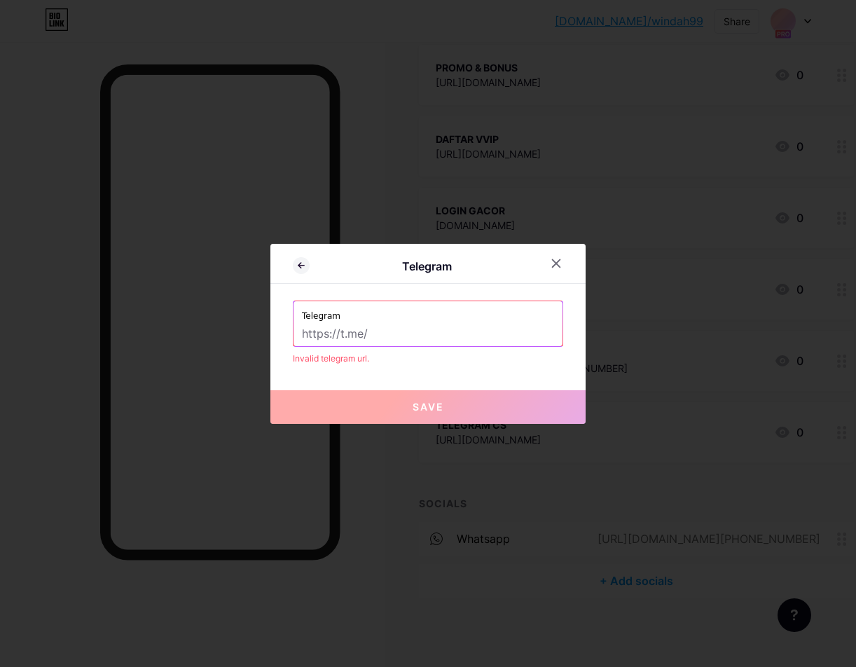
drag, startPoint x: 369, startPoint y: 358, endPoint x: 390, endPoint y: 345, distance: 24.5
click at [369, 358] on div "Invalid telegram url." at bounding box center [428, 358] width 270 height 13
click at [394, 343] on input "text" at bounding box center [428, 334] width 252 height 24
paste input "[URL][DOMAIN_NAME][PHONE_NUMBER]"
click at [503, 343] on input "[URL][DOMAIN_NAME][PHONE_NUMBER]" at bounding box center [428, 334] width 252 height 24
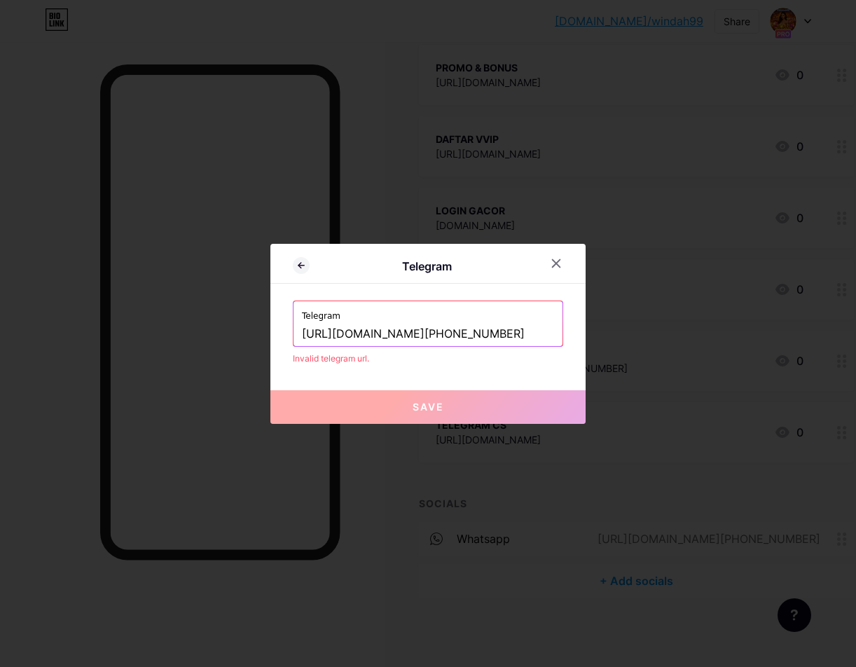
paste input "t.me/Windah99official"
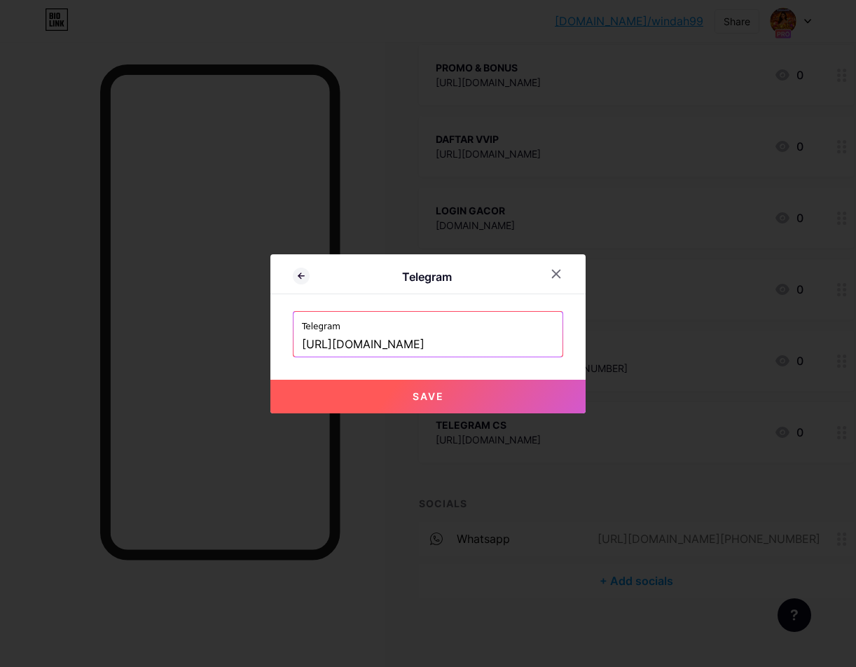
type input "[URL][DOMAIN_NAME]"
click at [488, 394] on button "Save" at bounding box center [427, 397] width 315 height 34
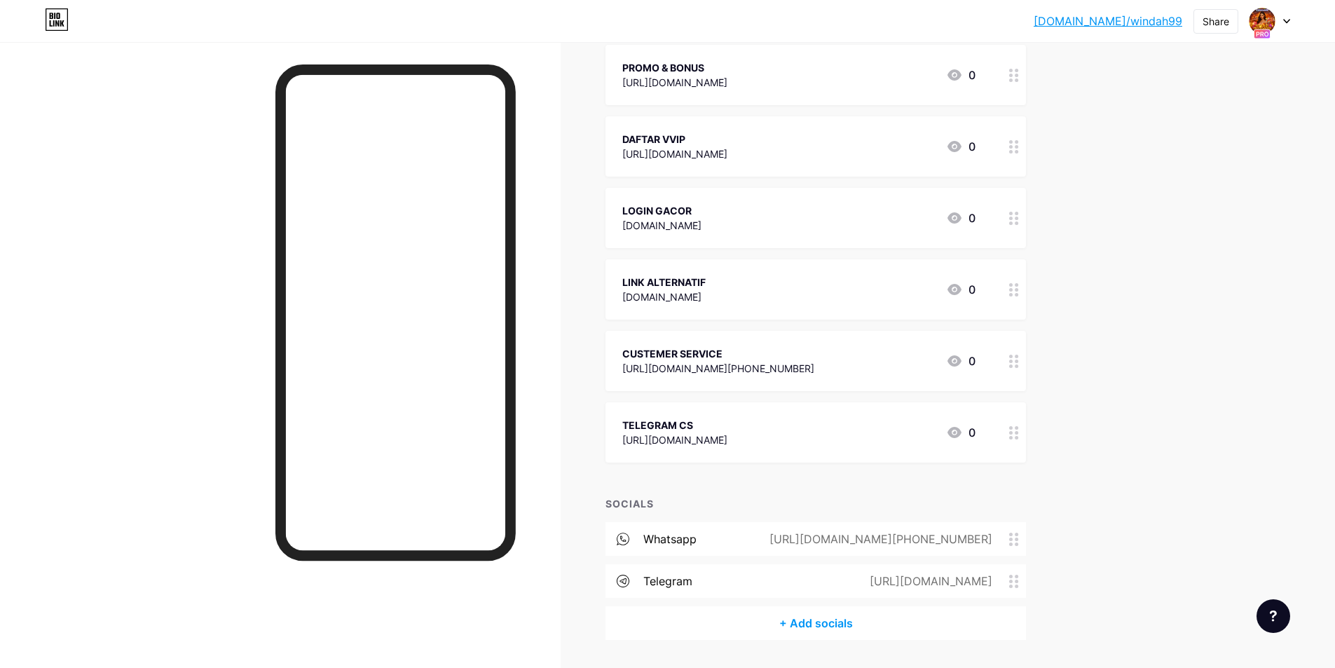
click at [832, 362] on div "CUSTEMER SERVICE https://wa.me/+6281318336267 0" at bounding box center [798, 361] width 353 height 32
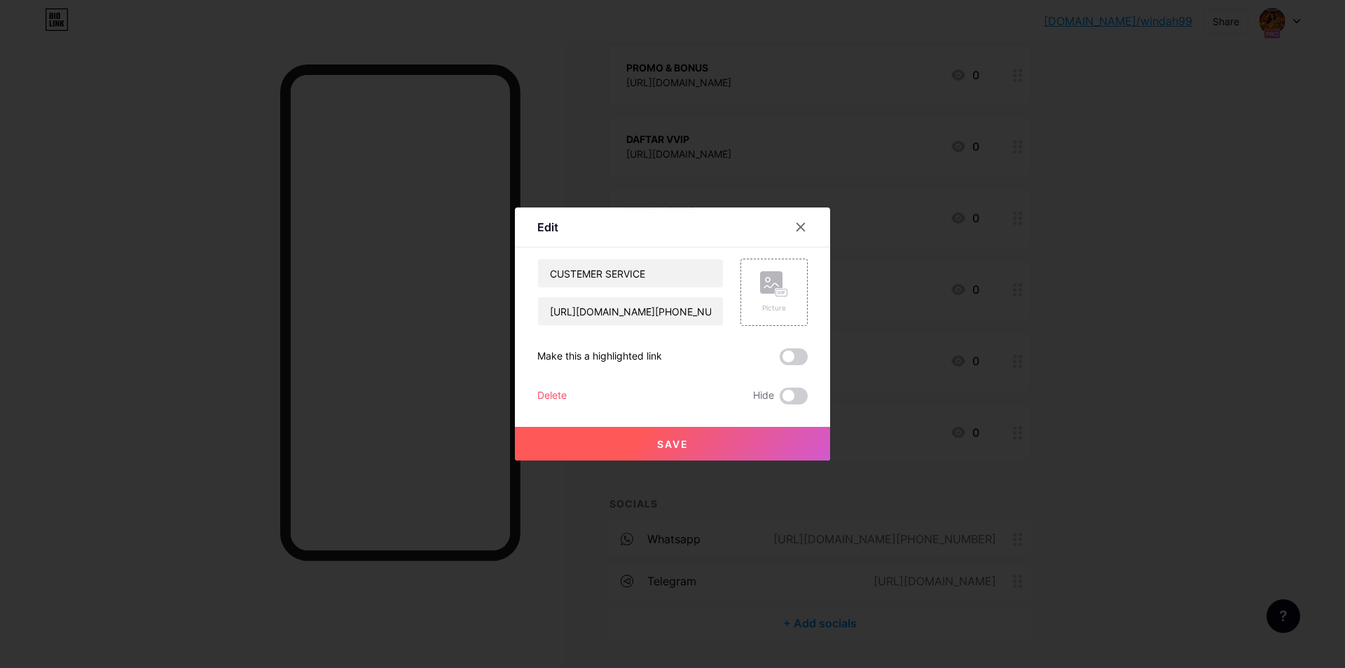
click at [562, 397] on div "Delete" at bounding box center [551, 395] width 29 height 17
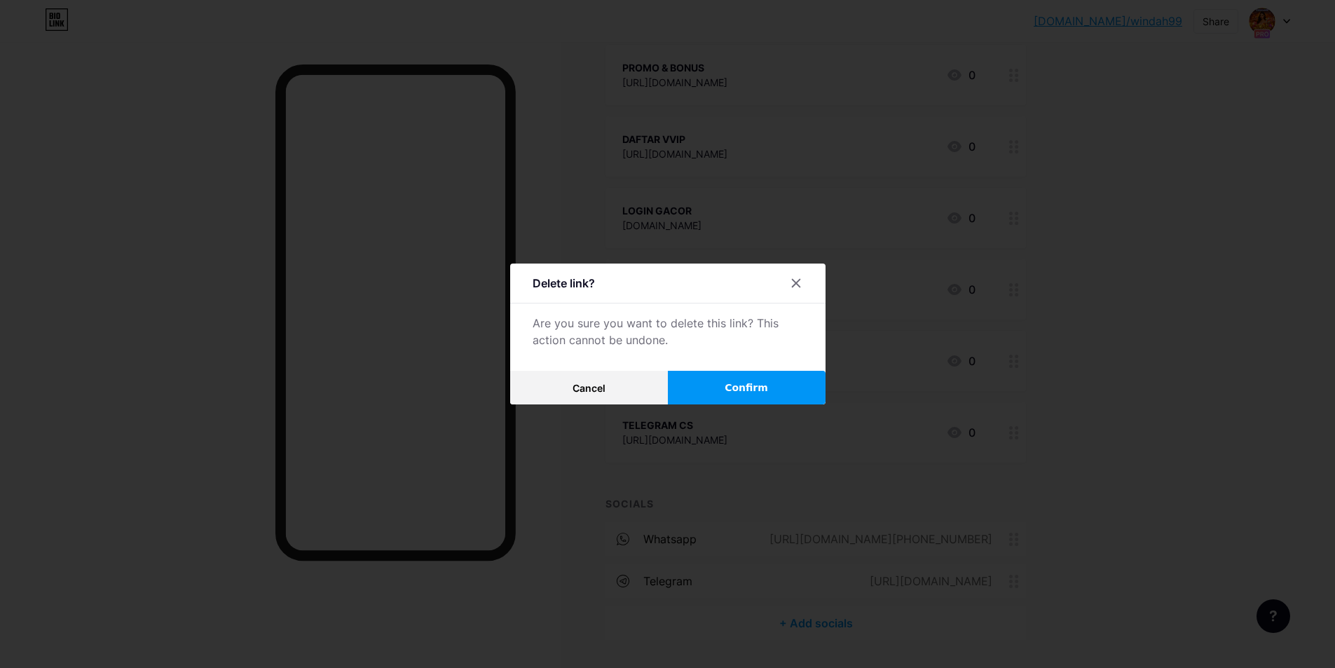
click at [776, 388] on button "Confirm" at bounding box center [747, 388] width 158 height 34
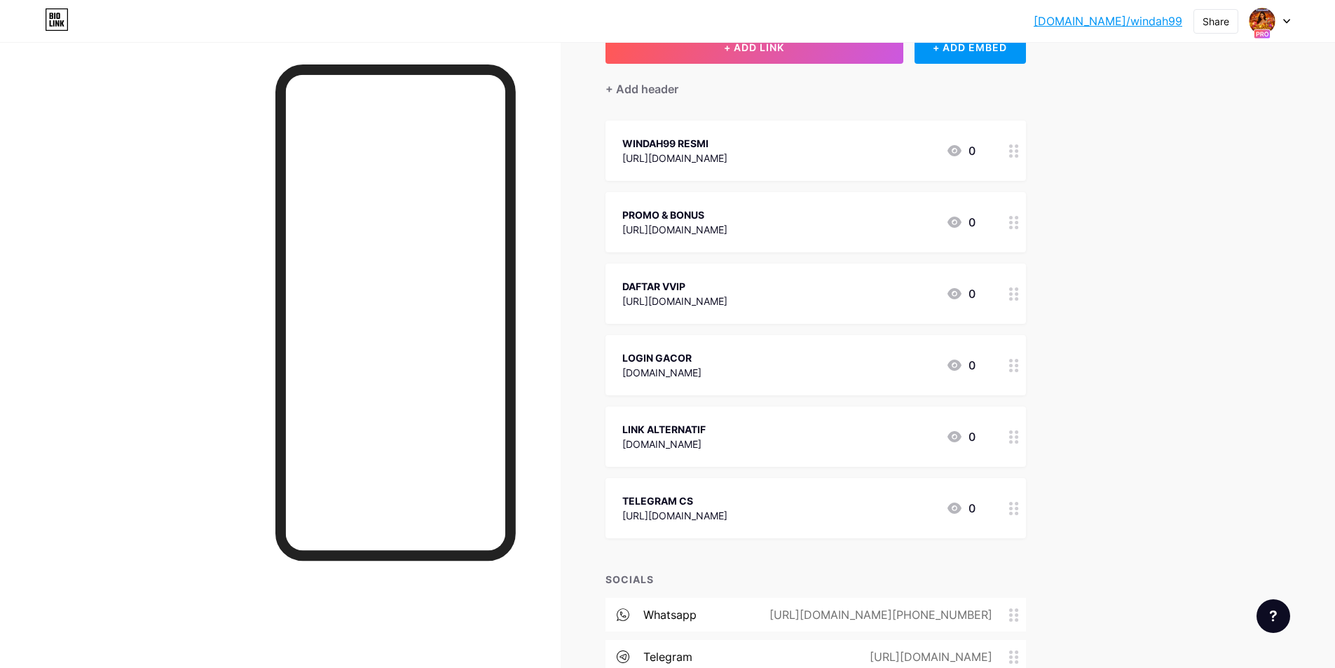
scroll to position [217, 0]
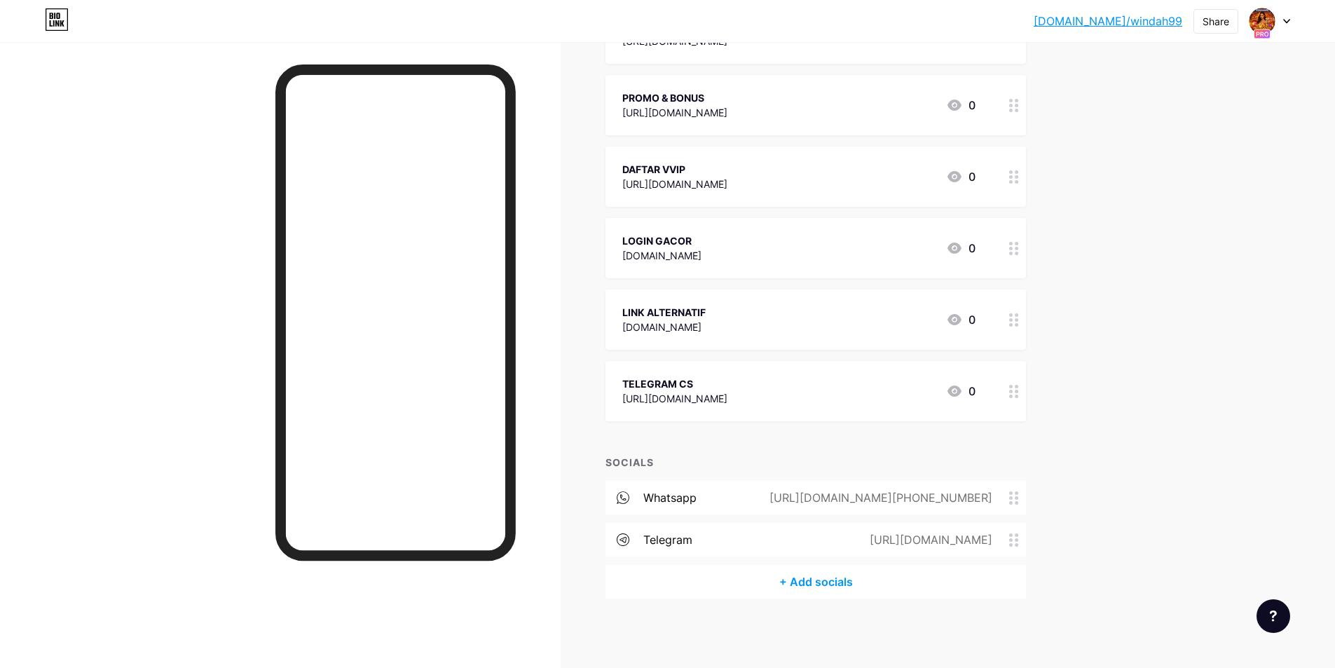
click at [830, 397] on div "TELEGRAM CS https://t.me/Windah99official 0" at bounding box center [798, 391] width 353 height 32
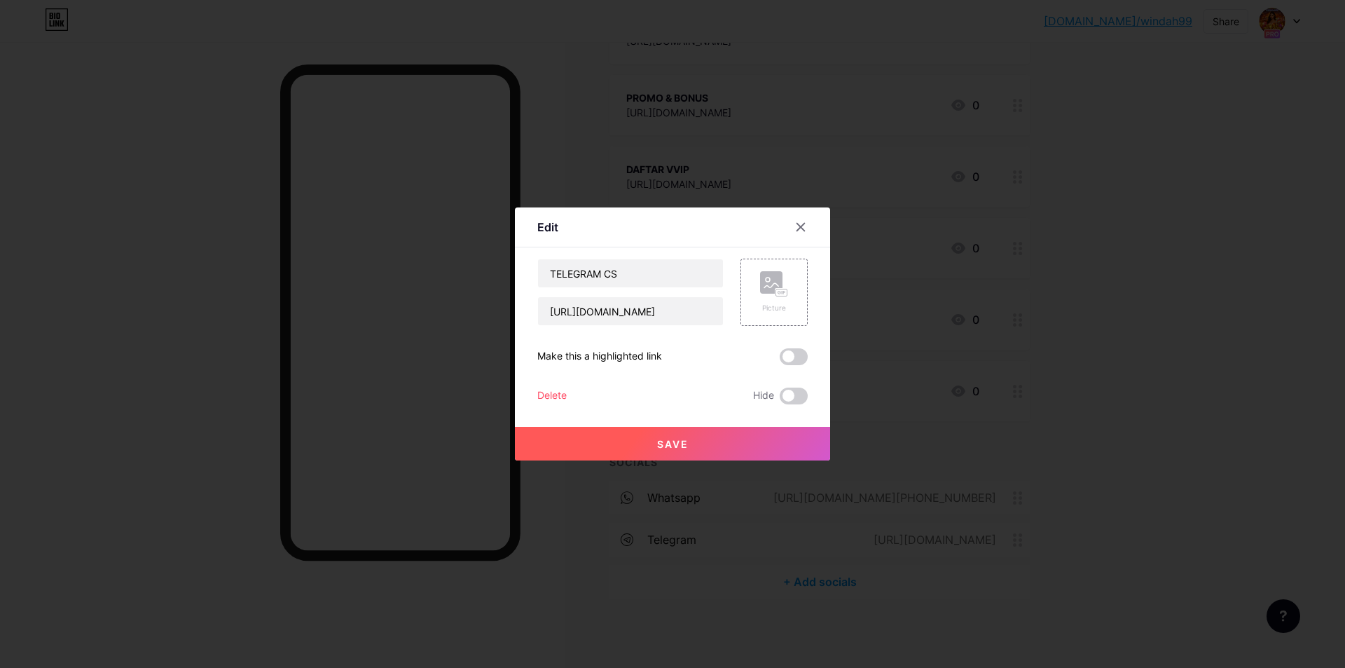
click at [546, 399] on div "Delete" at bounding box center [551, 395] width 29 height 17
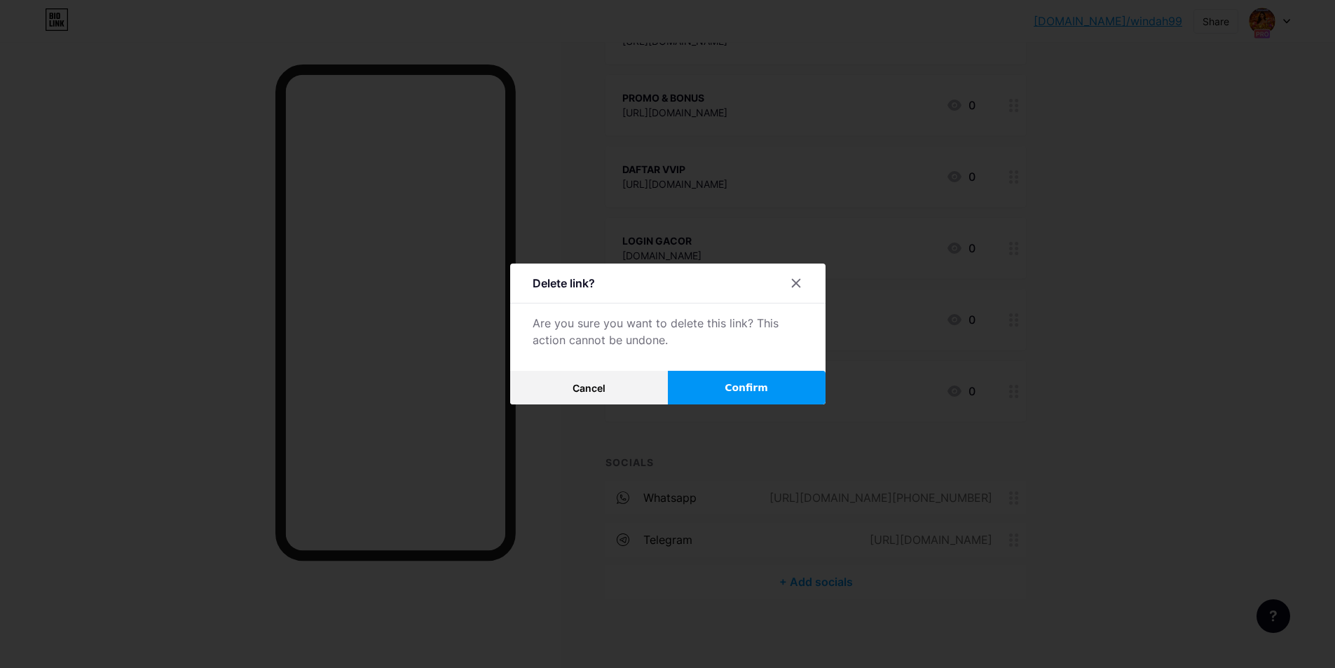
click at [729, 393] on button "Confirm" at bounding box center [747, 388] width 158 height 34
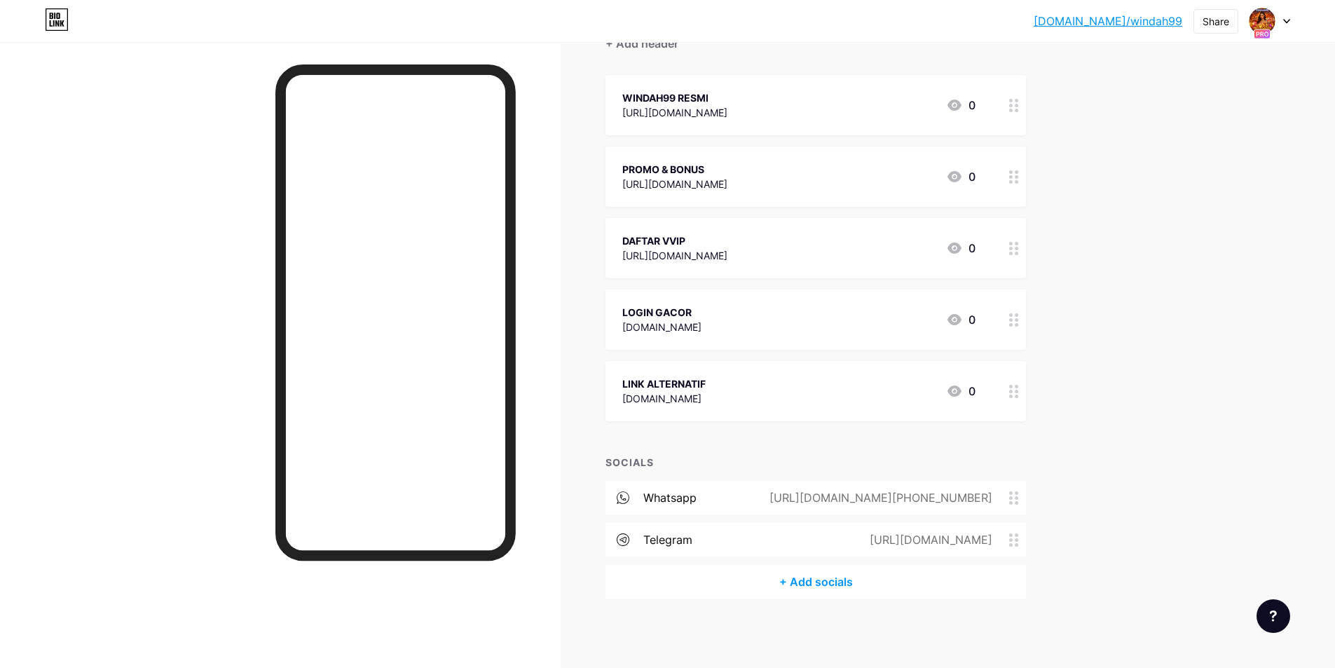
scroll to position [29, 0]
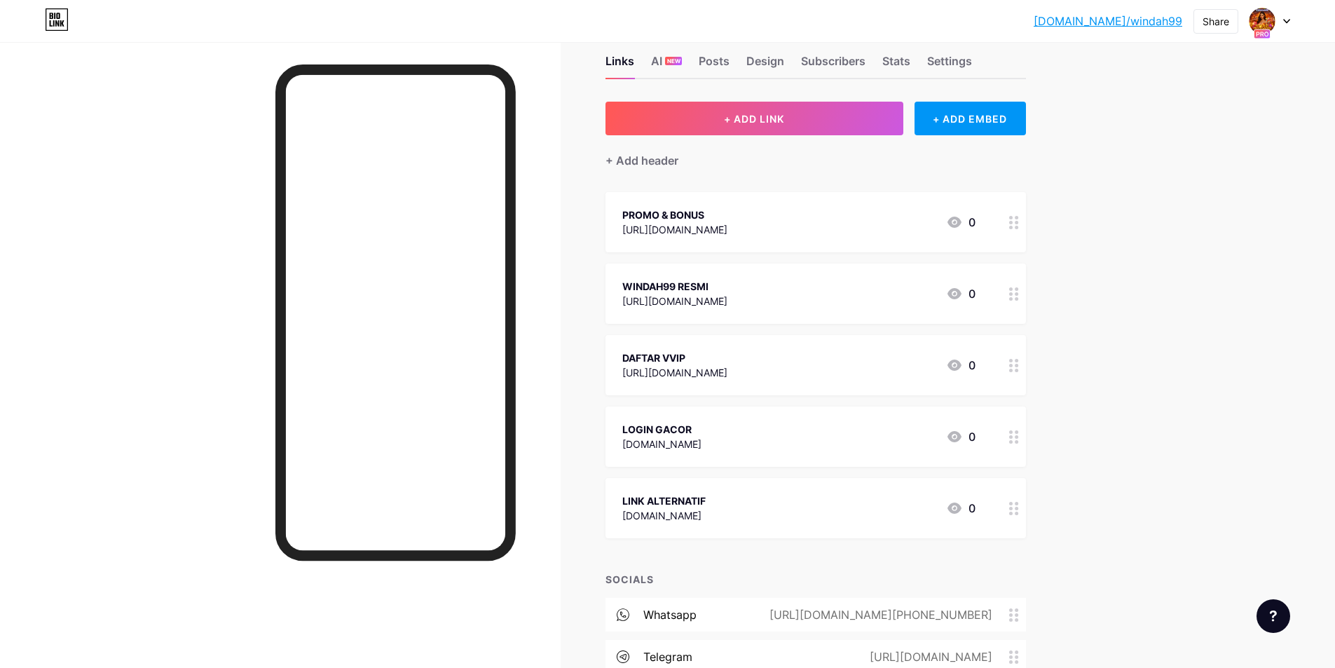
click at [1111, 300] on div "bio.link/windah... bio.link/windah99 Share Switch accounts WINDAH99 bio.link/wi…" at bounding box center [667, 378] width 1335 height 814
click at [1136, 275] on div "bio.link/windah... bio.link/windah99 Share Switch accounts WINDAH99 bio.link/wi…" at bounding box center [667, 378] width 1335 height 814
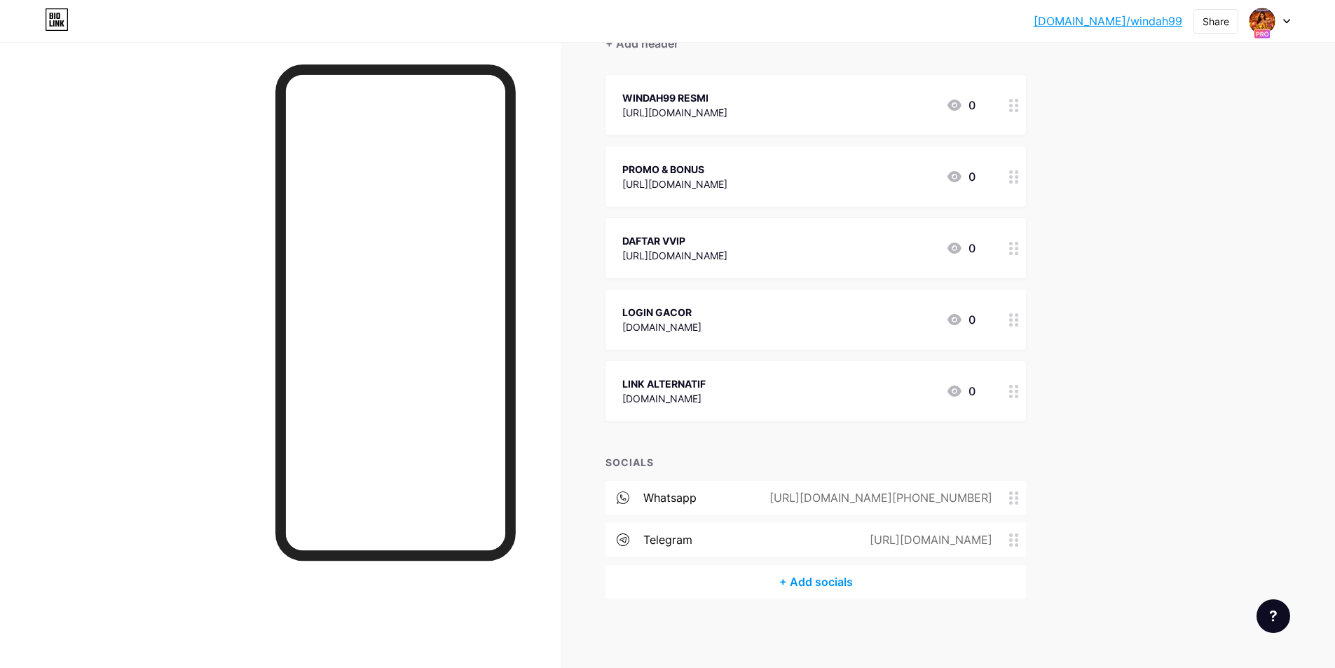
scroll to position [0, 0]
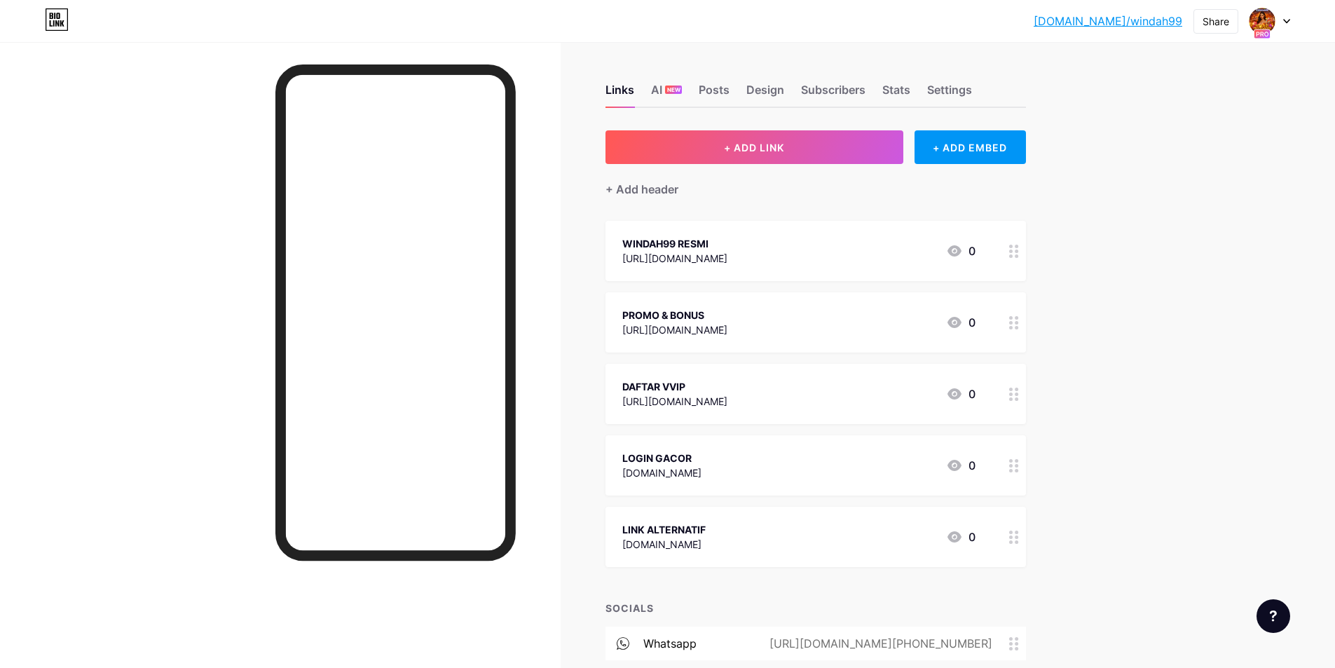
click at [818, 249] on div "WINDAH99 RESMI [URL][DOMAIN_NAME] 0" at bounding box center [798, 251] width 353 height 32
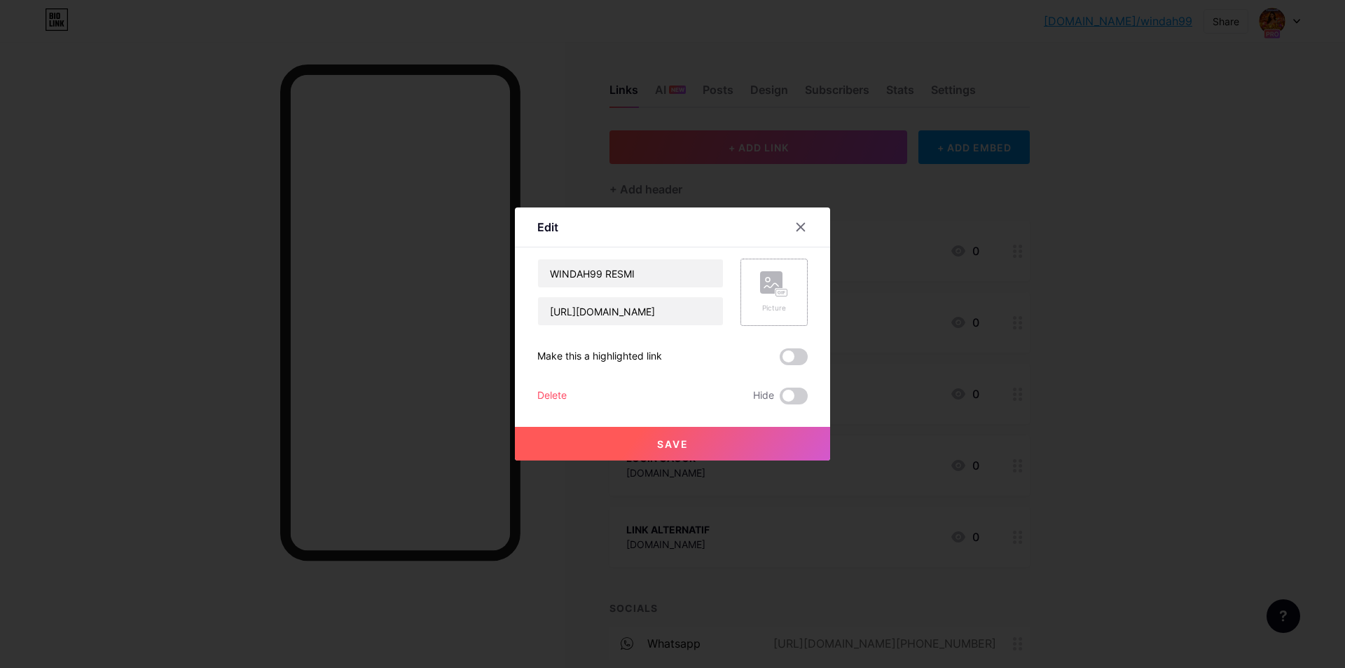
click at [776, 280] on rect at bounding box center [771, 282] width 22 height 22
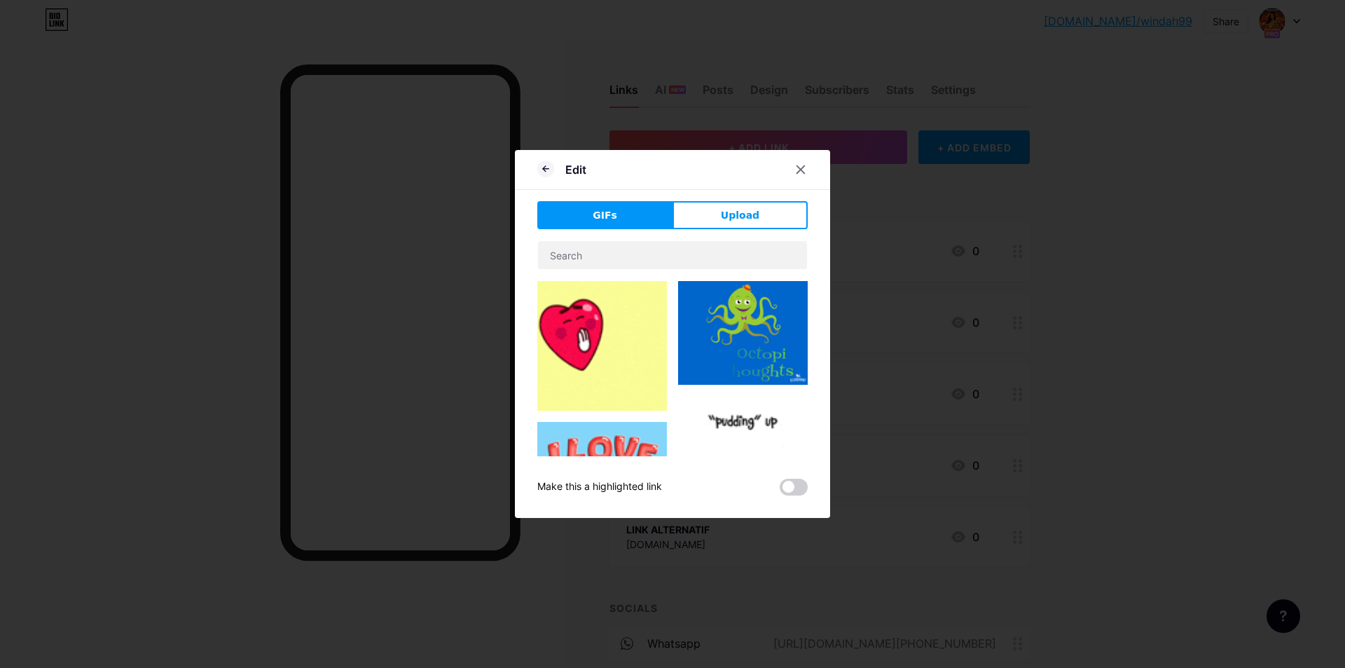
click at [752, 212] on span "Upload" at bounding box center [740, 215] width 39 height 15
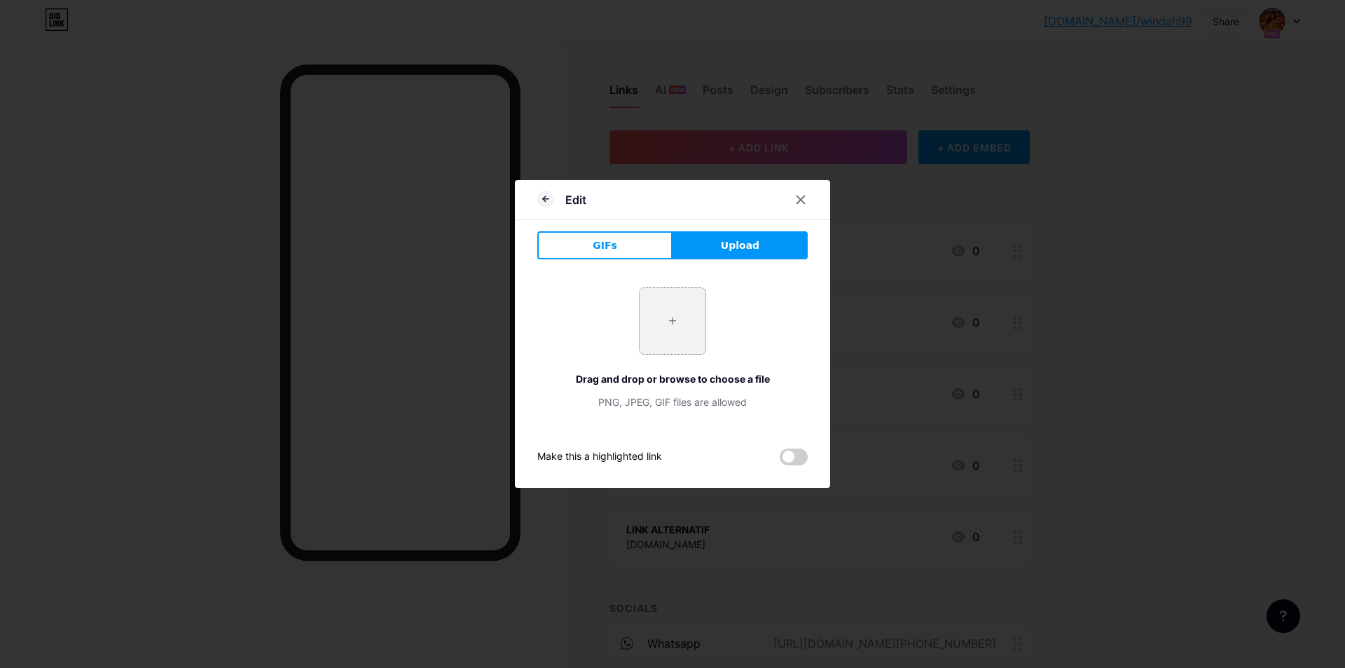
click at [683, 333] on input "file" at bounding box center [673, 321] width 66 height 66
type input "C:\fakepath\WINDAH-ADS-3.jpg"
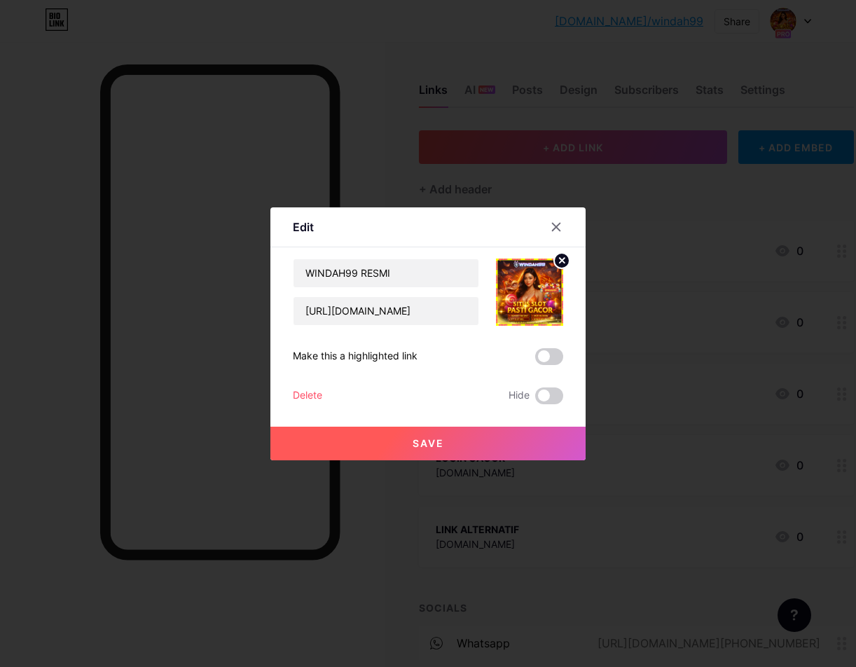
click at [448, 437] on button "Save" at bounding box center [427, 444] width 315 height 34
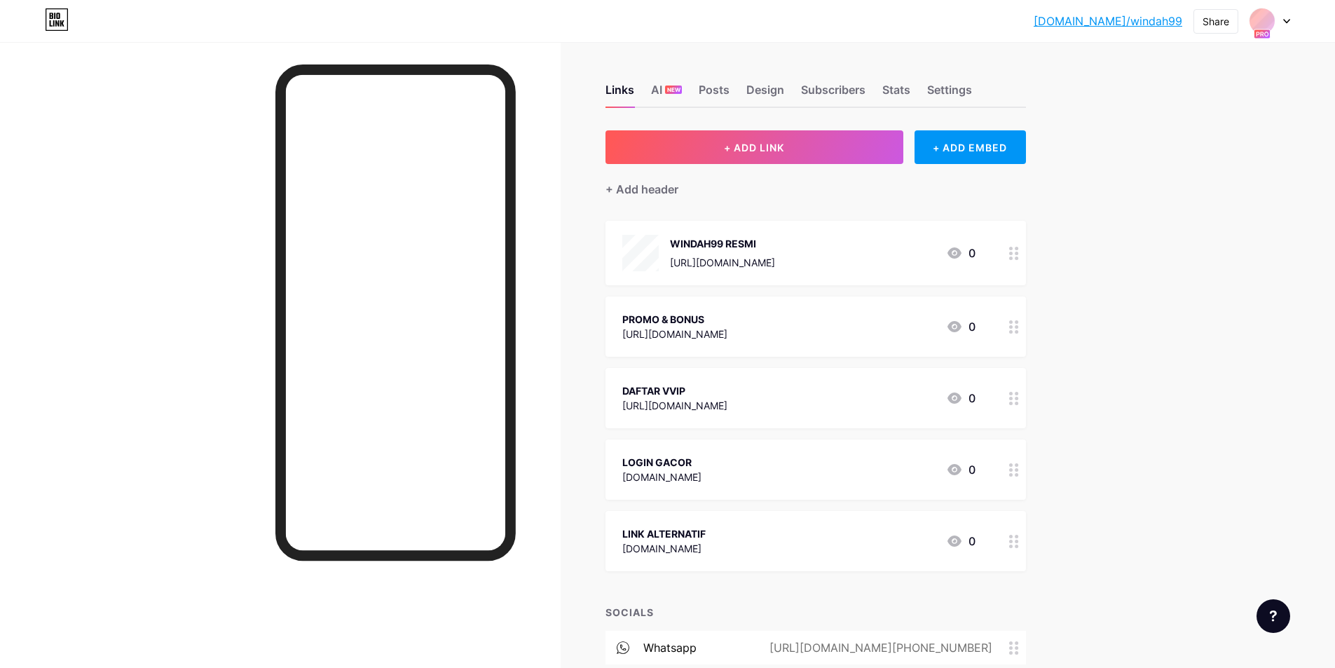
click at [893, 266] on div "WINDAH99 RESMI [URL][DOMAIN_NAME] 0" at bounding box center [798, 253] width 353 height 36
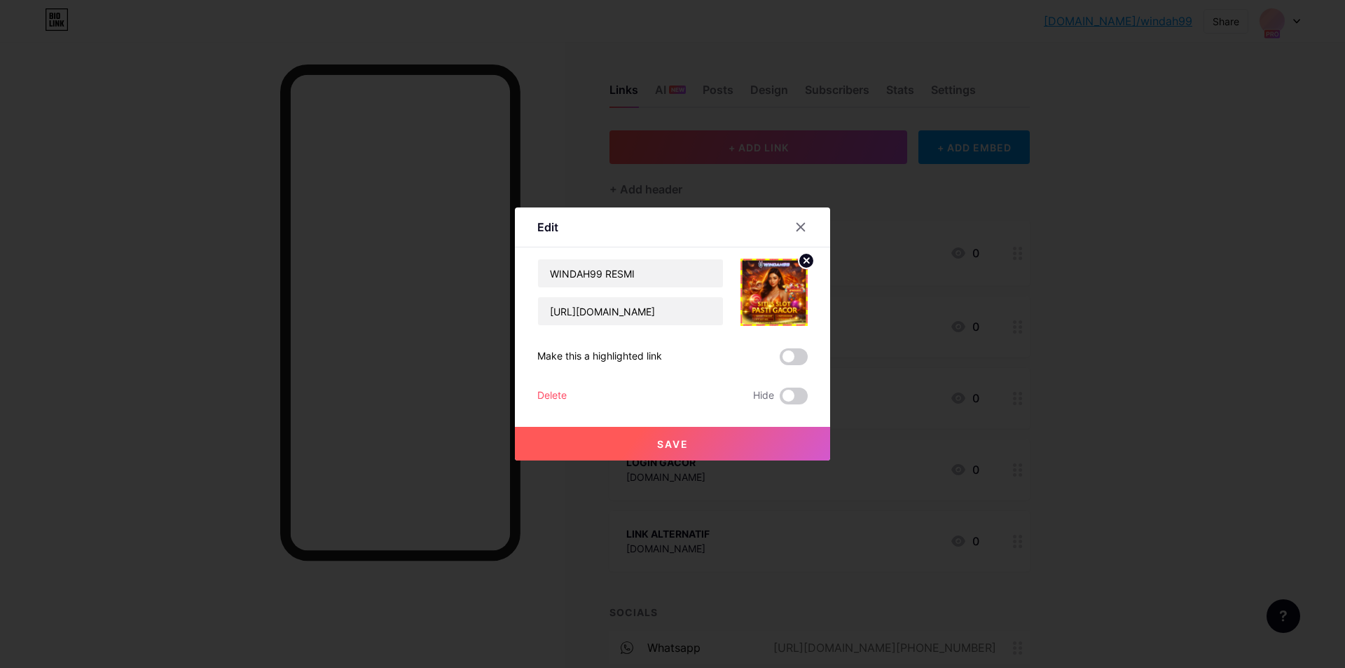
click at [809, 259] on circle at bounding box center [806, 260] width 15 height 15
click at [782, 297] on div "Picture" at bounding box center [774, 292] width 28 height 42
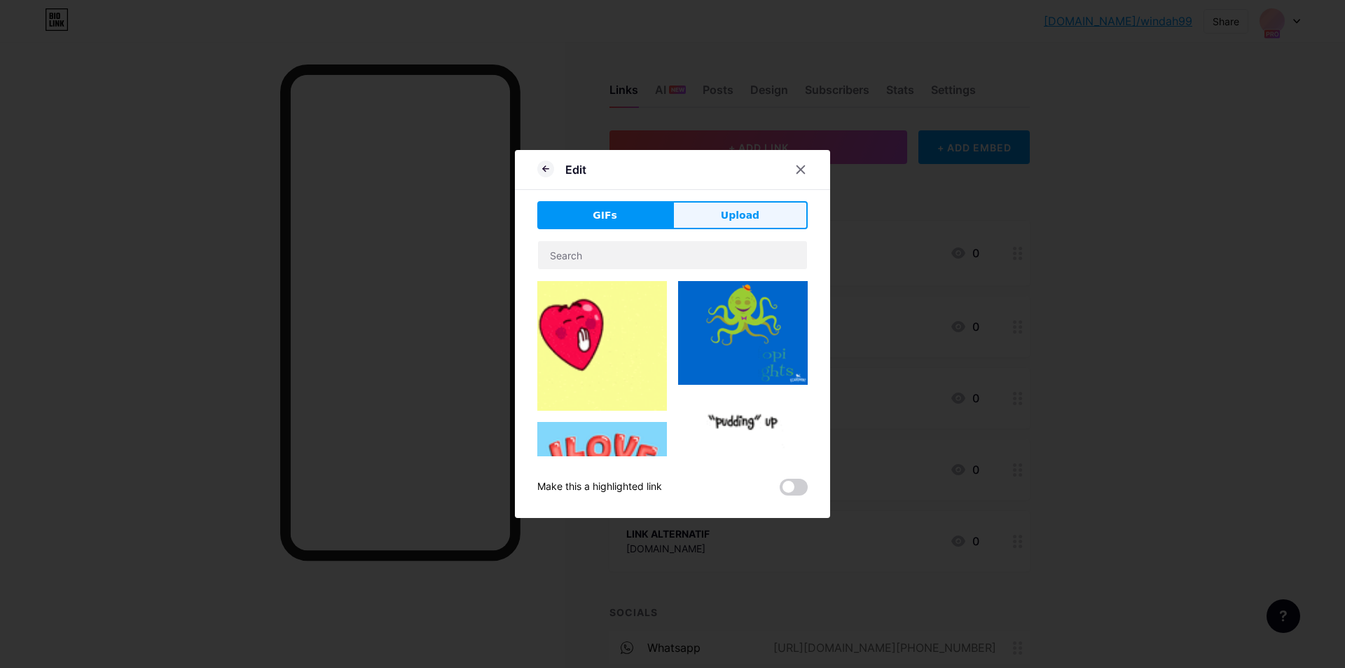
click at [709, 214] on button "Upload" at bounding box center [740, 215] width 135 height 28
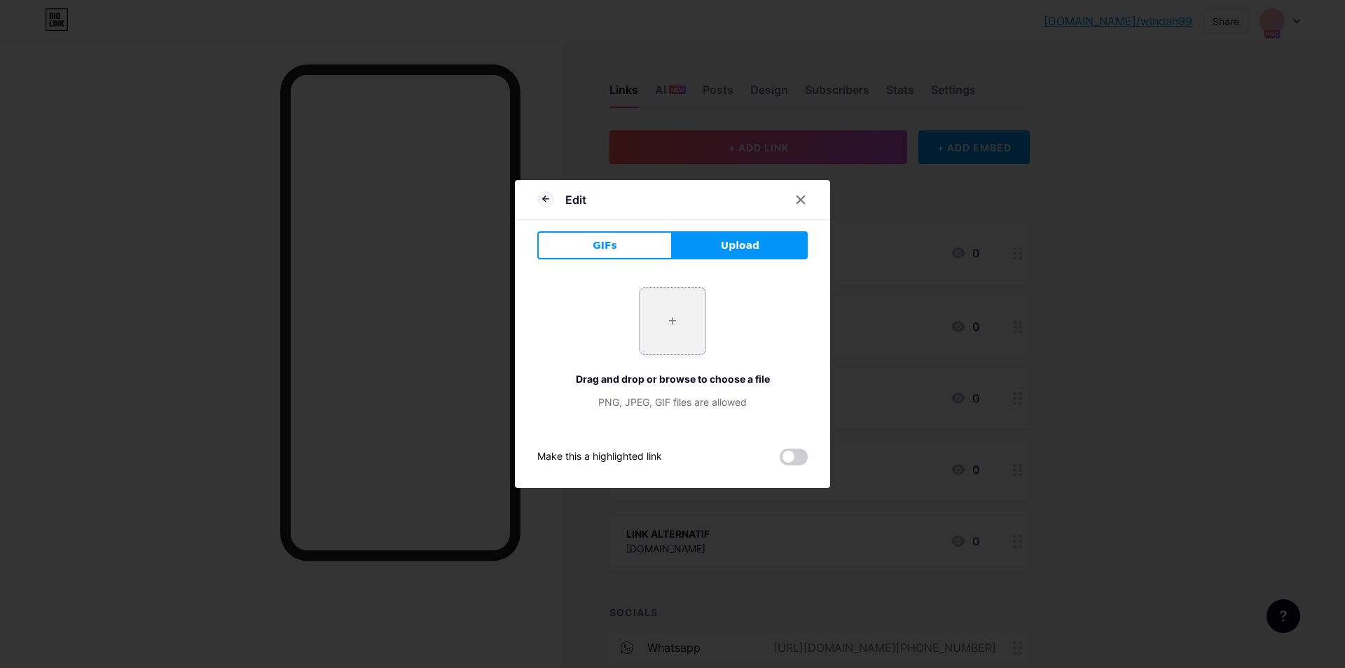
click at [655, 333] on input "file" at bounding box center [673, 321] width 66 height 66
type input "C:\fakepath\WINDAH-ADS-3.jpg"
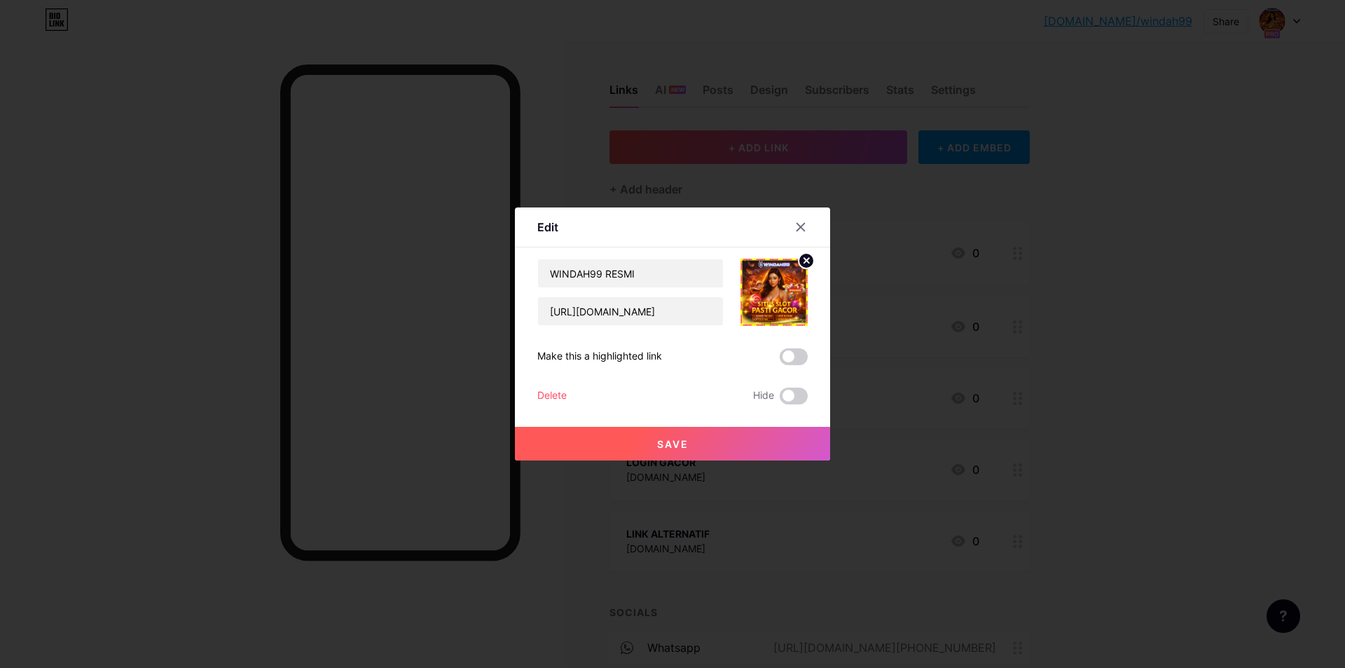
click at [698, 439] on button "Save" at bounding box center [672, 444] width 315 height 34
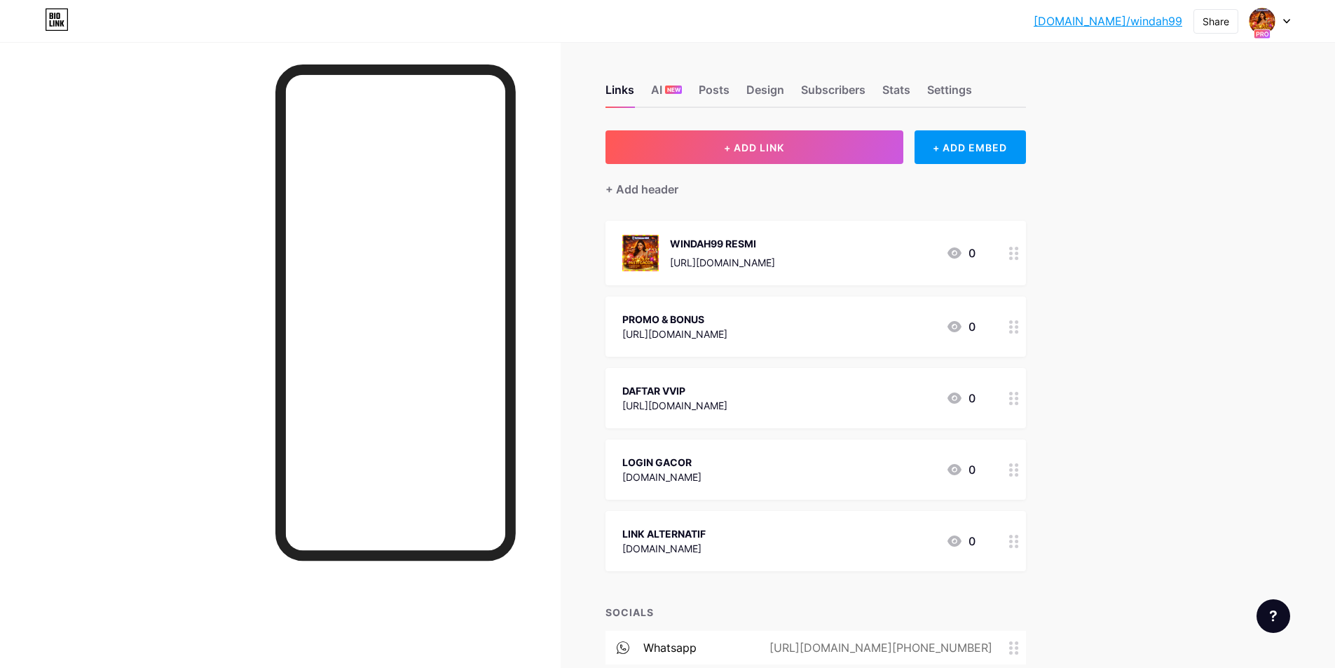
click at [858, 329] on div "PROMO & BONUS [URL][DOMAIN_NAME] 0" at bounding box center [798, 326] width 353 height 32
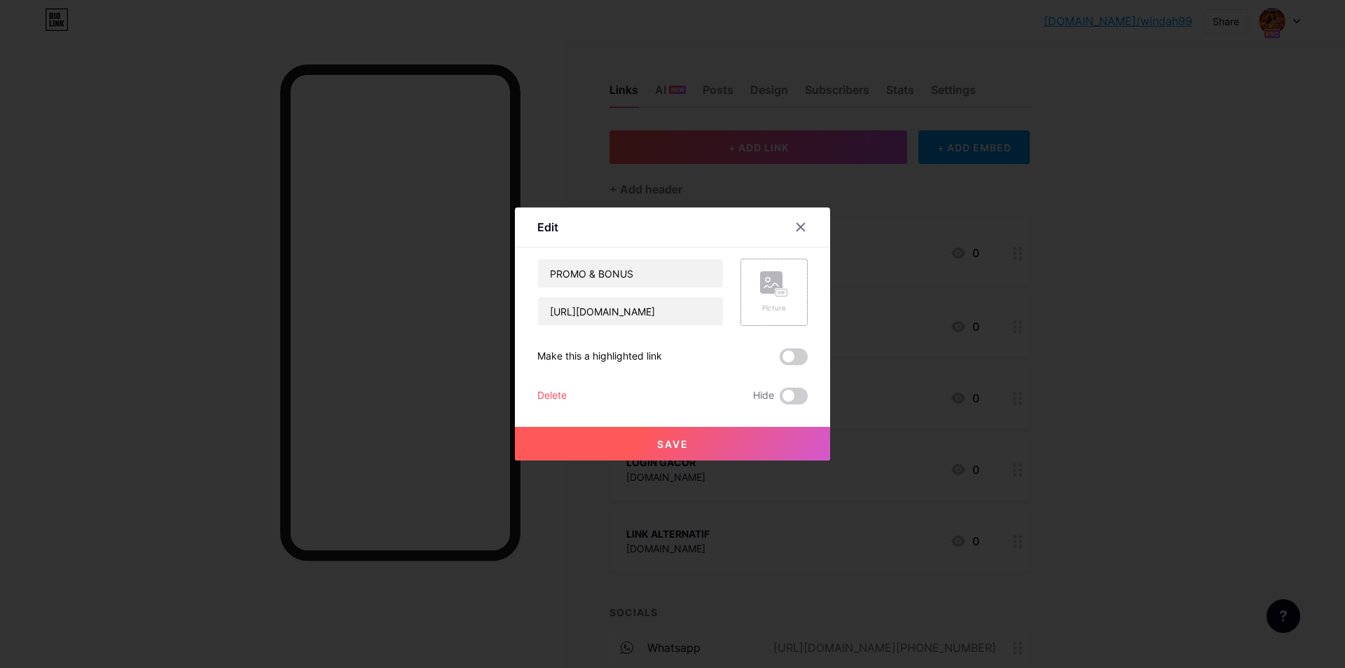
click at [749, 291] on div "Picture" at bounding box center [774, 292] width 67 height 67
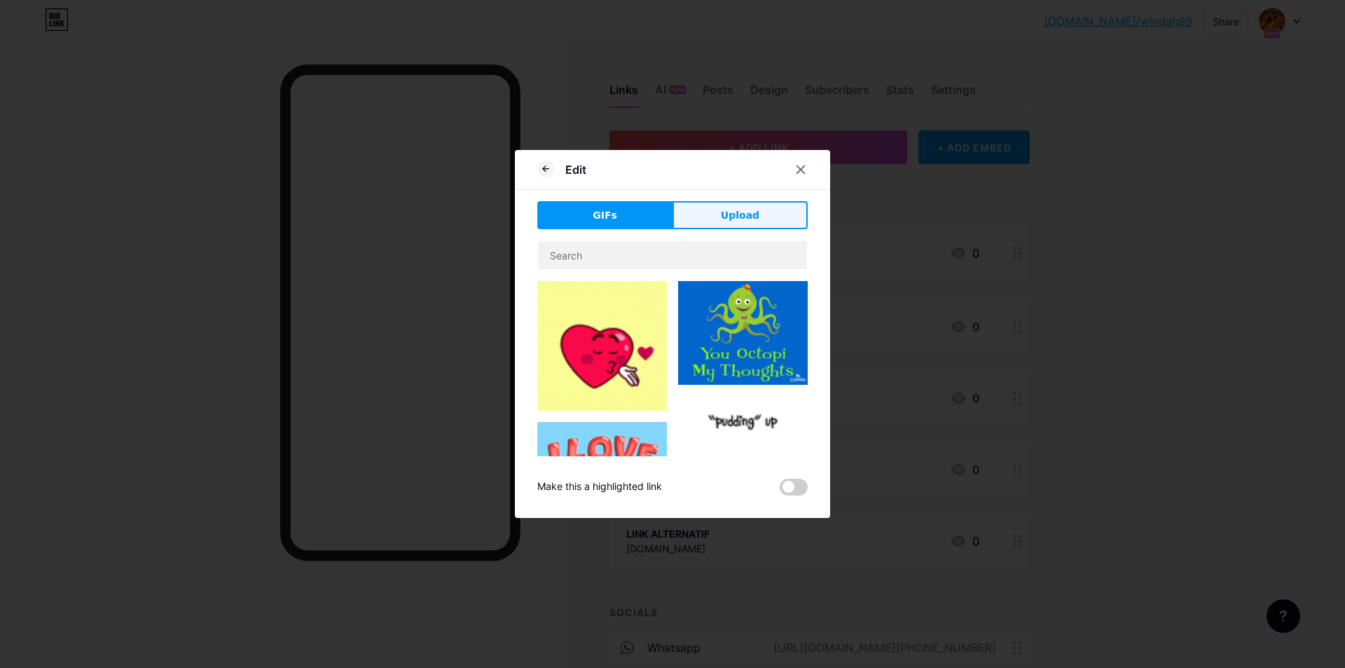
click at [759, 214] on button "Upload" at bounding box center [740, 215] width 135 height 28
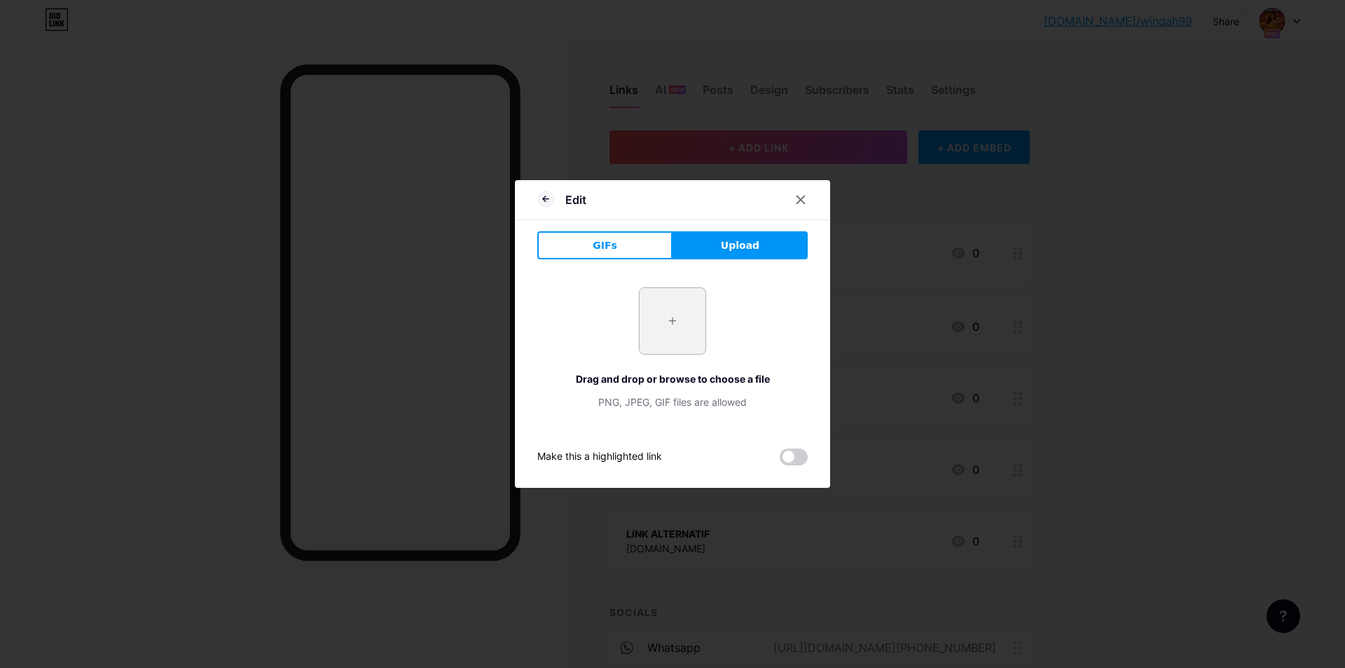
click at [693, 314] on input "file" at bounding box center [673, 321] width 66 height 66
type input "C:\fakepath\WhatsApp Image [DATE] 19.40.05.jpeg"
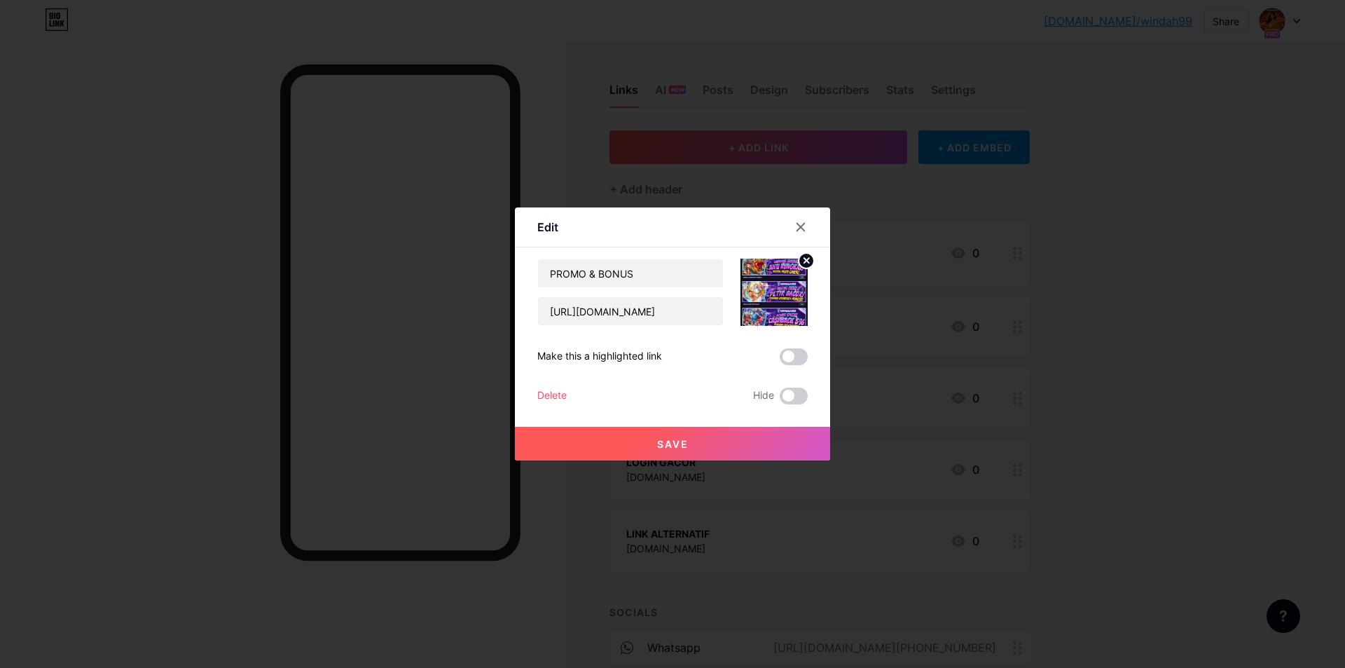
click at [673, 443] on span "Save" at bounding box center [673, 444] width 32 height 12
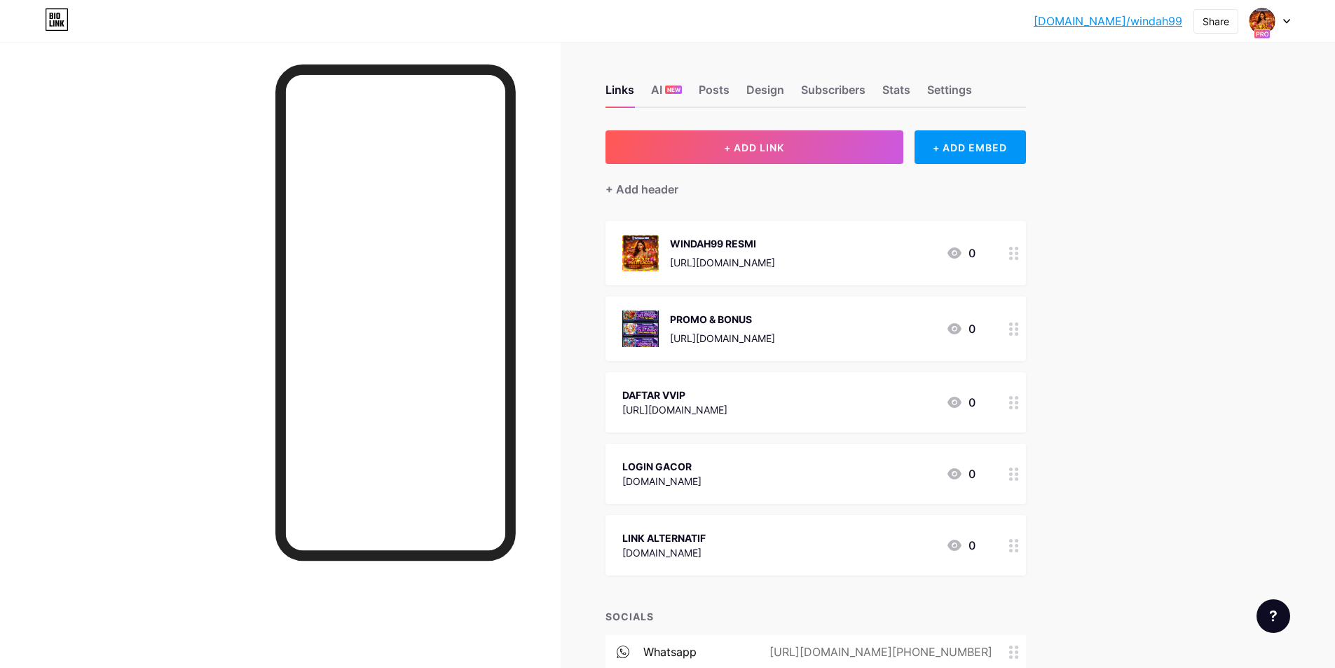
click at [871, 394] on div "DAFTAR VVIP [URL][DOMAIN_NAME] 0" at bounding box center [798, 402] width 353 height 32
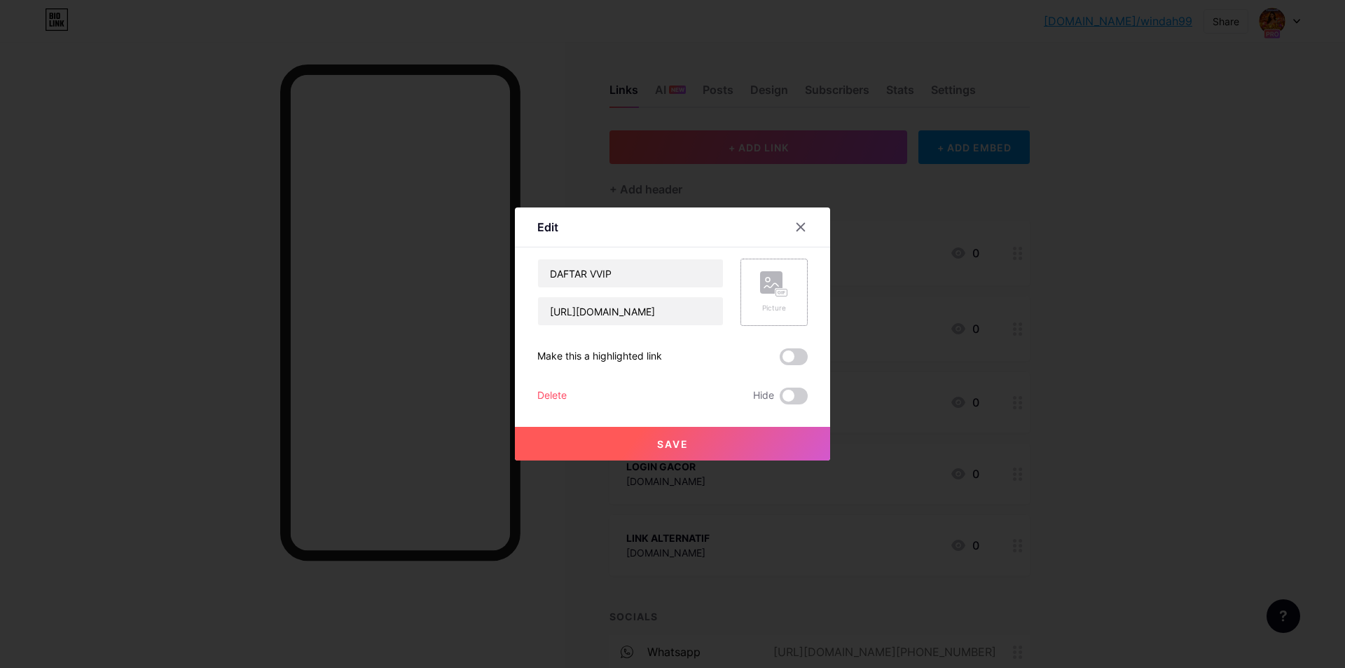
click at [764, 289] on rect at bounding box center [771, 282] width 22 height 22
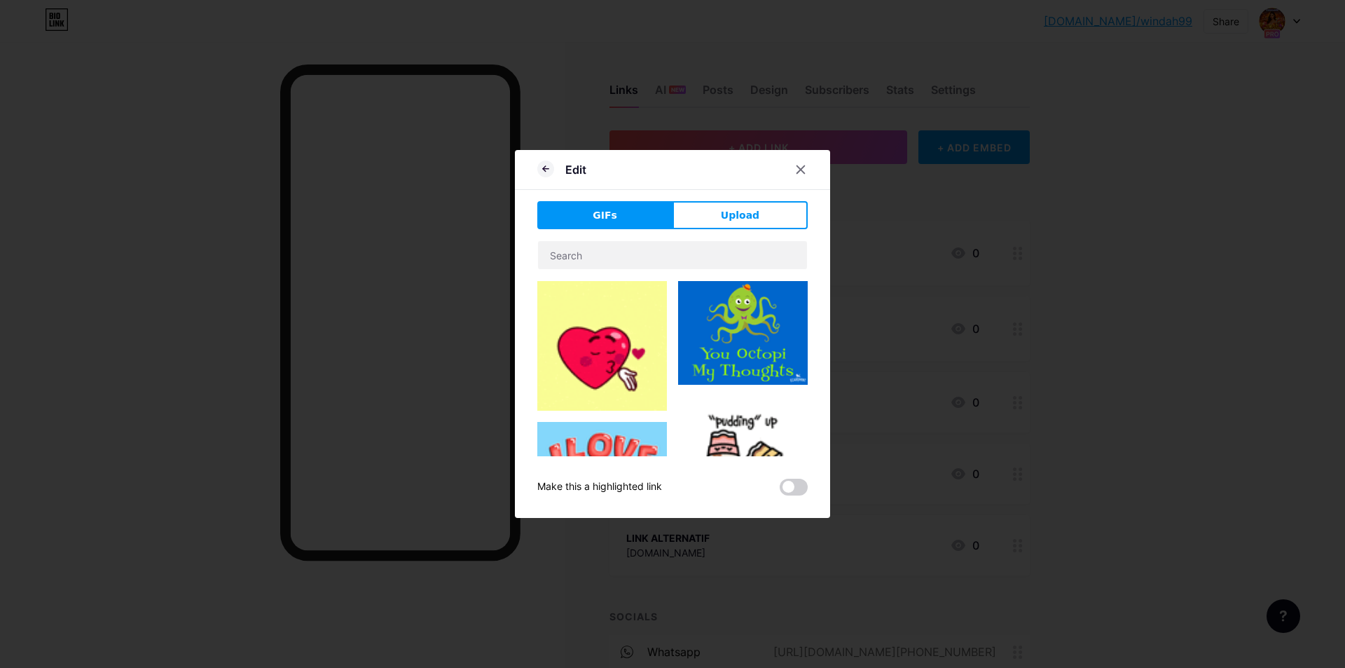
click at [730, 192] on div "Edit GIFs Upload Content YouTube Play YouTube video without leaving your page. …" at bounding box center [672, 334] width 315 height 368
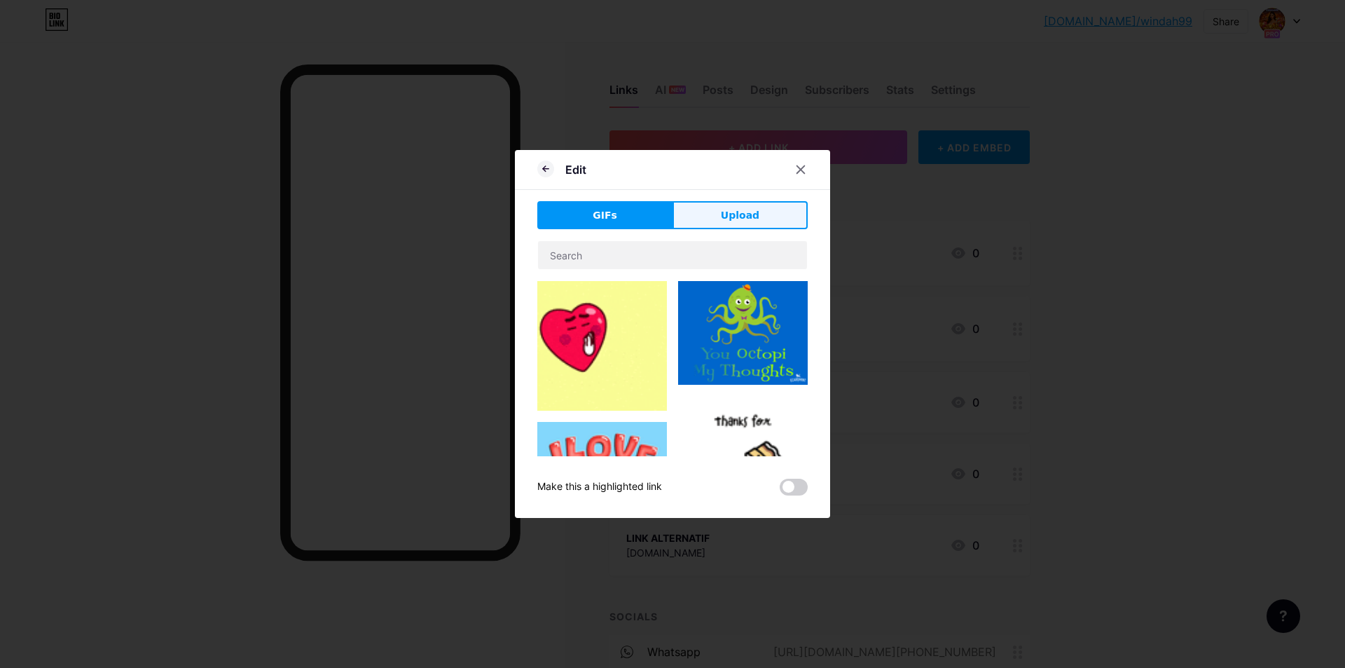
click at [729, 209] on span "Upload" at bounding box center [740, 215] width 39 height 15
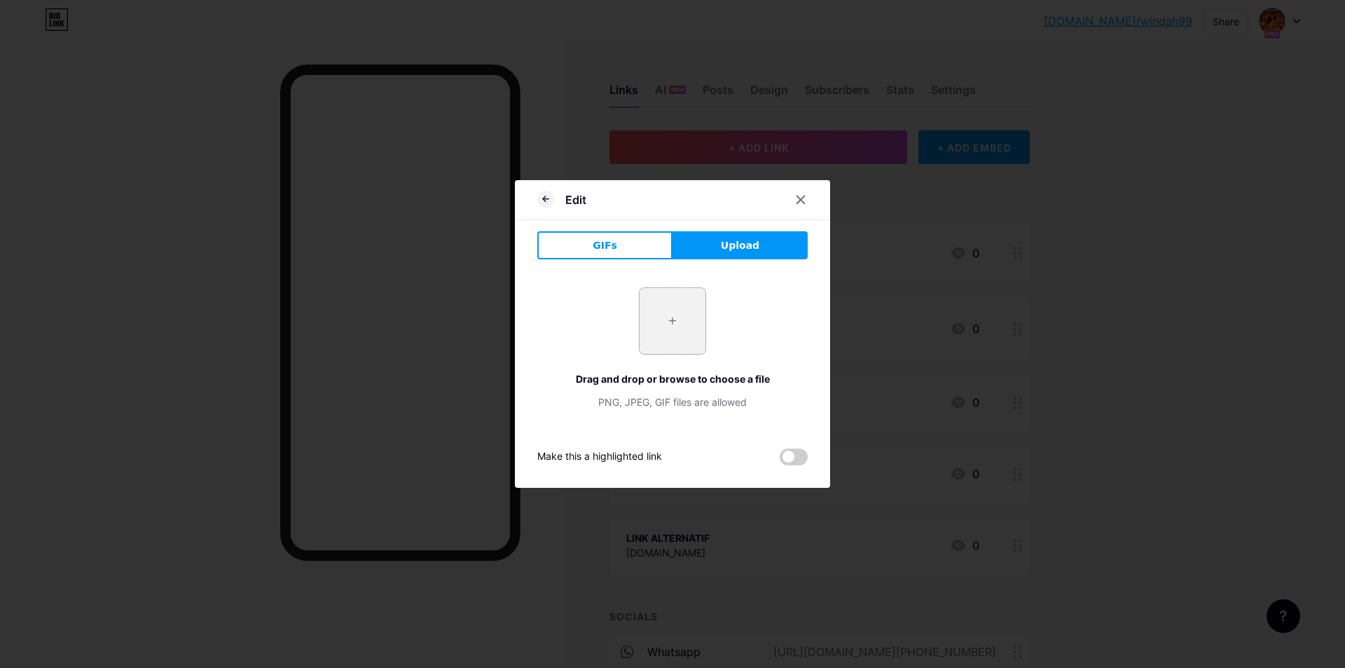
click at [677, 335] on input "file" at bounding box center [673, 321] width 66 height 66
type input "C:\fakepath\WINDAH-ADS-1.jpg"
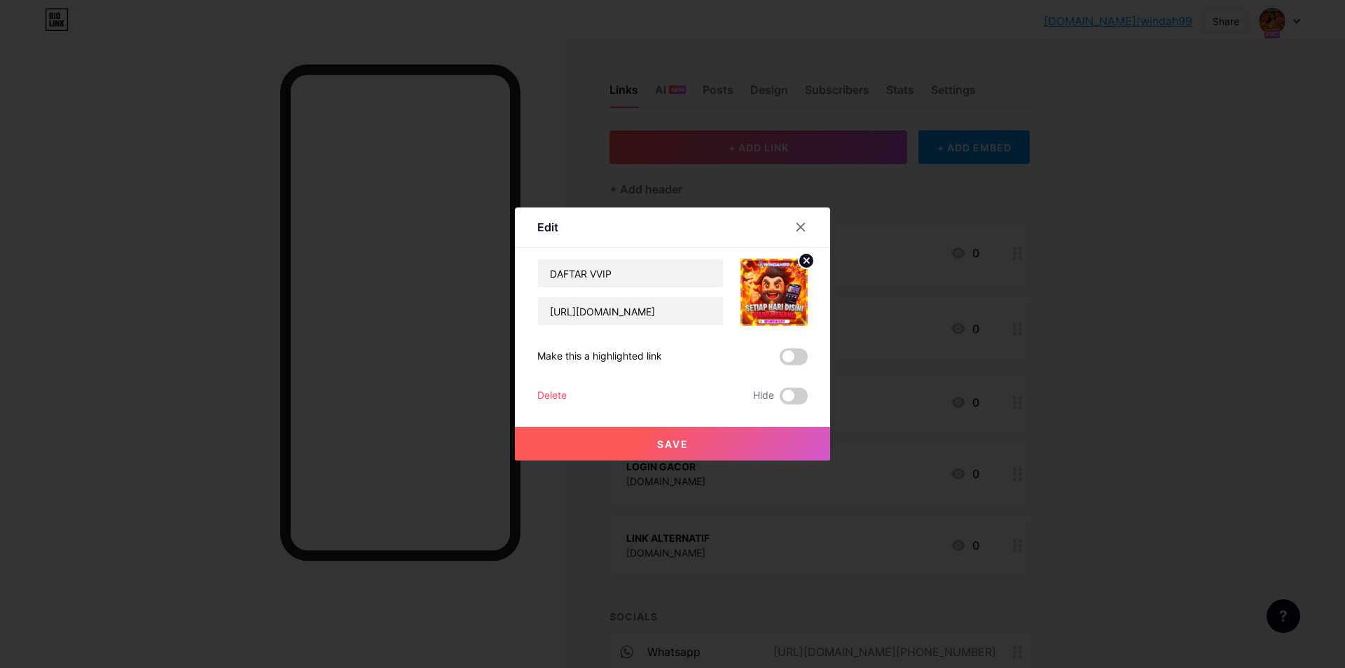
click at [704, 443] on button "Save" at bounding box center [672, 444] width 315 height 34
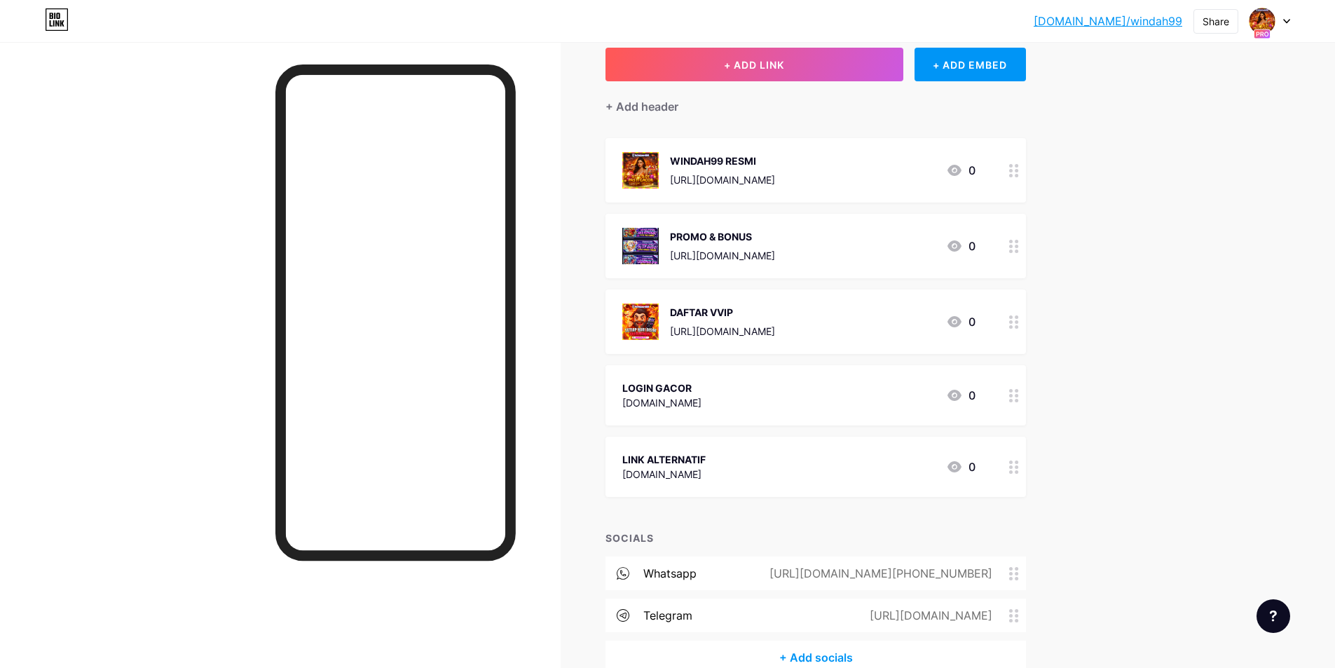
scroll to position [158, 0]
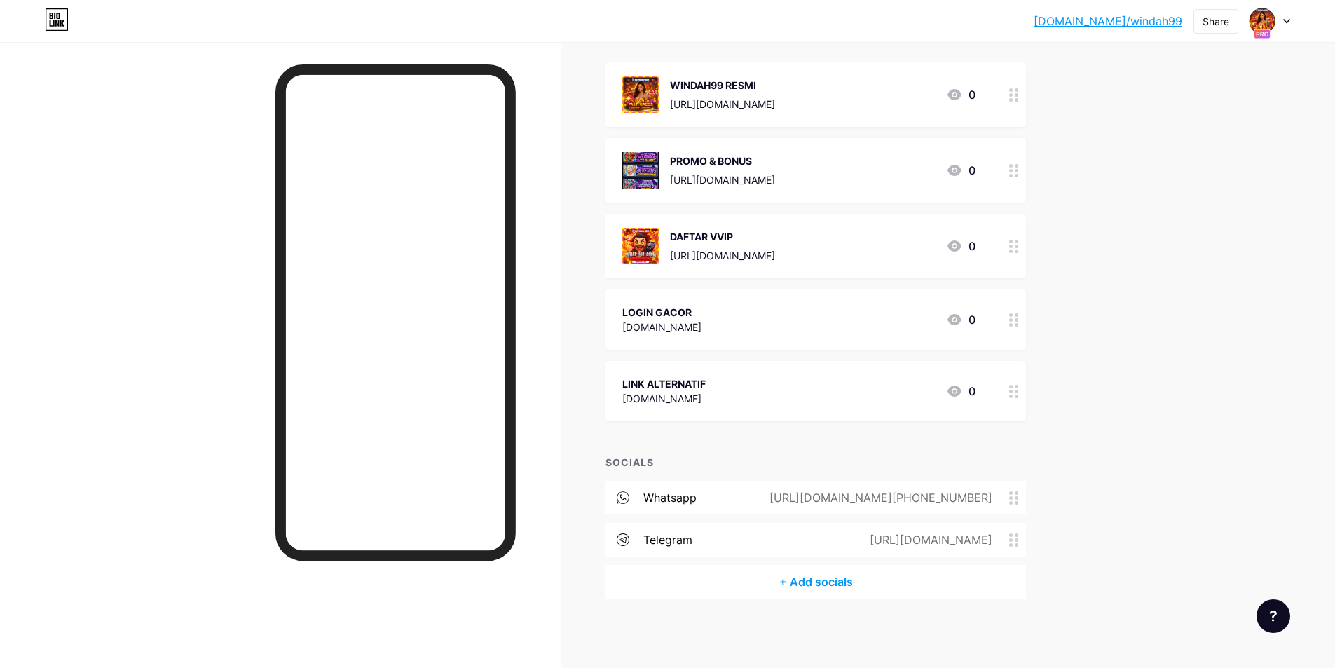
click at [741, 309] on div "LOGIN GACOR [DOMAIN_NAME] 0" at bounding box center [798, 319] width 353 height 32
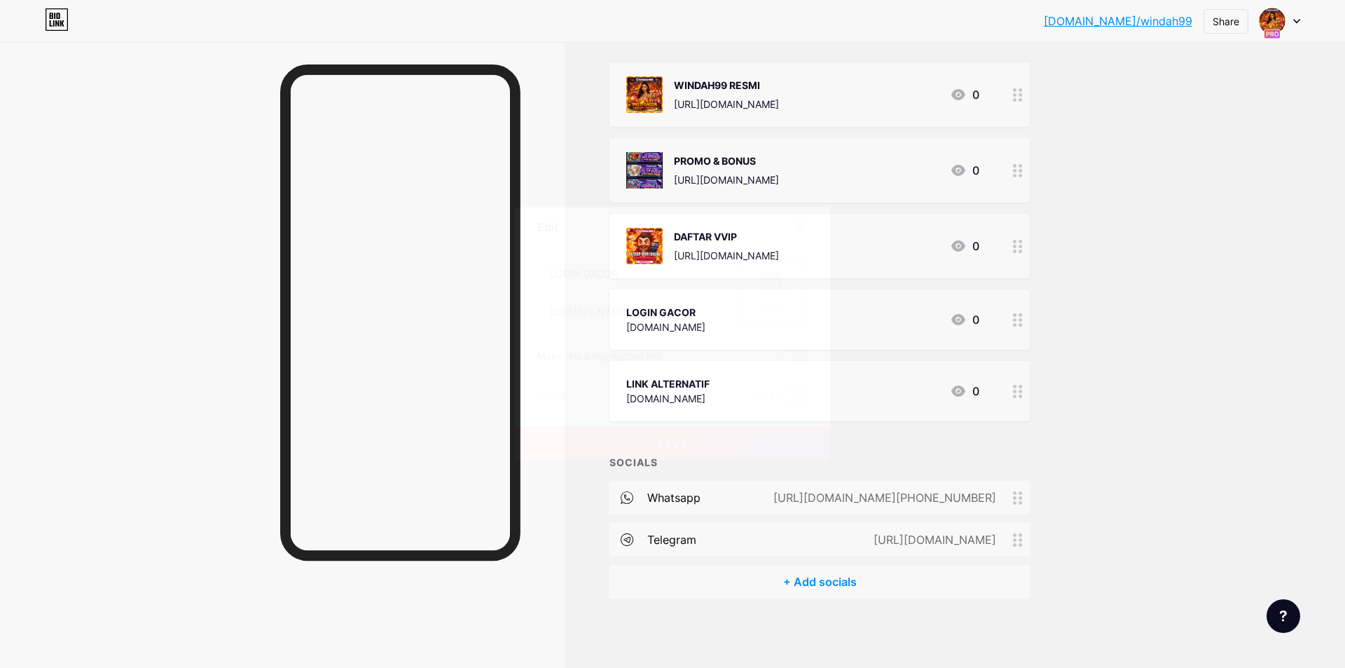
click at [759, 303] on div "Picture" at bounding box center [774, 292] width 67 height 67
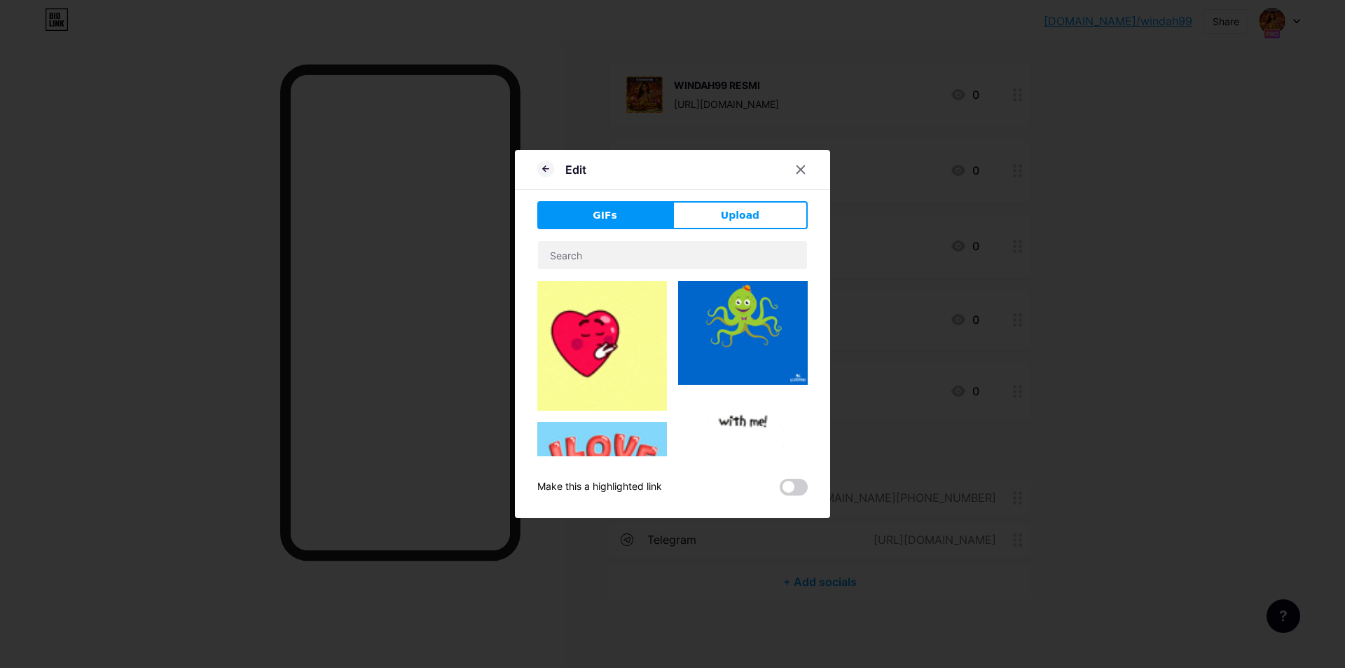
click at [736, 229] on div "GIFs Upload Content YouTube Play YouTube video without leaving your page. ADD V…" at bounding box center [672, 348] width 270 height 294
click at [739, 216] on span "Upload" at bounding box center [740, 215] width 39 height 15
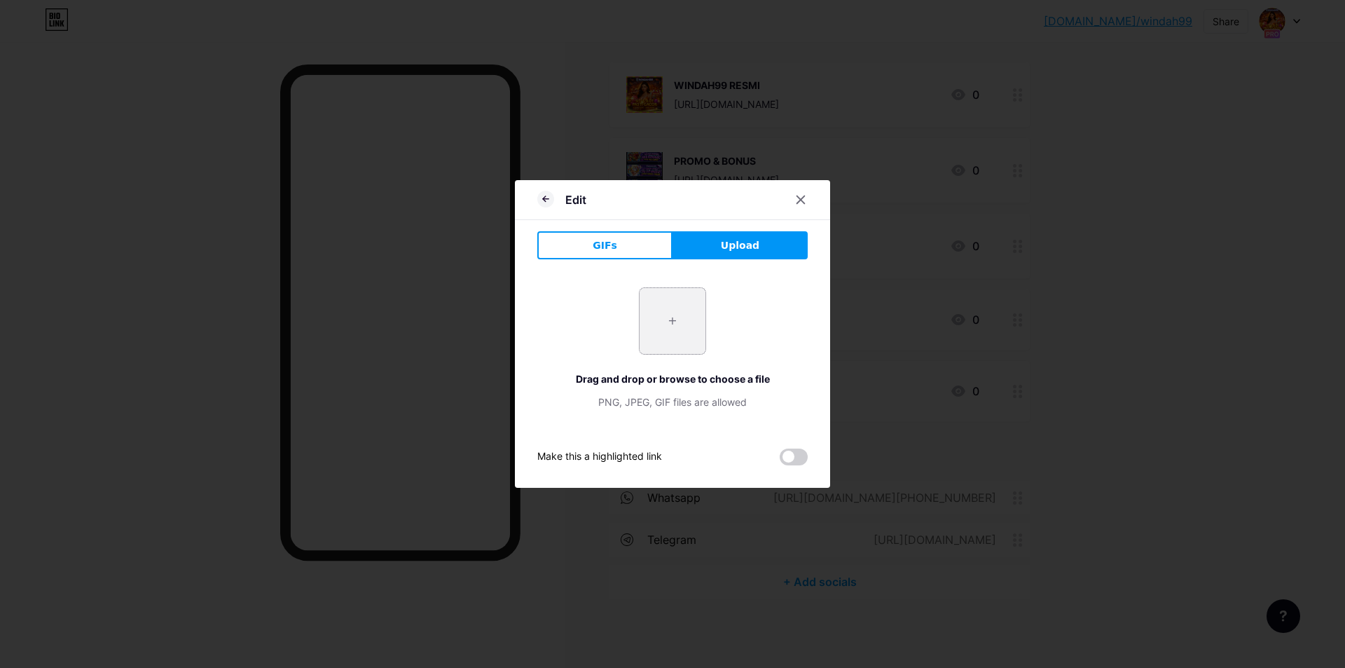
click at [666, 304] on input "file" at bounding box center [673, 321] width 66 height 66
type input "C:\fakepath\WINDAH-ADS-2.jpg"
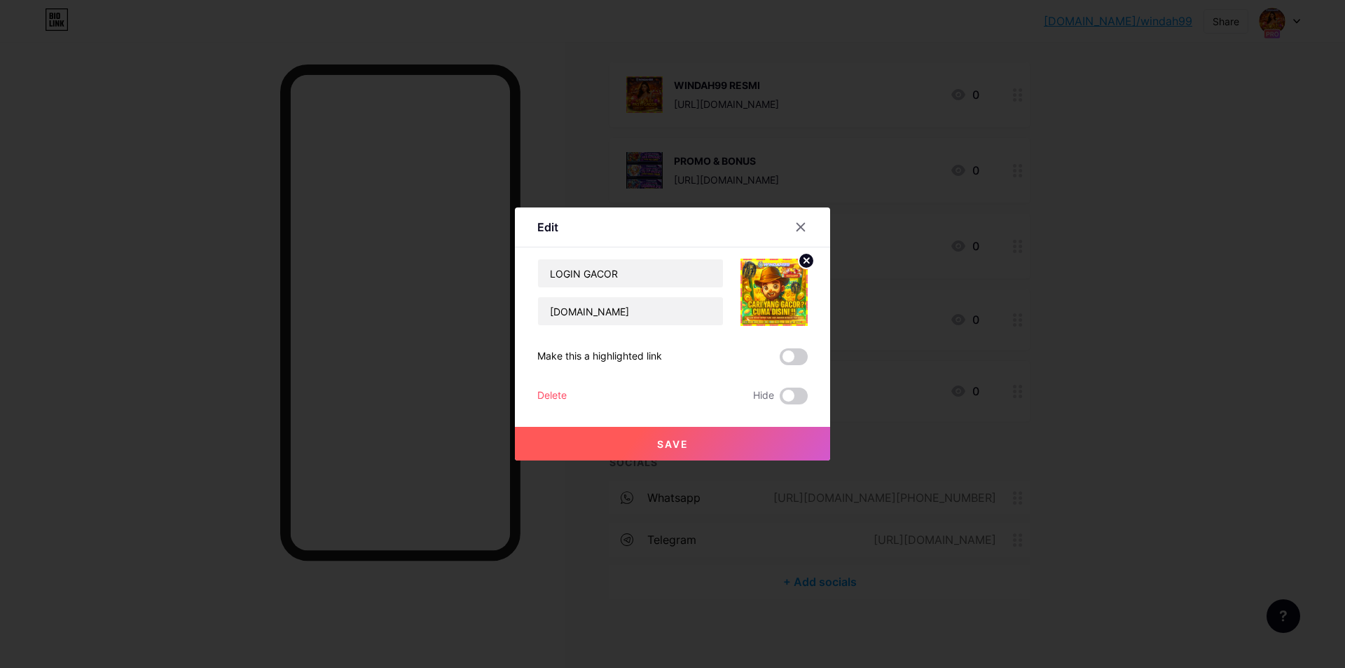
click at [725, 443] on button "Save" at bounding box center [672, 444] width 315 height 34
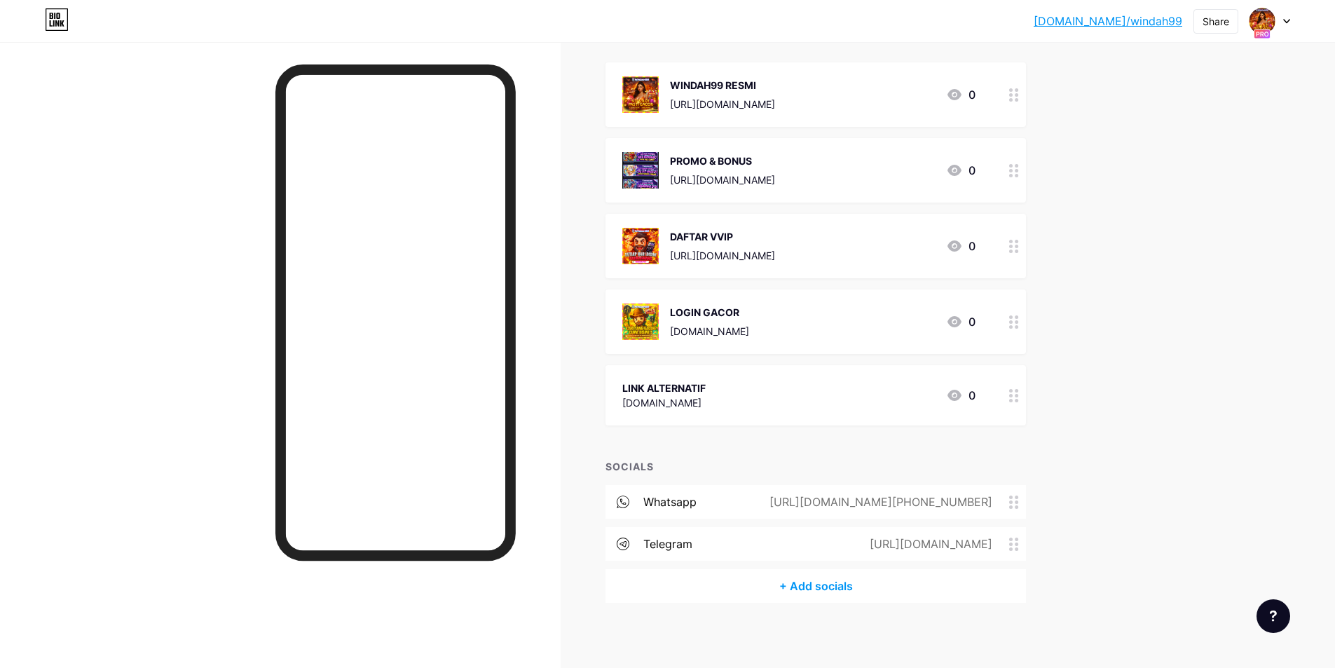
click at [743, 391] on div "LINK ALTERNATIF [DOMAIN_NAME] 0" at bounding box center [798, 395] width 353 height 32
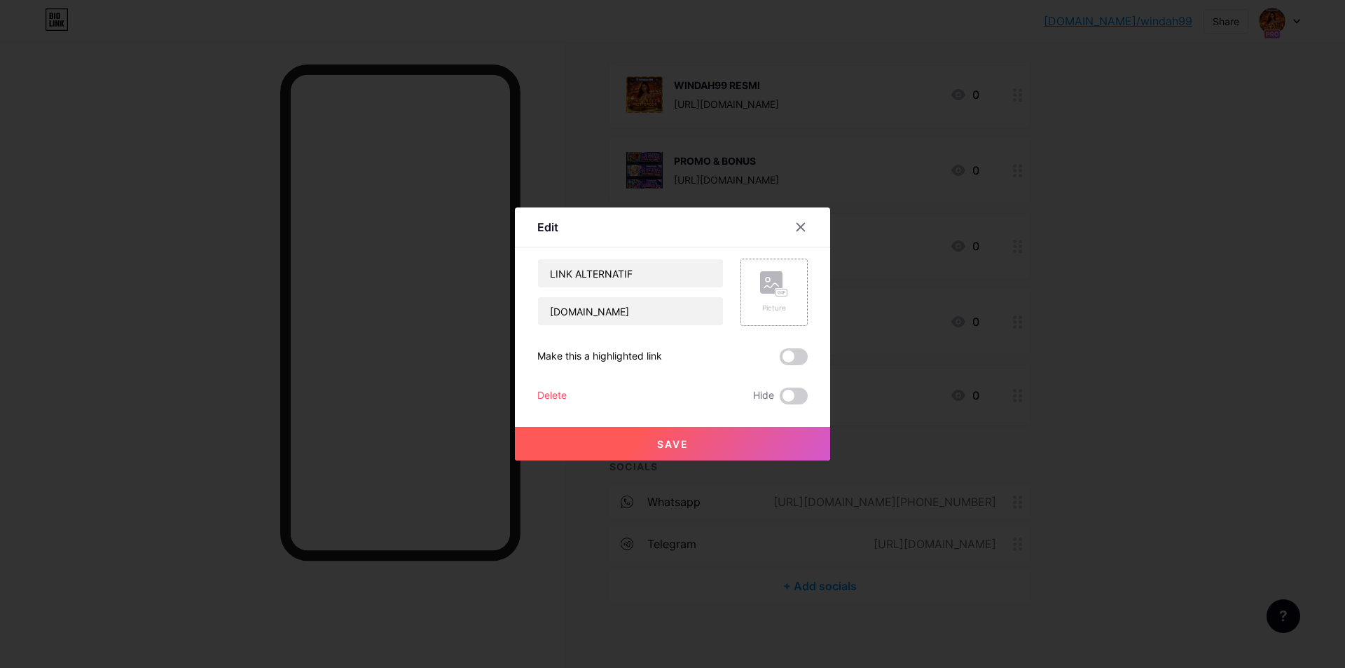
click at [805, 283] on div "Picture" at bounding box center [774, 292] width 67 height 67
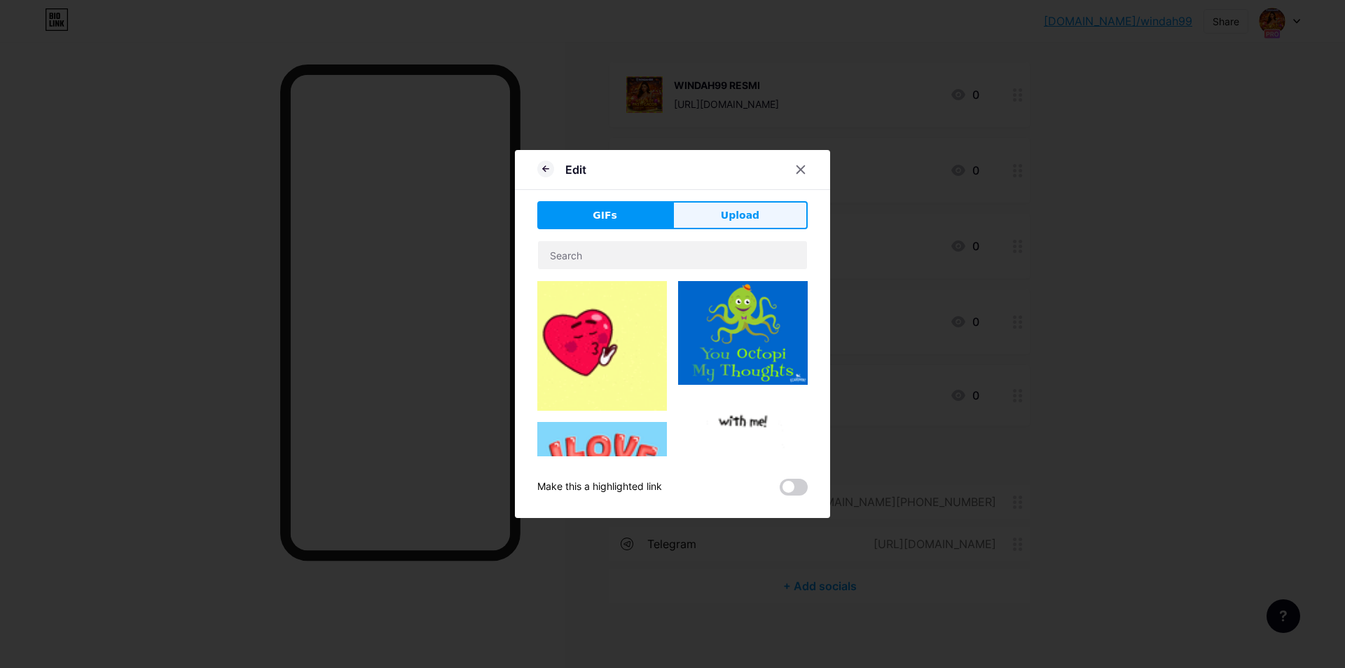
click at [749, 221] on span "Upload" at bounding box center [740, 215] width 39 height 15
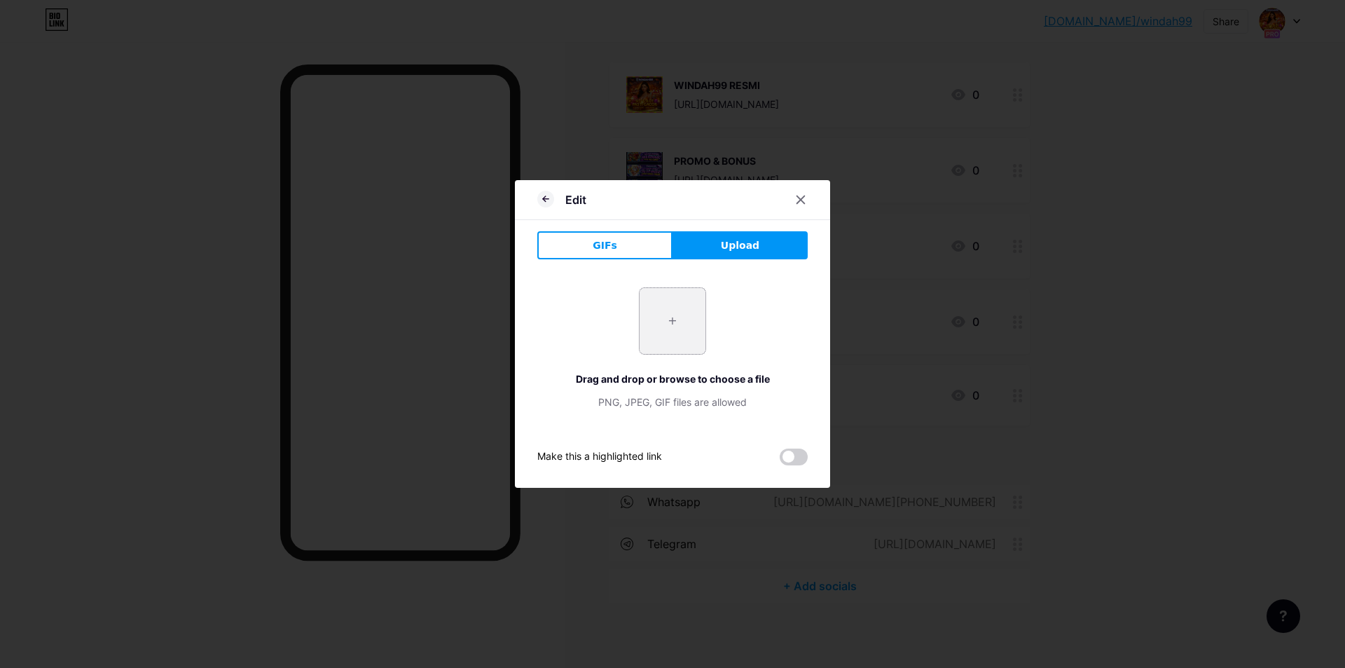
click at [701, 327] on input "file" at bounding box center [673, 321] width 66 height 66
type input "C:\fakepath\WINDAH-ADS-3.jpg"
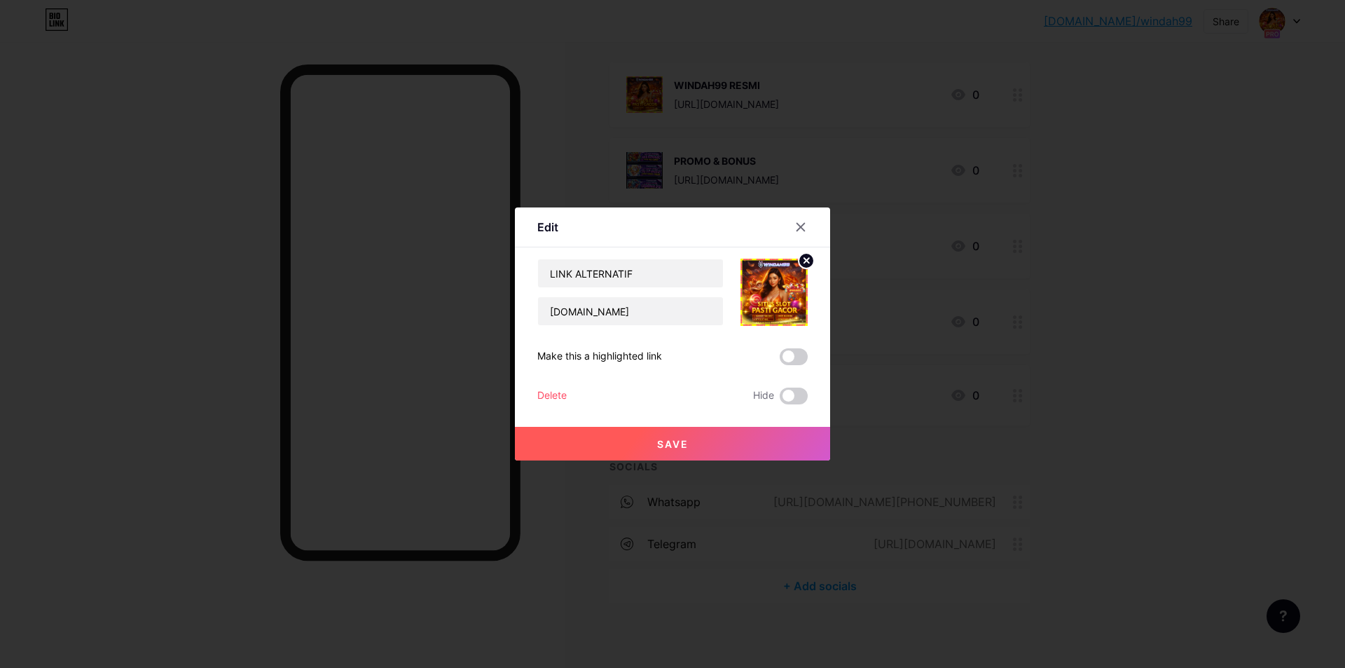
click at [702, 435] on button "Save" at bounding box center [672, 444] width 315 height 34
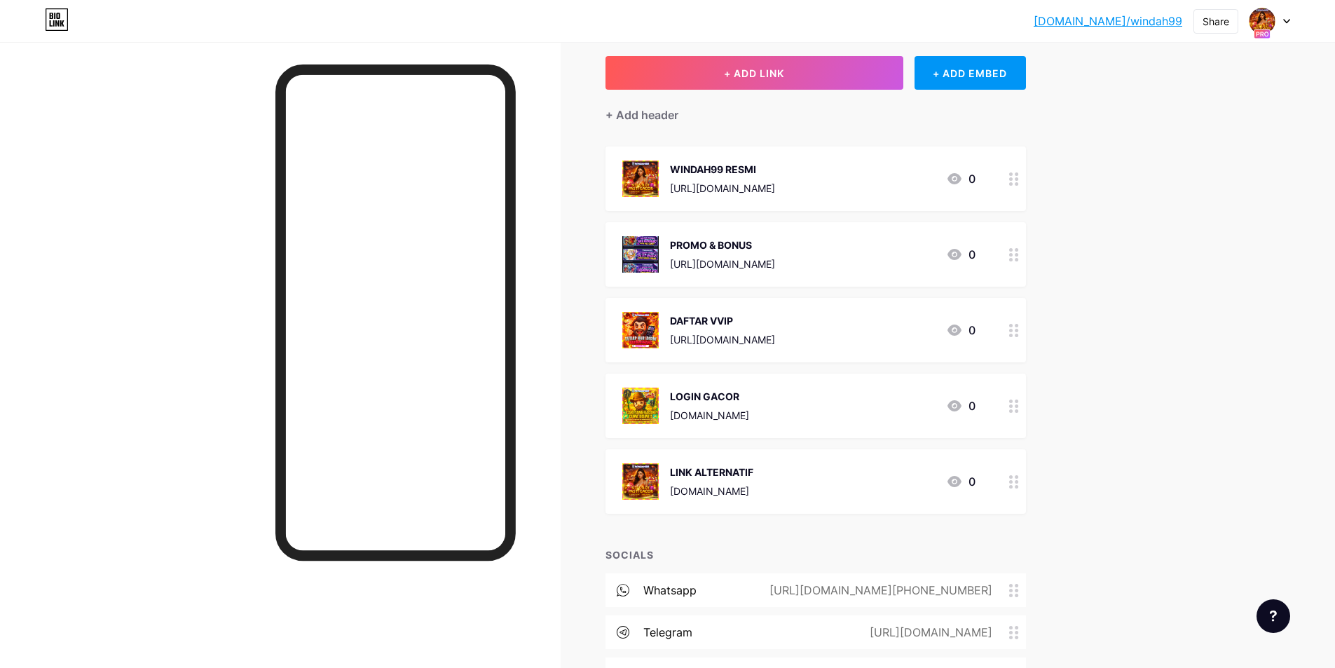
scroll to position [0, 0]
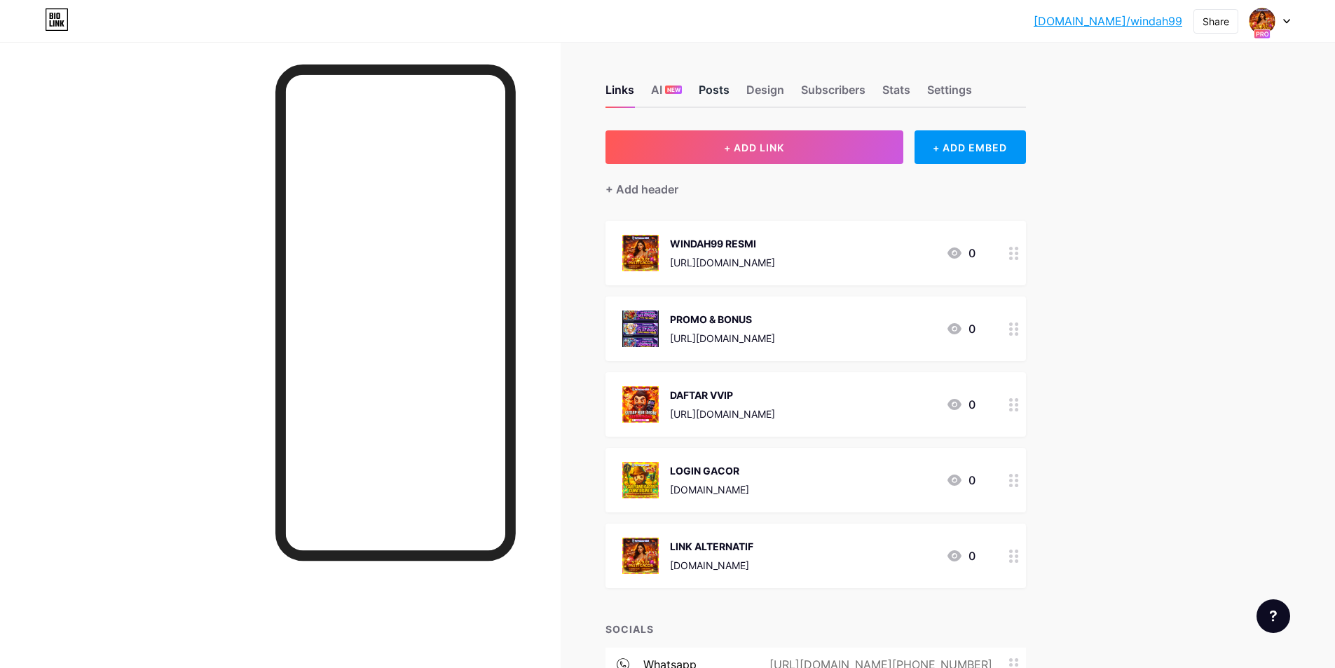
click at [728, 89] on div "Posts" at bounding box center [713, 93] width 31 height 25
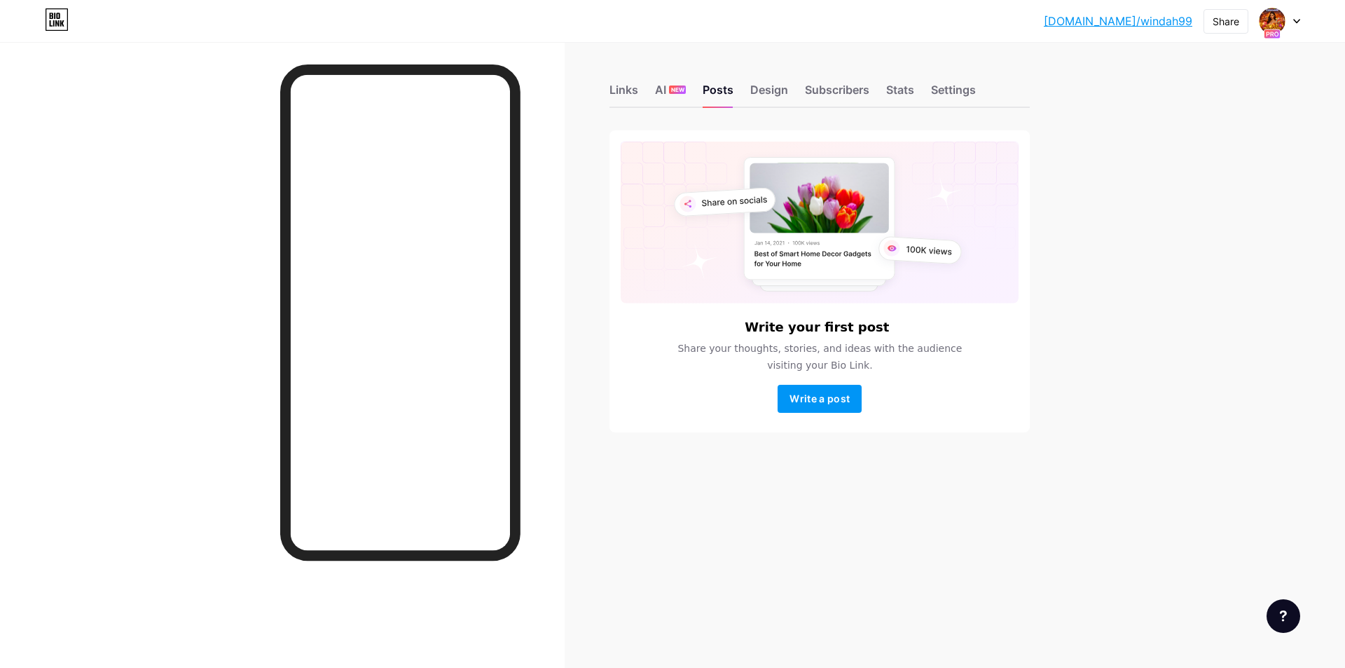
click at [802, 414] on div "Write your first post Share your thoughts, stories, and ideas with the audience…" at bounding box center [820, 281] width 420 height 302
click at [807, 407] on button "Write a post" at bounding box center [820, 399] width 84 height 28
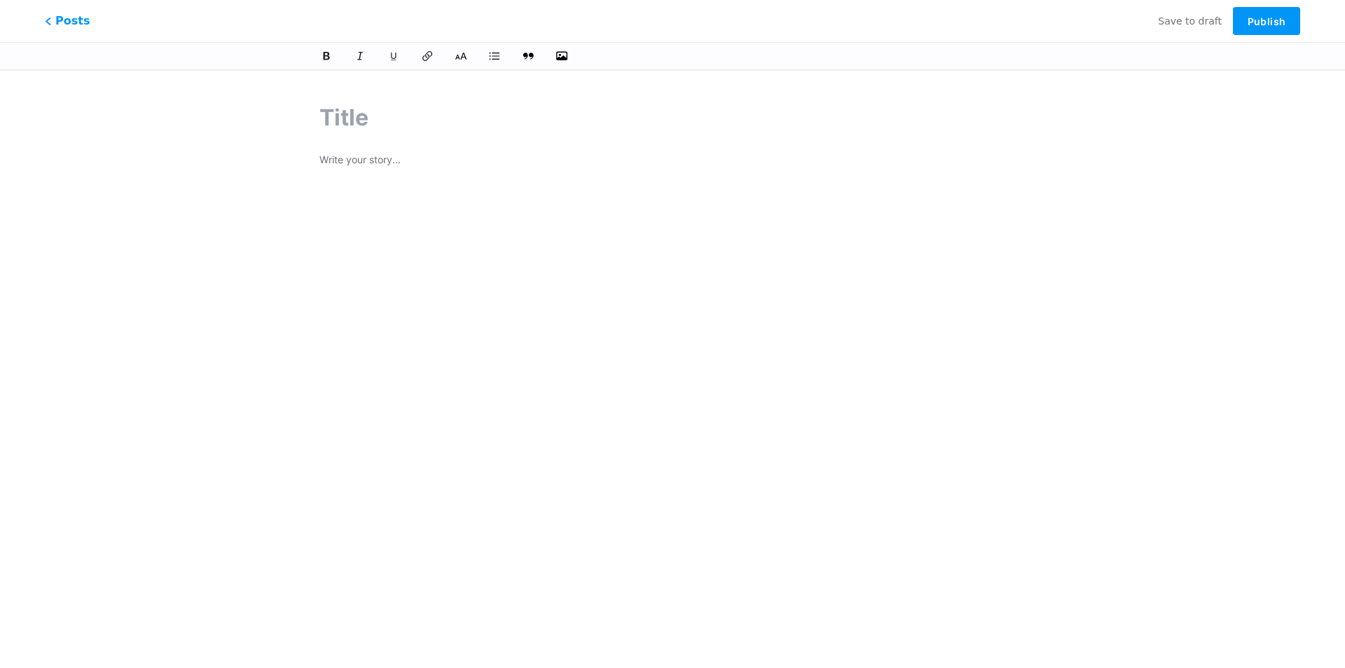
click at [577, 62] on div at bounding box center [672, 56] width 770 height 17
click at [566, 57] on icon "button" at bounding box center [562, 56] width 14 height 14
click at [0, 0] on input "file" at bounding box center [0, 0] width 0 height 0
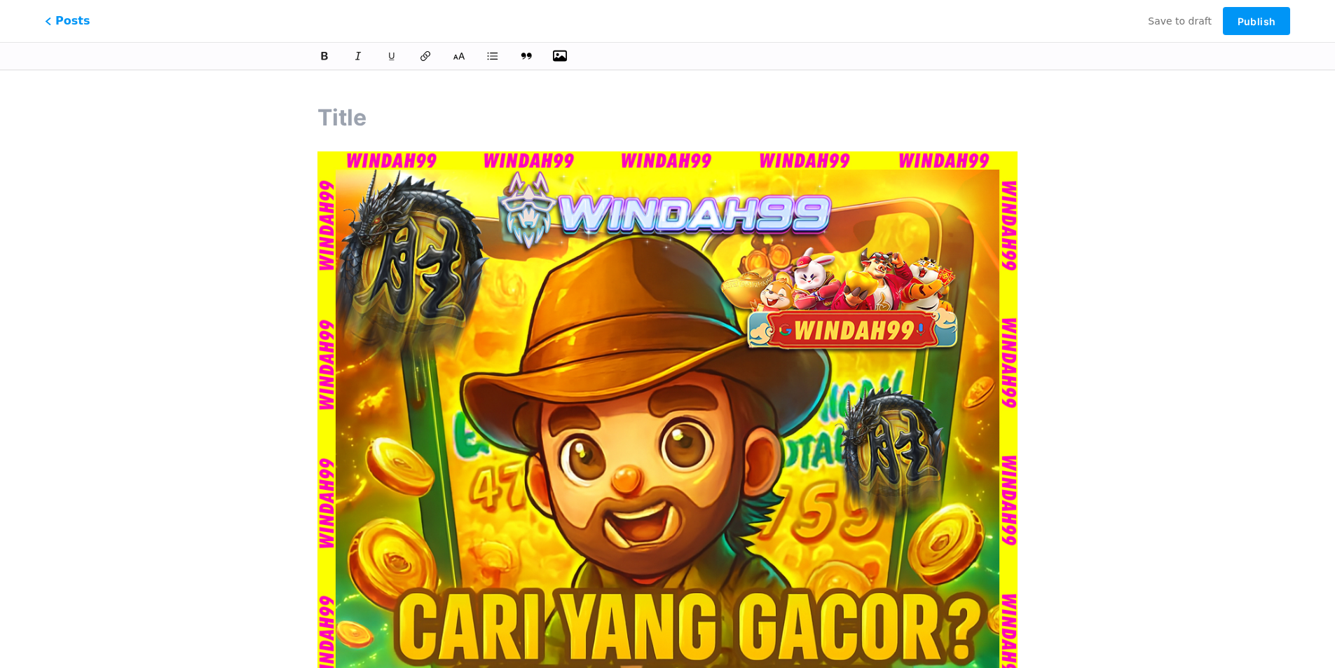
click at [428, 116] on input "text" at bounding box center [667, 118] width 700 height 34
paste input "N"
type input "NIYH YANG"
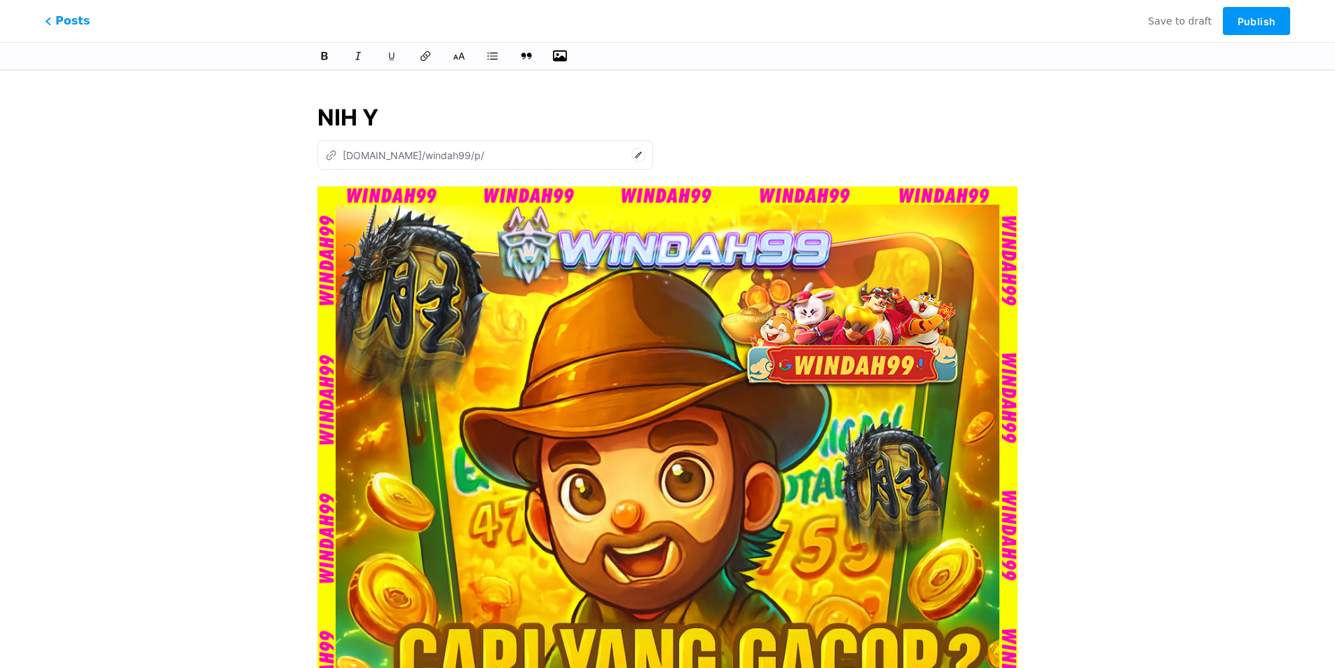
type input "NIH YA"
type input "n"
type input "NIH YANG LAGI GACOR"
type input "nih-yang-lagi-gacor"
type input "NIH YANG LAGI GACOR"
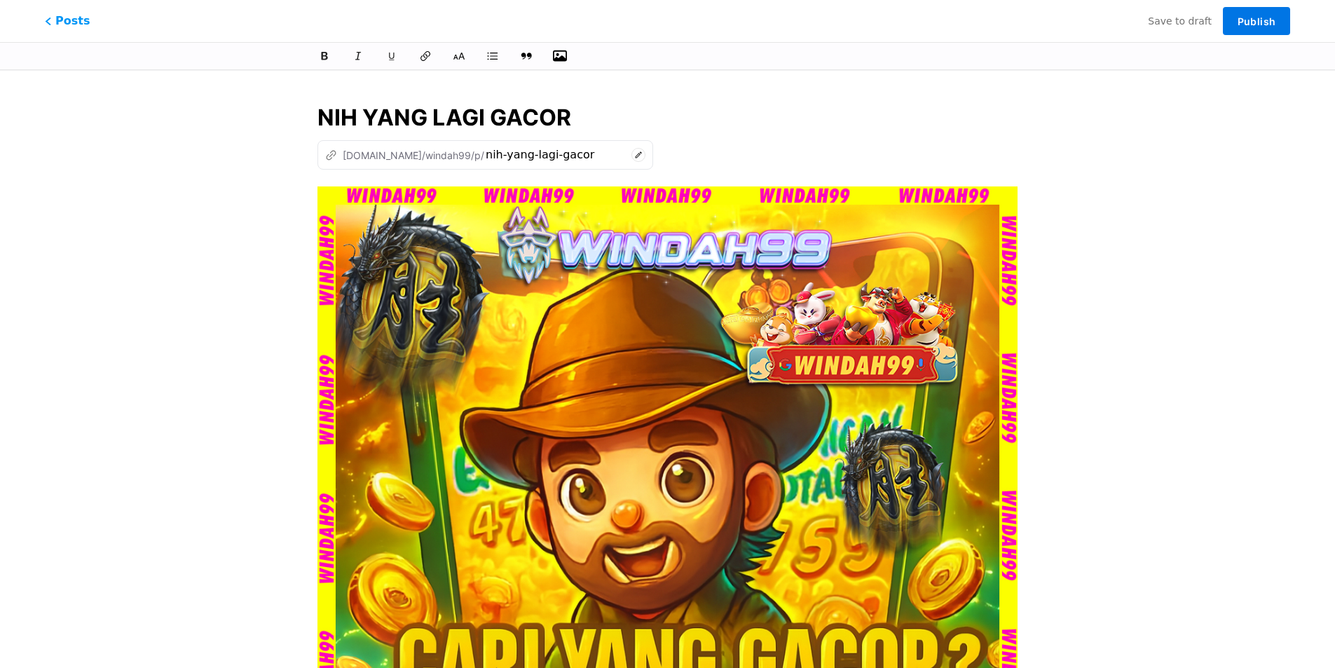
click at [1237, 32] on button "Publish" at bounding box center [1256, 21] width 67 height 28
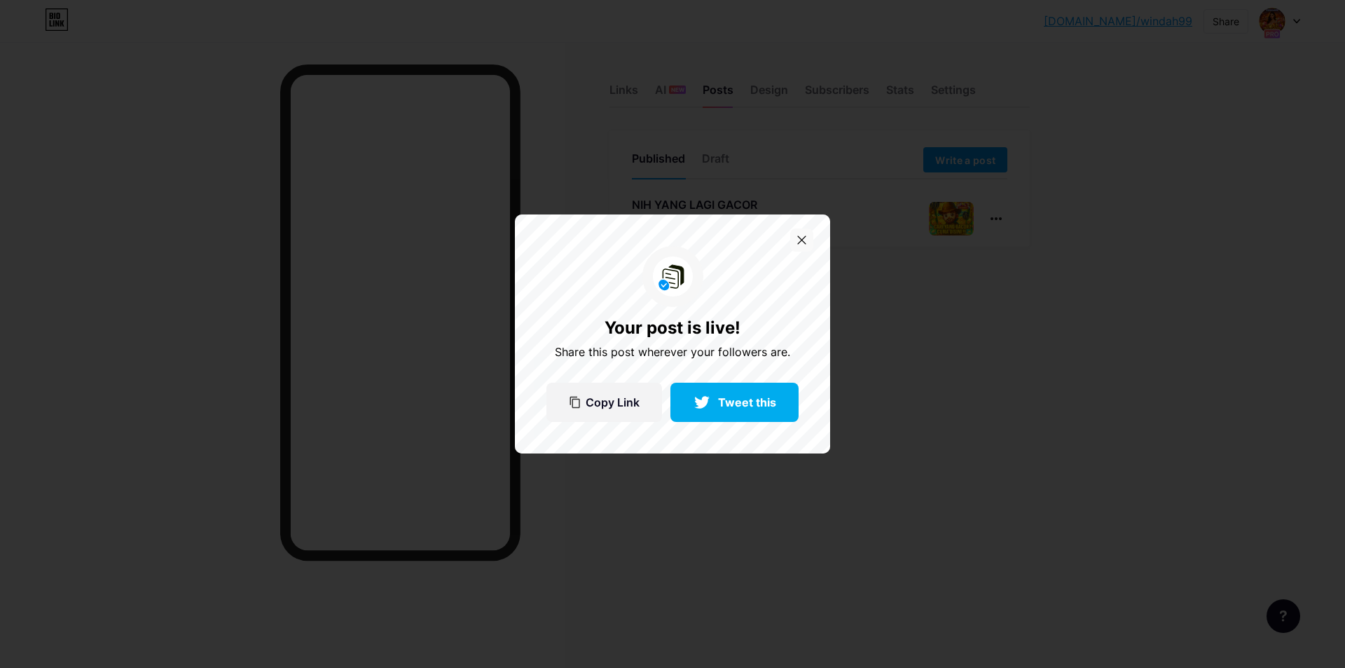
click at [805, 242] on icon at bounding box center [801, 239] width 9 height 9
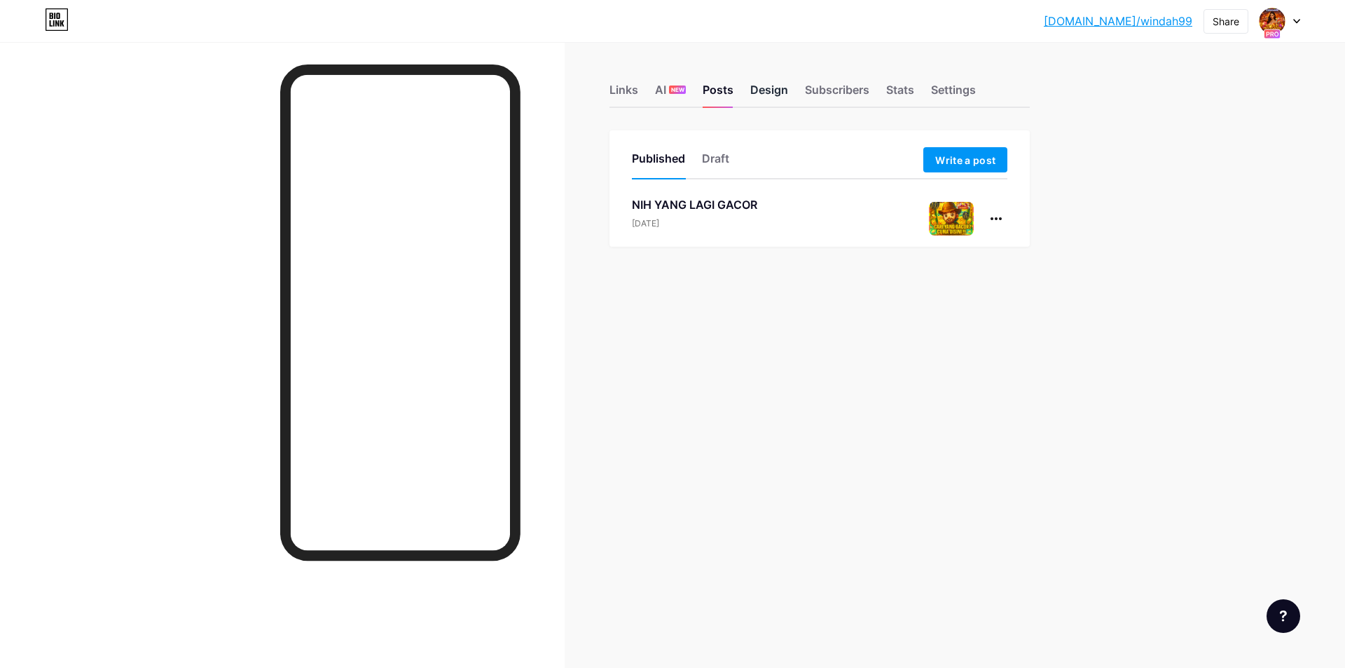
click at [764, 92] on div "Design" at bounding box center [769, 93] width 38 height 25
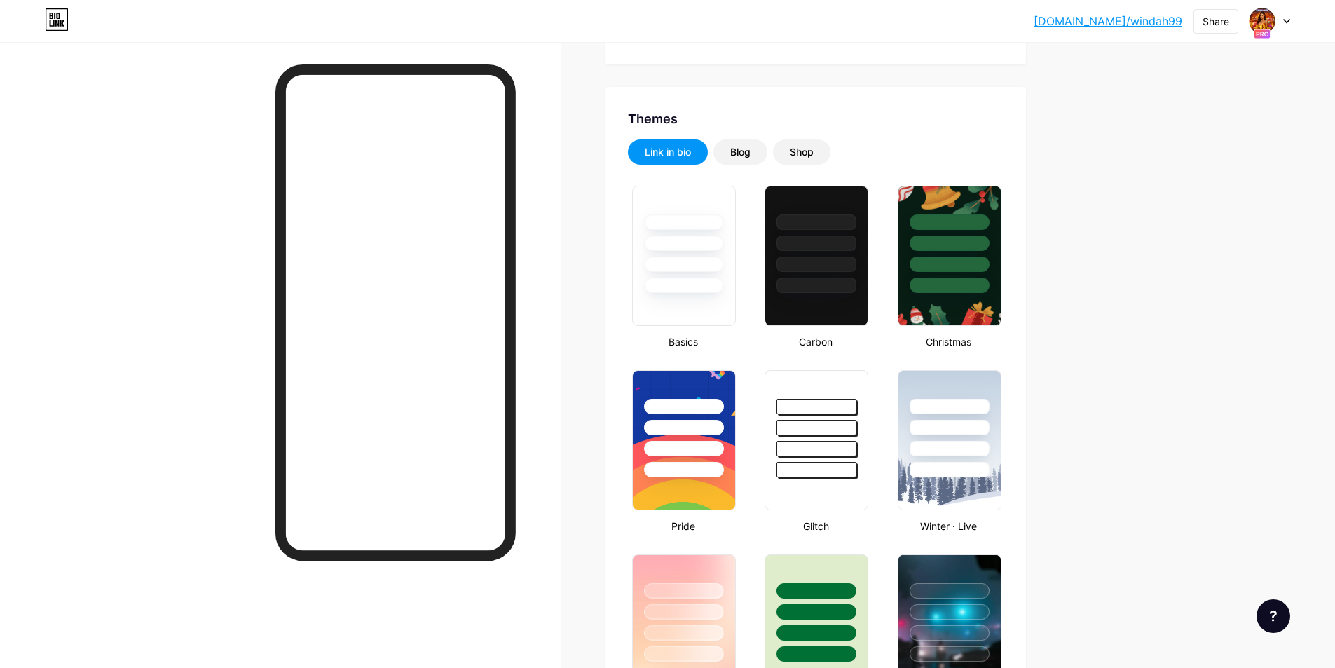
scroll to position [198, 0]
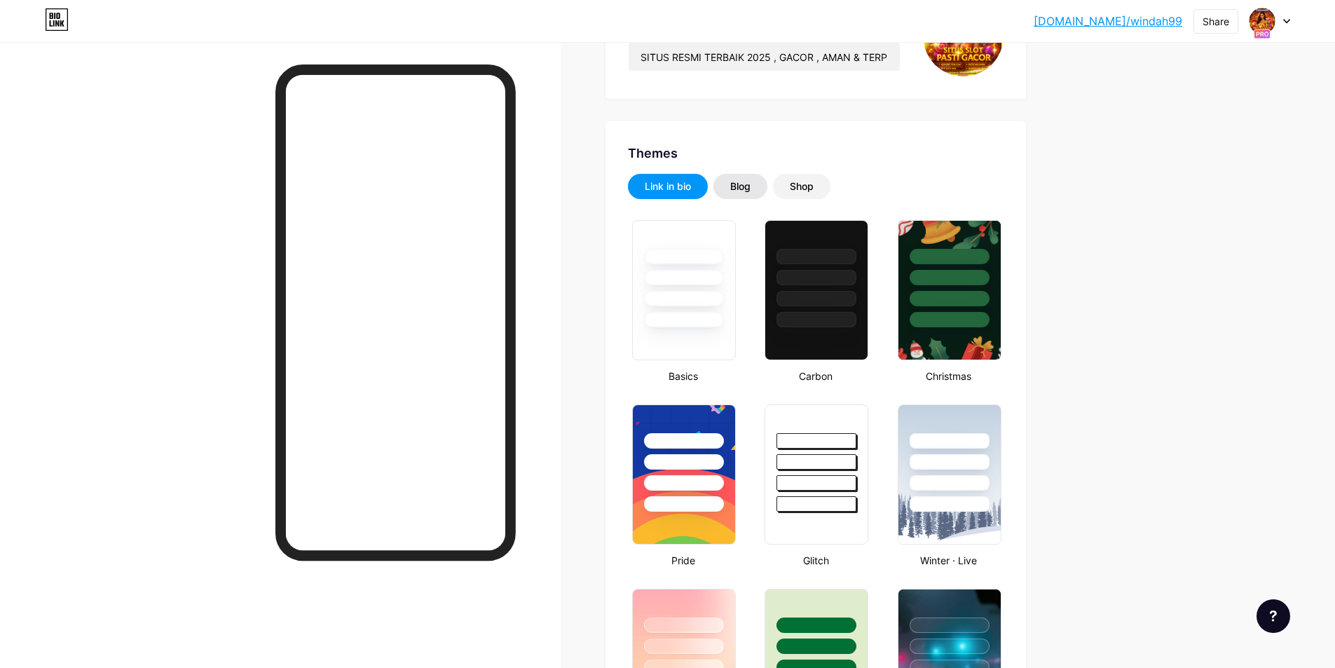
click at [743, 188] on div "Blog" at bounding box center [740, 186] width 20 height 14
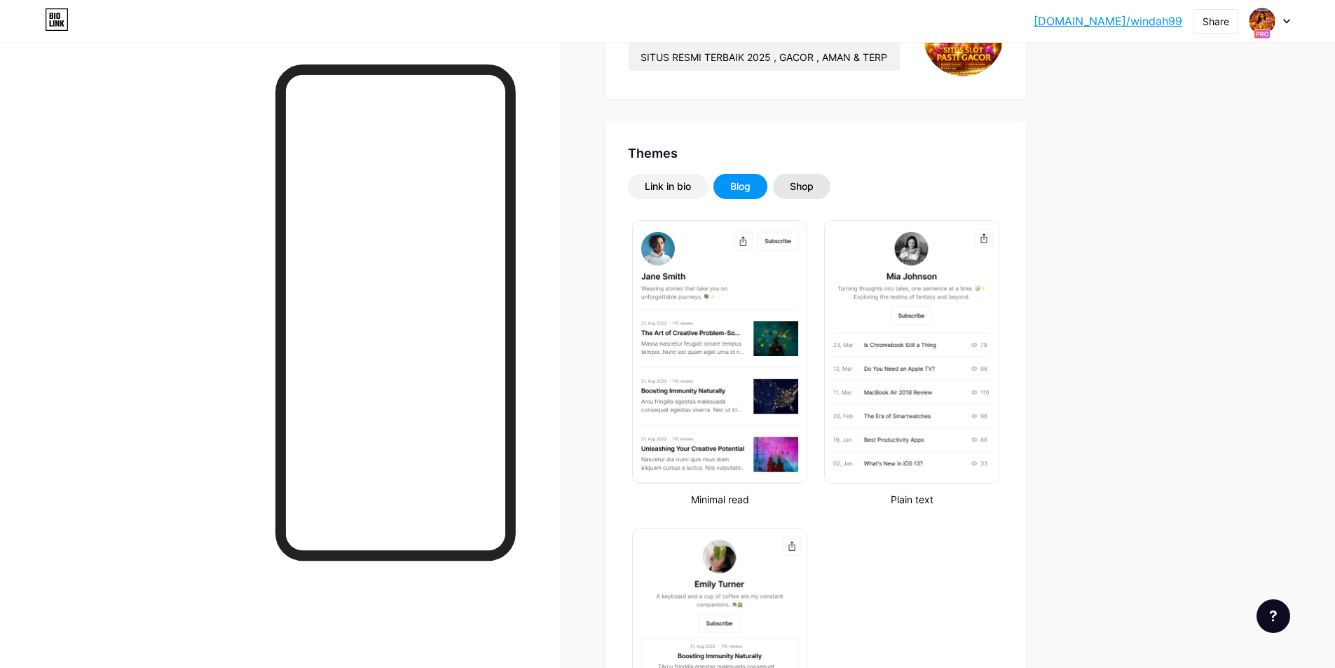
click at [810, 188] on div "Shop" at bounding box center [802, 186] width 24 height 14
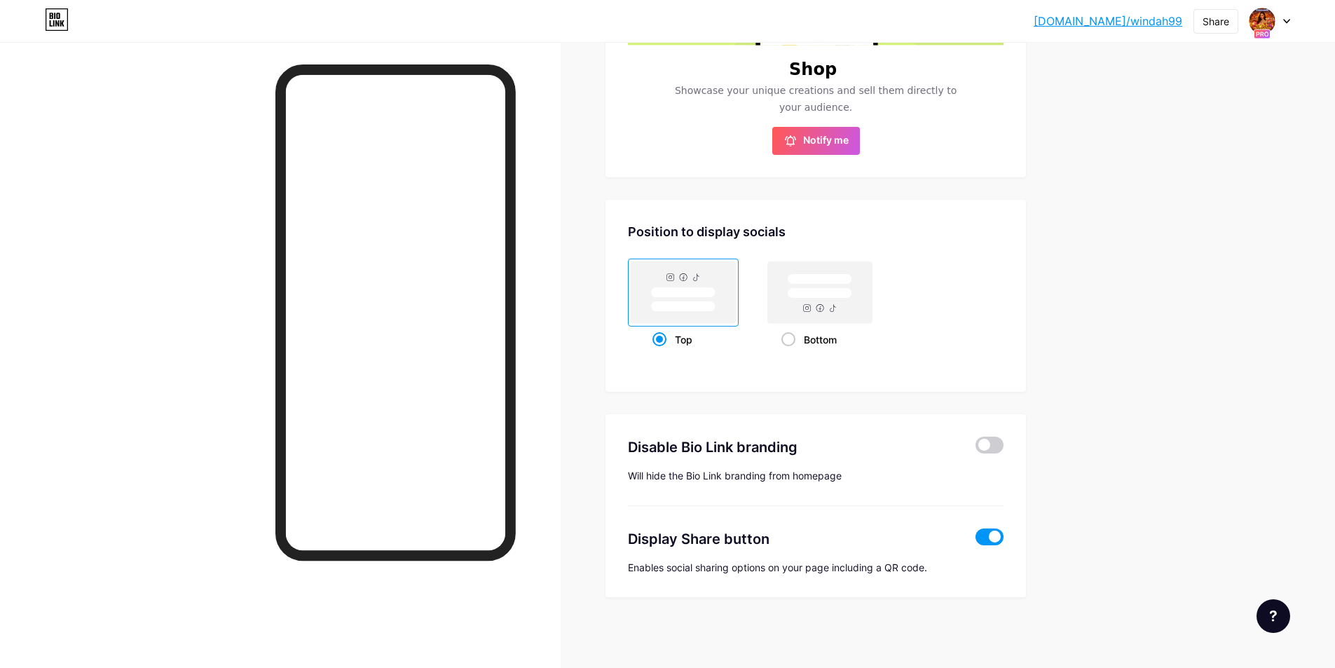
scroll to position [0, 0]
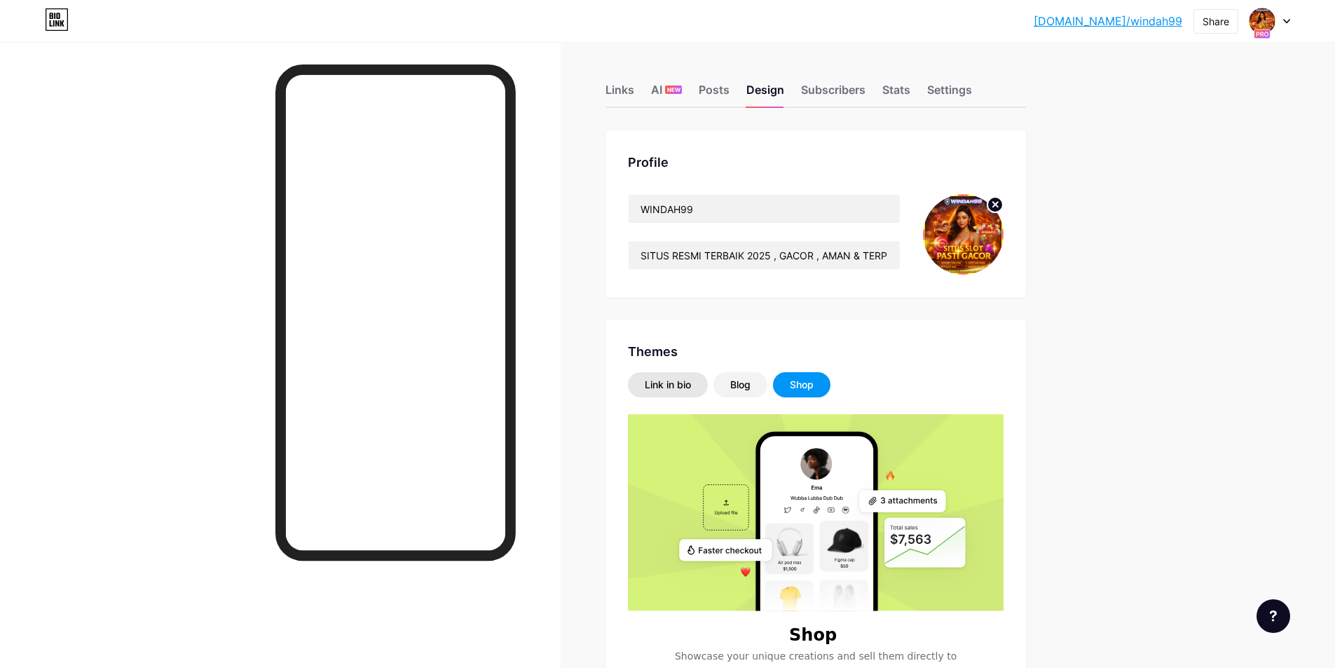
click at [670, 396] on div "Link in bio" at bounding box center [668, 384] width 80 height 25
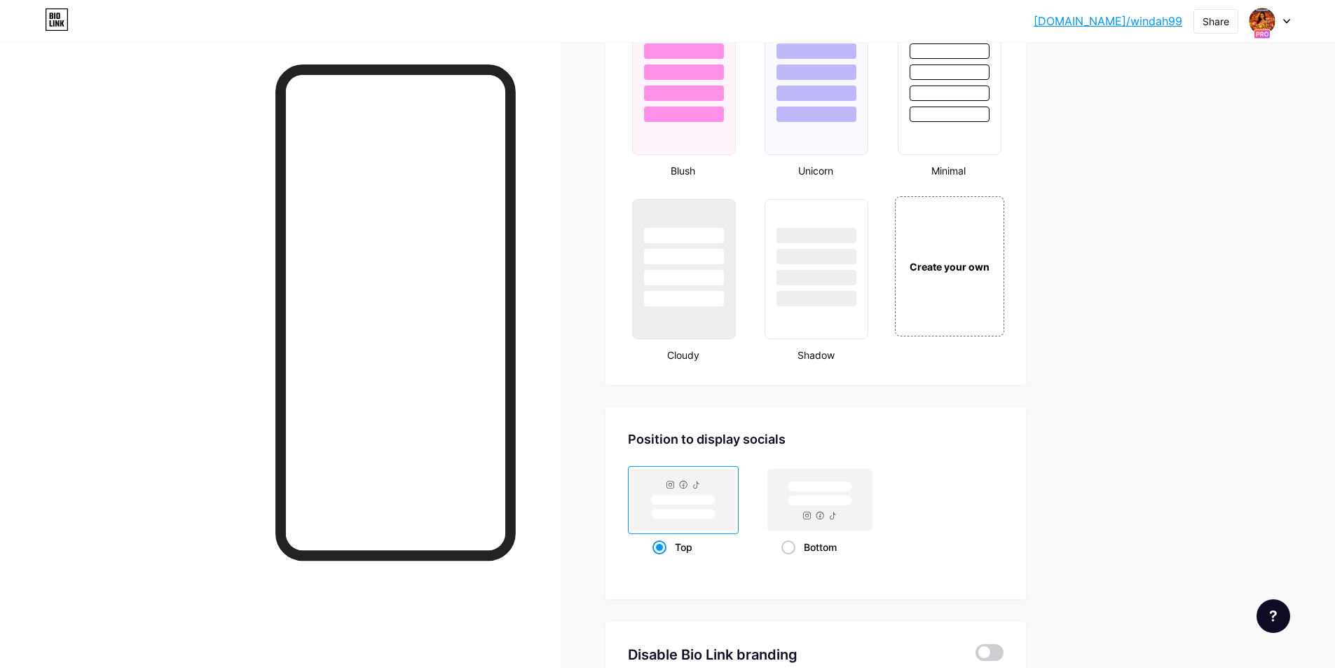
scroll to position [1249, 0]
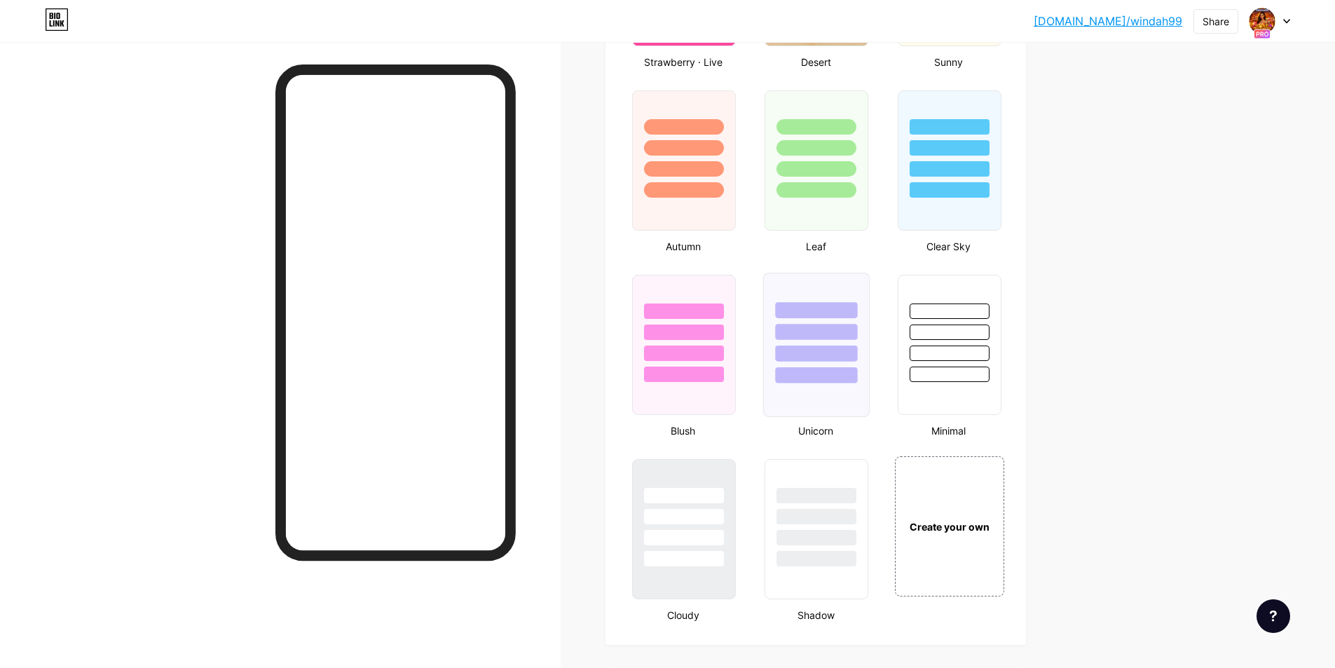
click at [847, 377] on div at bounding box center [817, 375] width 82 height 16
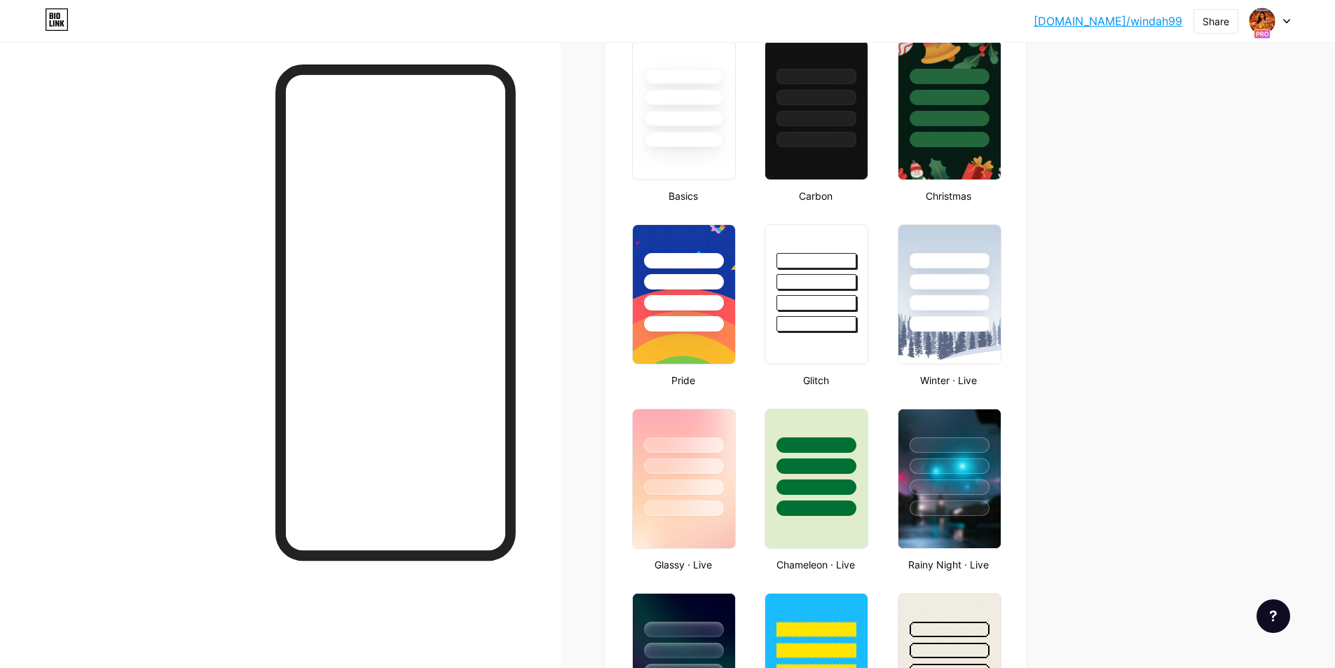
scroll to position [0, 0]
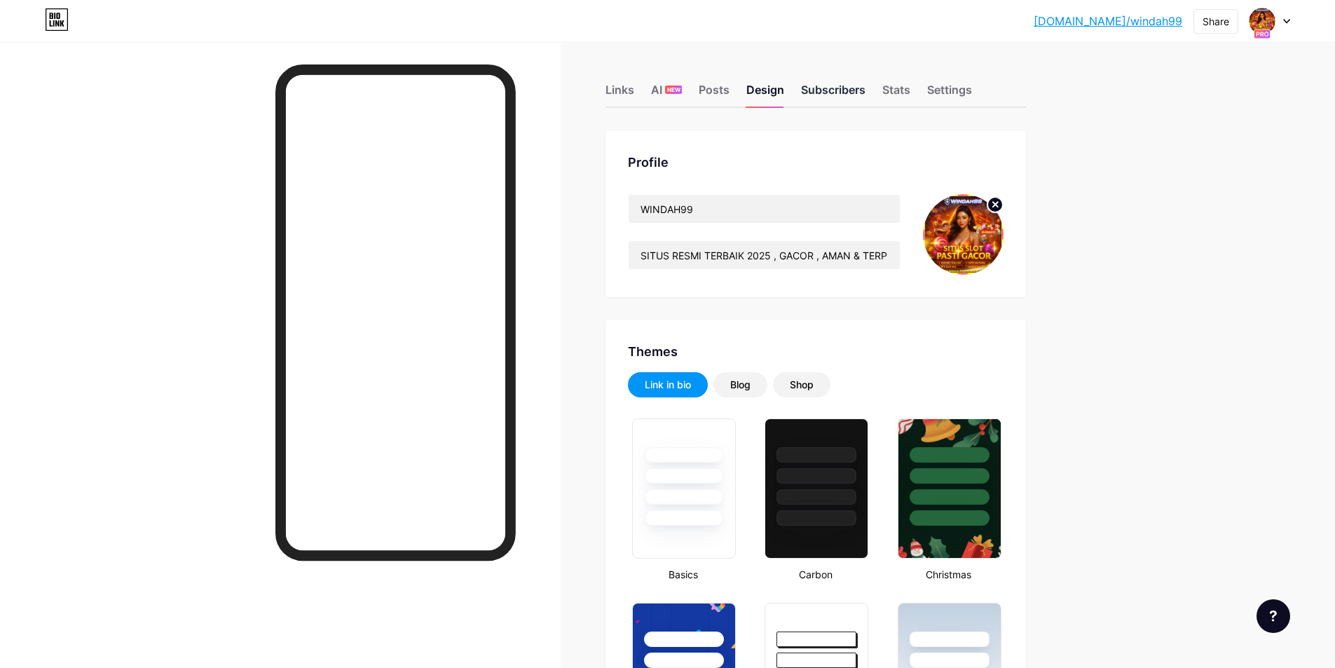
click at [826, 101] on div "Subscribers" at bounding box center [833, 93] width 64 height 25
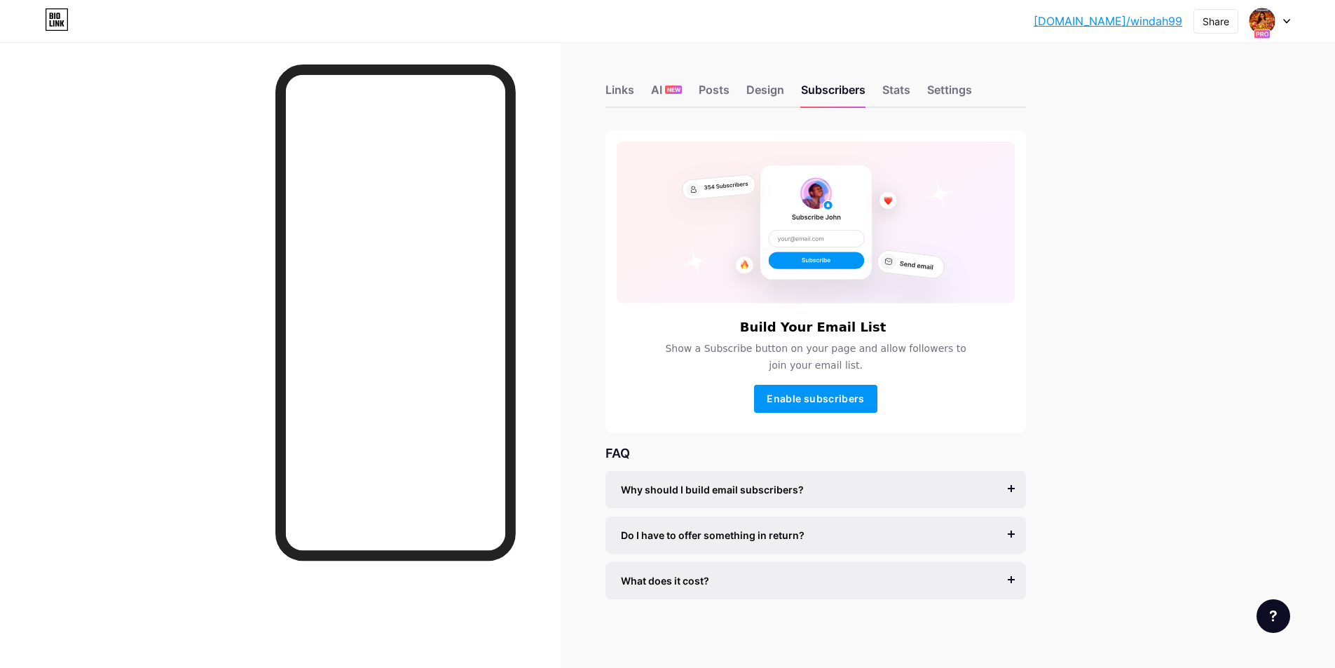
scroll to position [1, 0]
click at [892, 92] on div "Stats" at bounding box center [896, 92] width 28 height 25
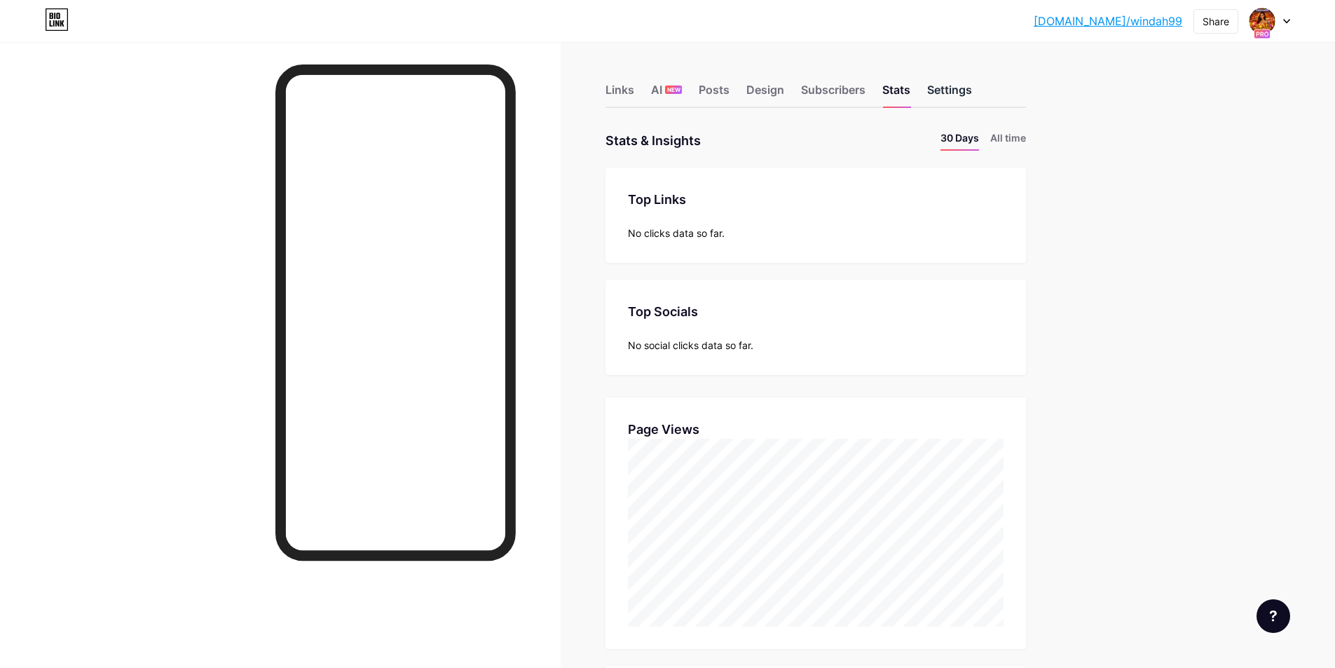
click at [942, 93] on div "Settings" at bounding box center [949, 93] width 45 height 25
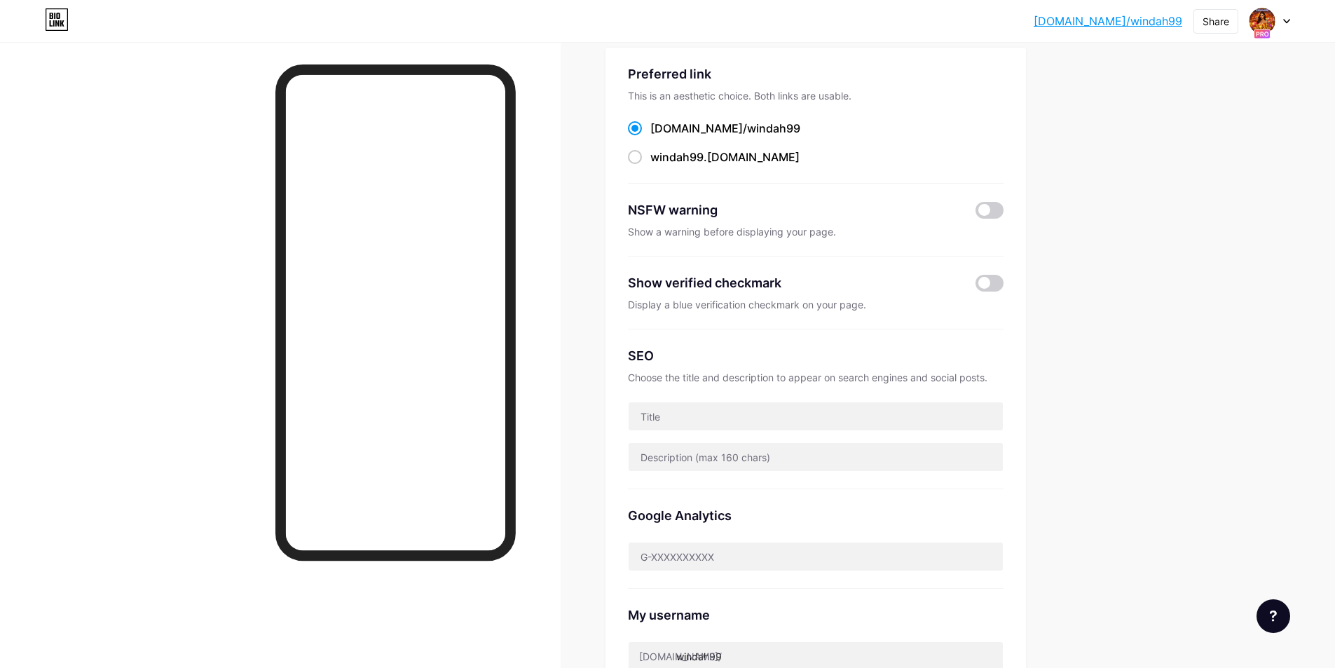
scroll to position [117, 0]
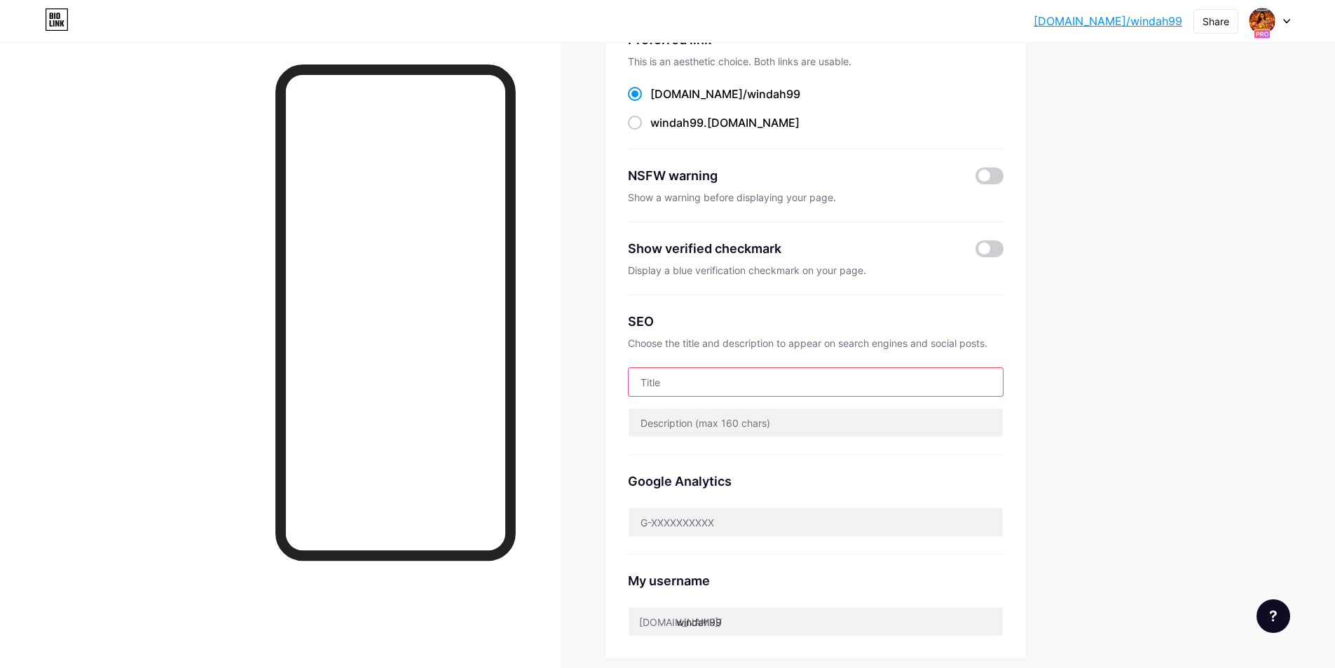
click at [759, 380] on input "text" at bounding box center [815, 382] width 374 height 28
type input "SLOT RESMI"
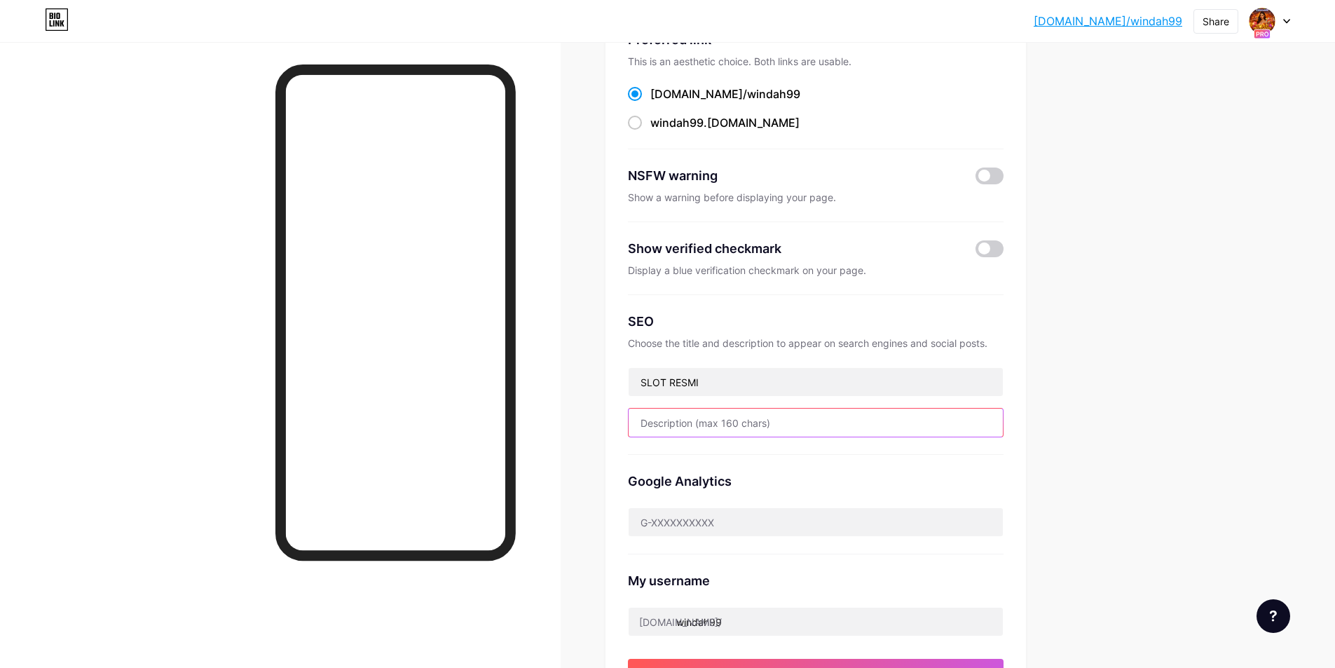
click at [762, 429] on input "text" at bounding box center [815, 422] width 374 height 28
click at [751, 388] on input "SLOT RESMI" at bounding box center [815, 382] width 374 height 28
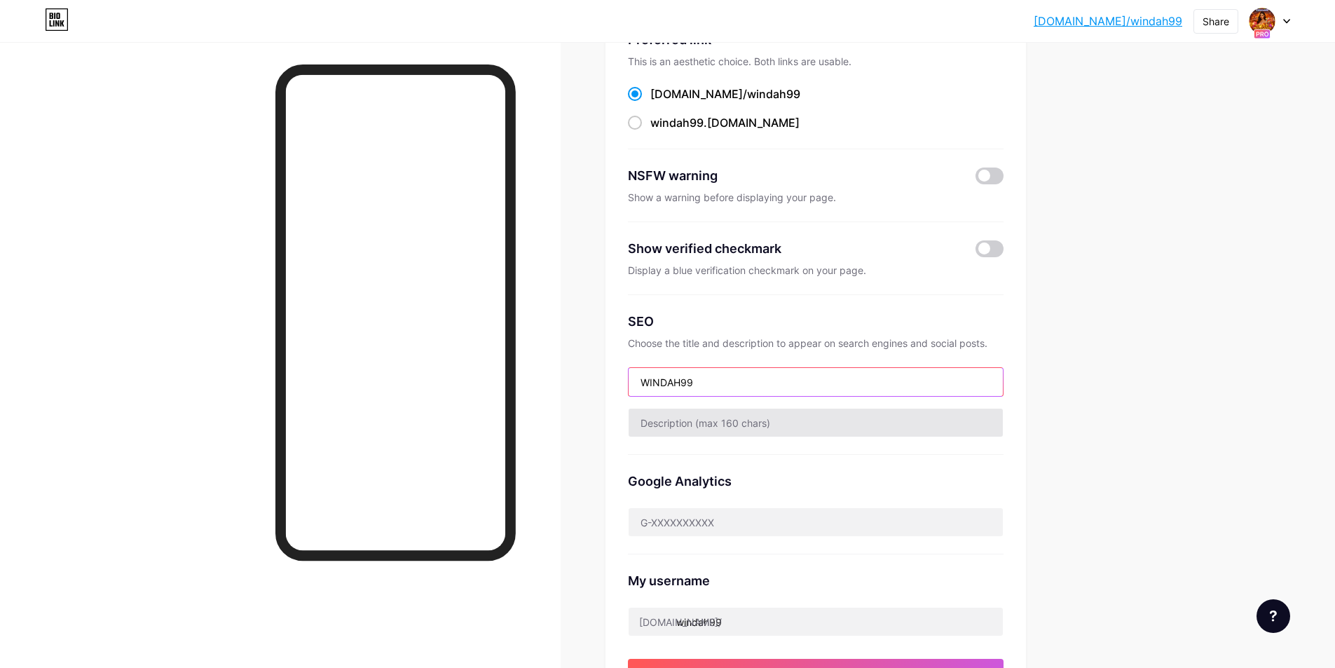
type input "WINDAH99"
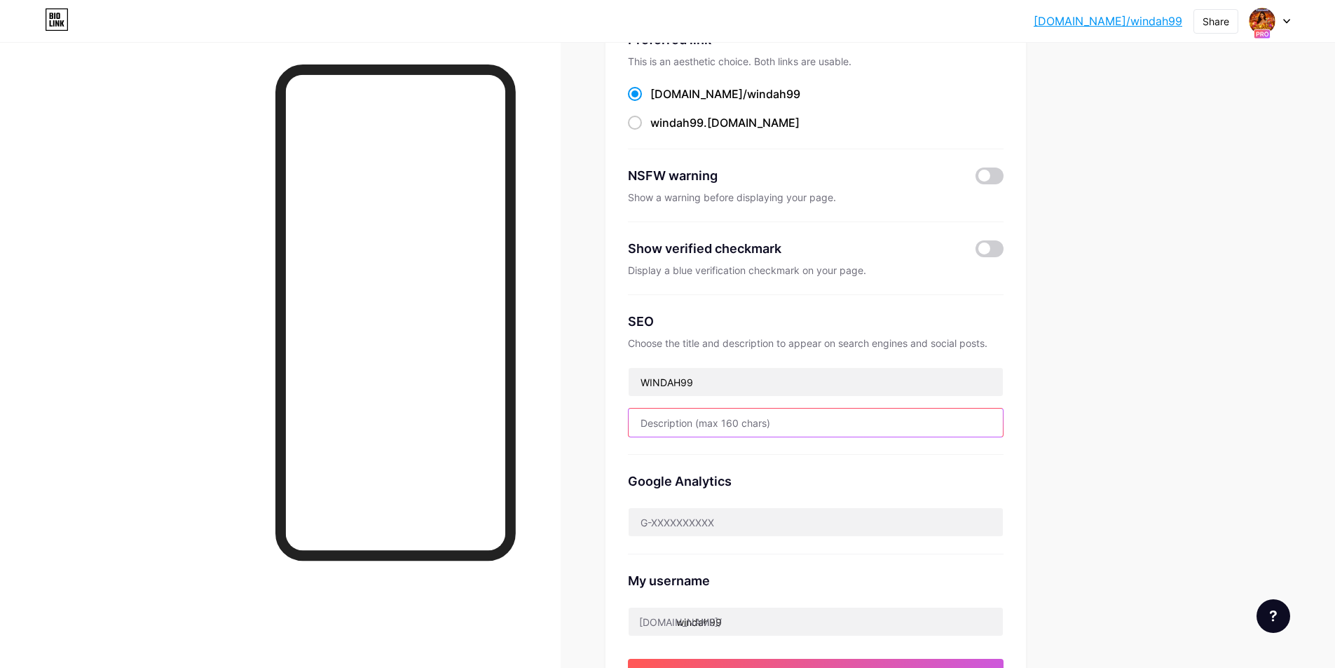
click at [727, 408] on input "text" at bounding box center [815, 422] width 374 height 28
click at [715, 422] on input "SITUS RESMI 2025 D" at bounding box center [815, 422] width 374 height 28
click at [710, 422] on input "SITUS RESMI 2025 D" at bounding box center [815, 422] width 374 height 28
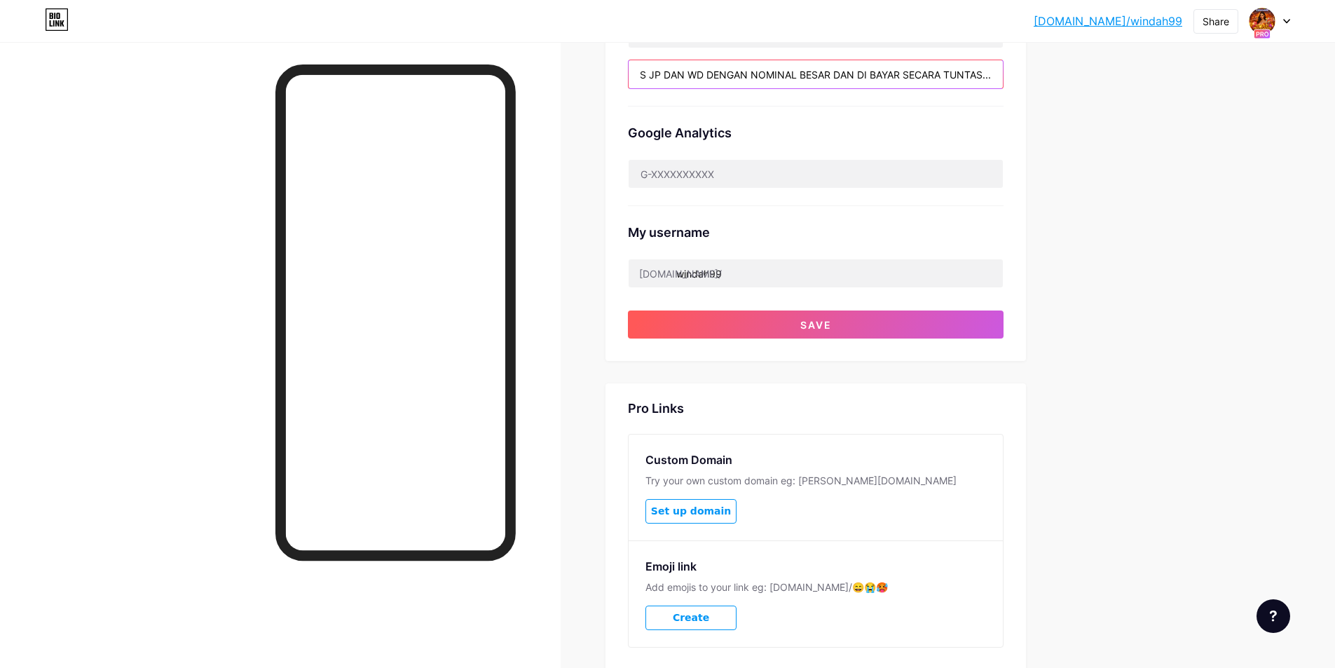
scroll to position [329, 0]
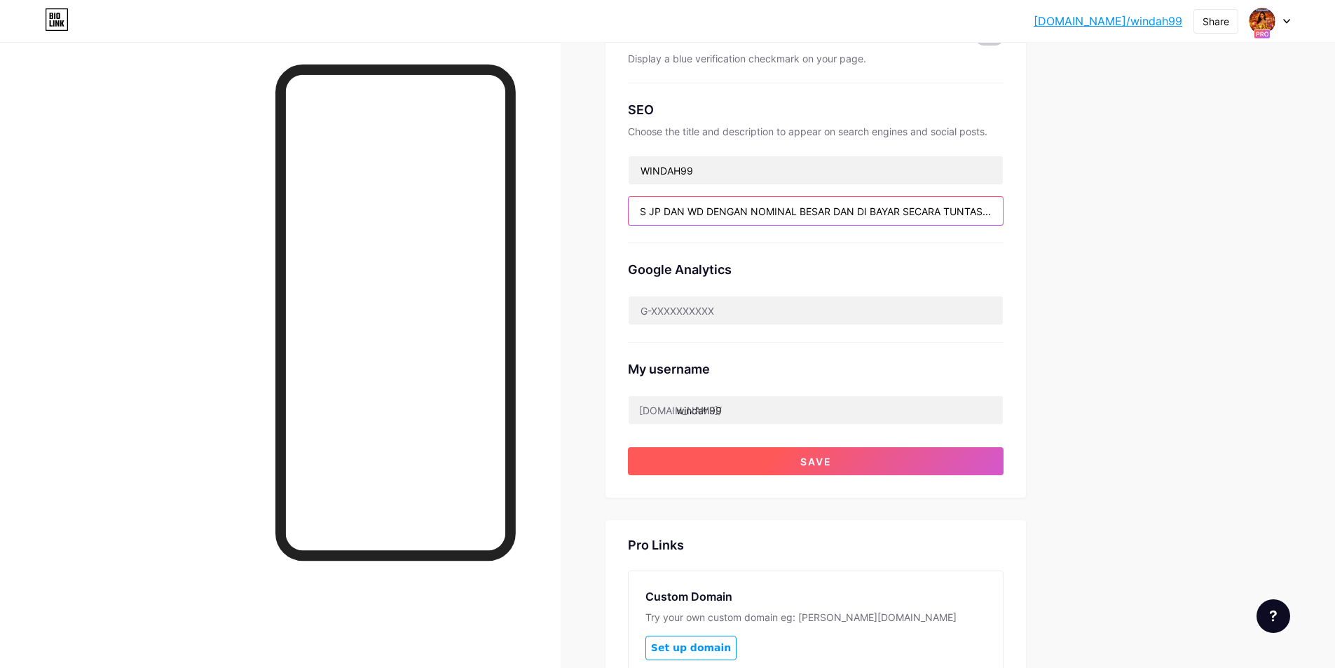
type input "SITUS RESMI TERBAIK 2025 SUDAH DI BUKTIKAN BANYAK PLAYER BESAR YANG TEMBUS JP D…"
click at [729, 467] on button "Save" at bounding box center [816, 461] width 376 height 28
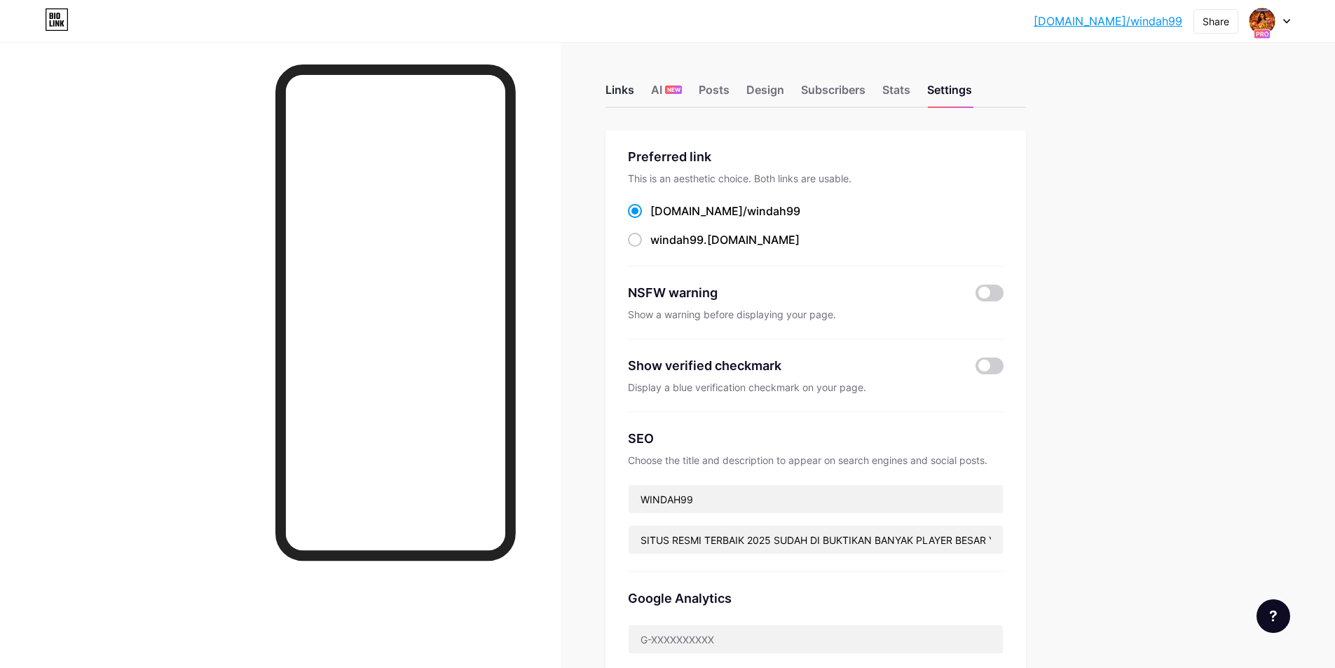
click at [612, 88] on div "Links" at bounding box center [619, 93] width 29 height 25
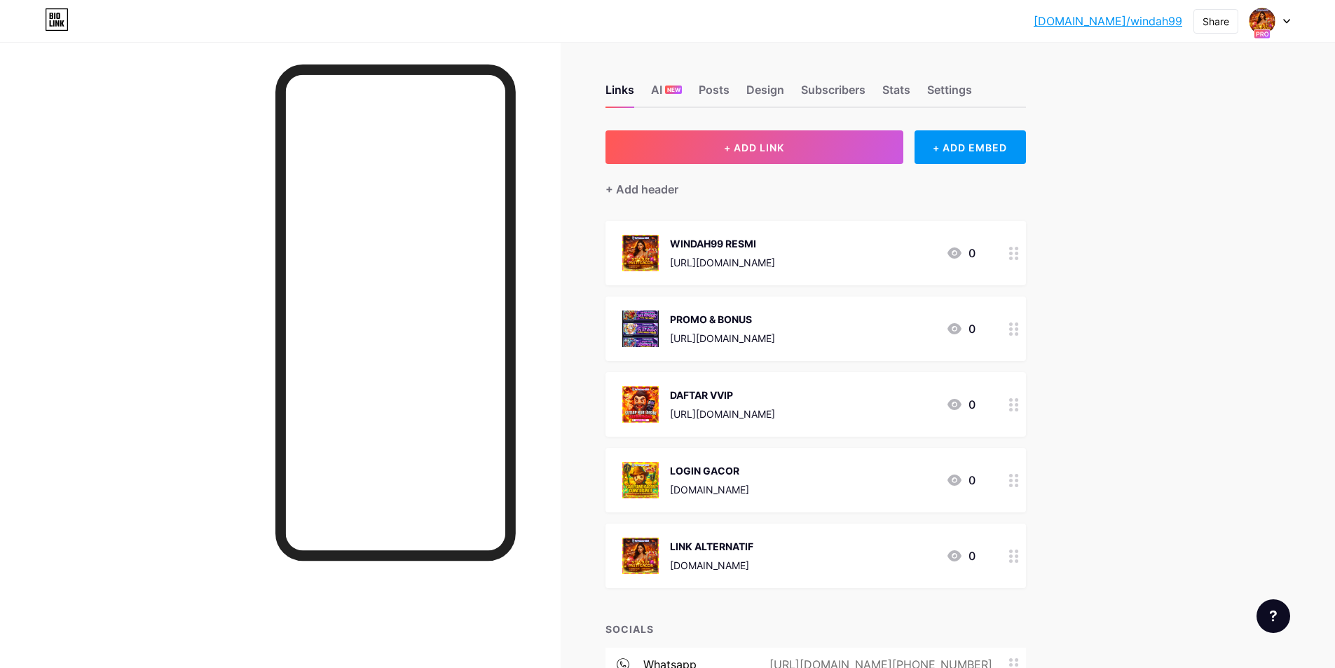
click at [1283, 22] on icon at bounding box center [1286, 21] width 7 height 5
click at [1220, 32] on div "Share" at bounding box center [1215, 21] width 45 height 25
click at [1161, 256] on div "[DOMAIN_NAME]/windah... [DOMAIN_NAME]/windah99 Share Copy link [URL][DOMAIN_NAM…" at bounding box center [667, 417] width 1335 height 835
click at [151, 116] on div at bounding box center [280, 376] width 560 height 668
